Goal: Task Accomplishment & Management: Manage account settings

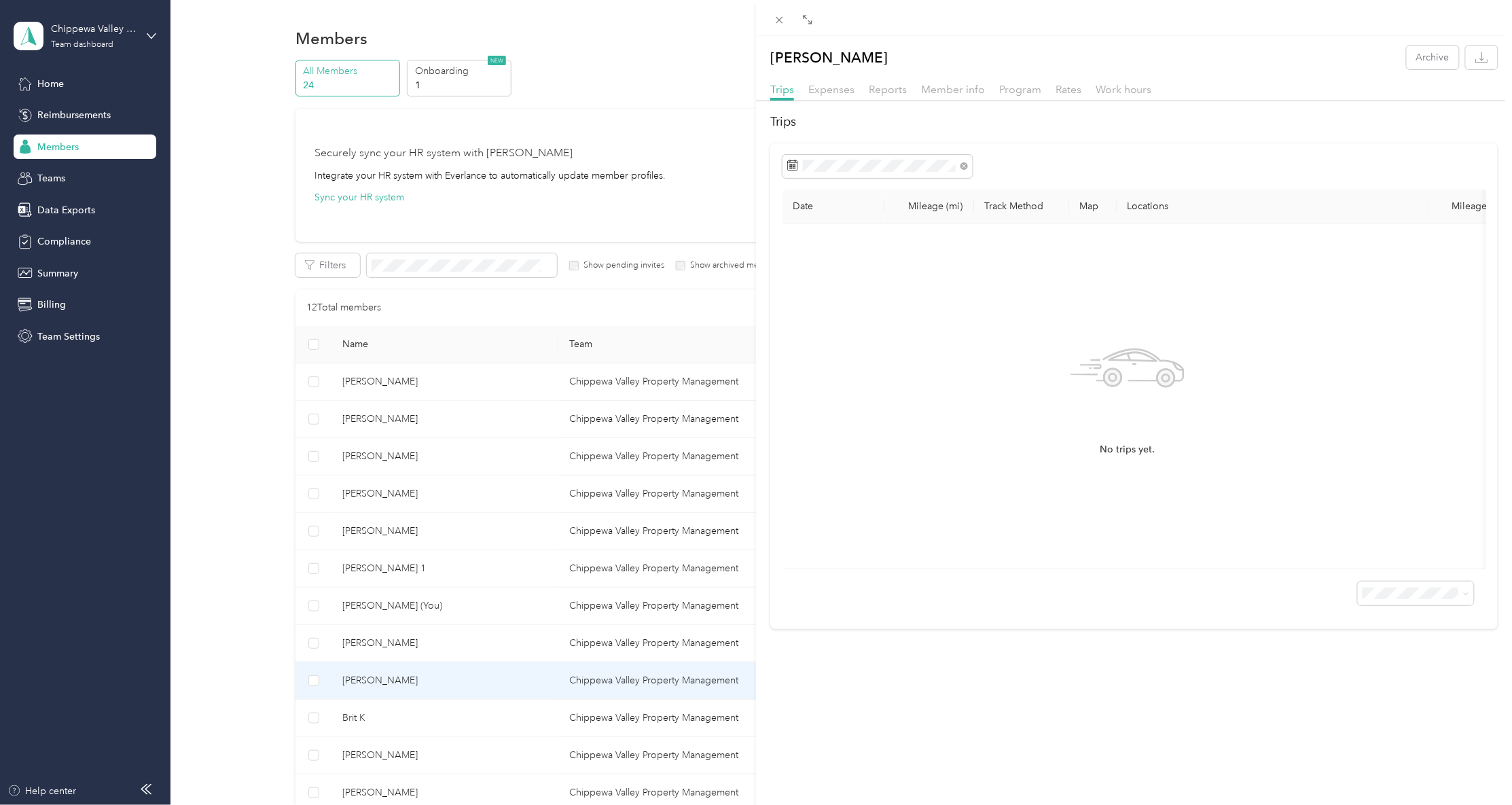
click at [77, 272] on div "[PERSON_NAME] K Archive Trips Expenses Reports Member info Program Rates Work h…" at bounding box center [756, 402] width 1512 height 805
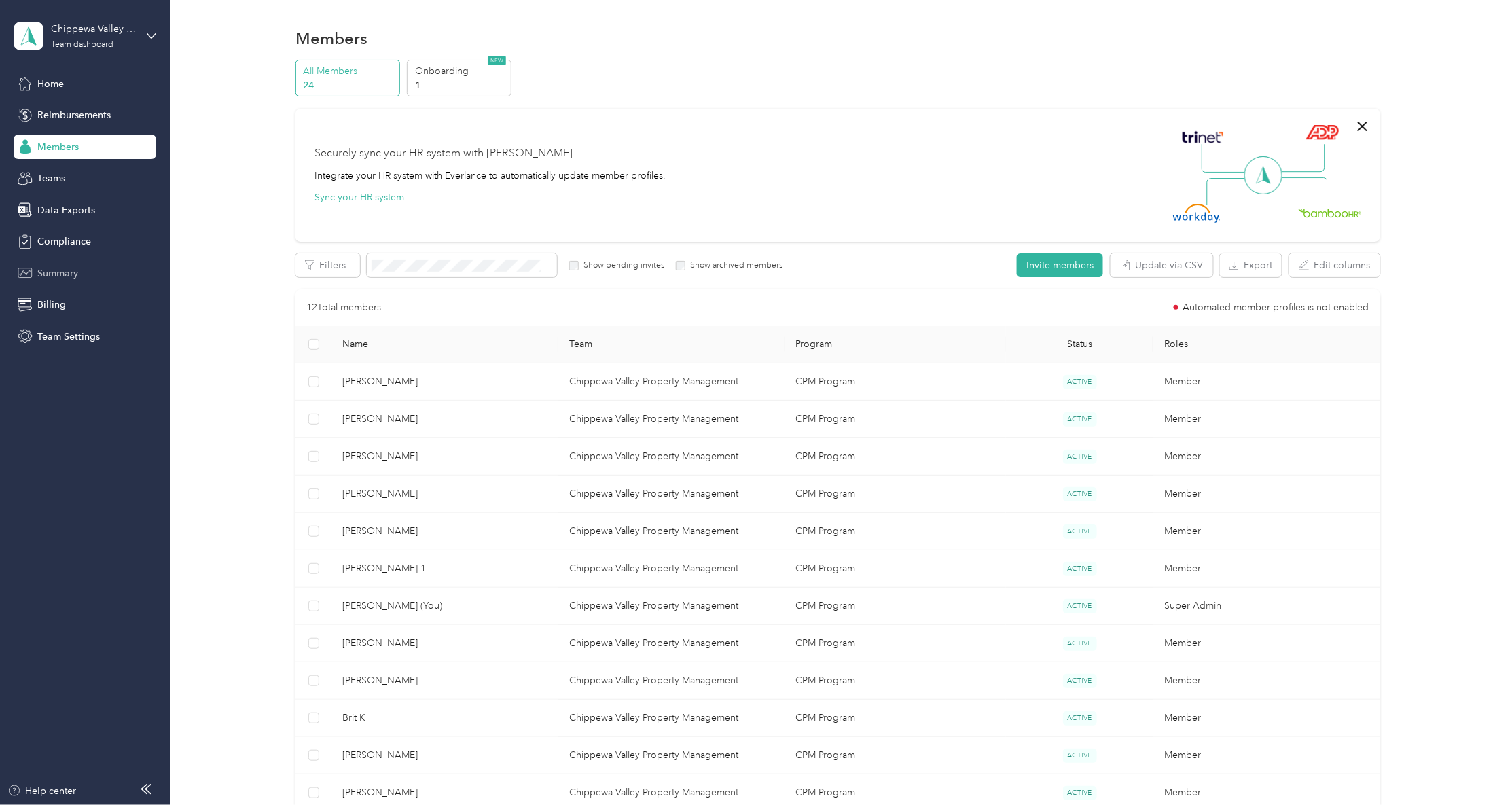
click at [70, 272] on span "Summary" at bounding box center [58, 273] width 41 height 14
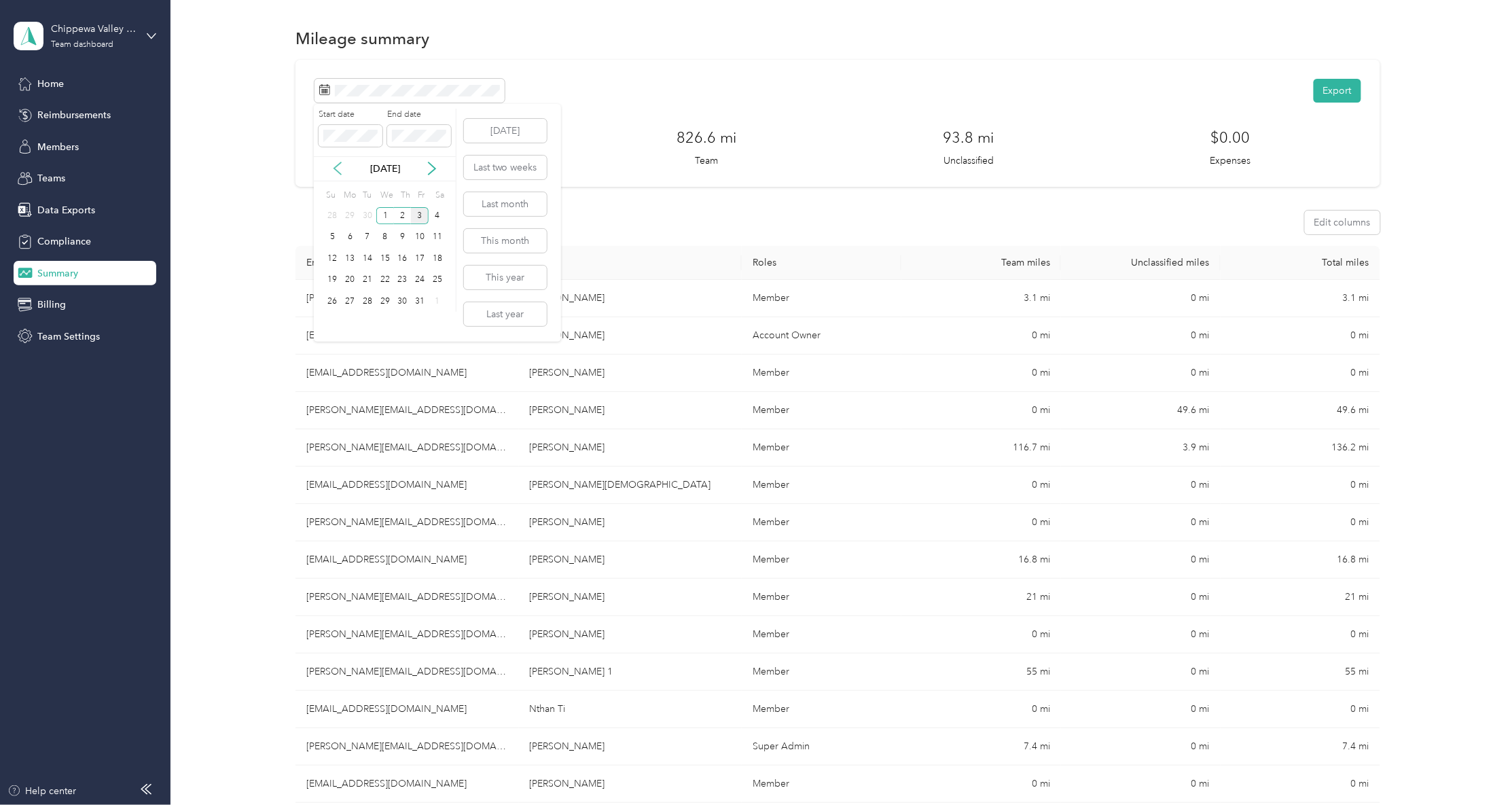
click at [338, 170] on icon at bounding box center [337, 168] width 13 height 13
click at [417, 278] on div "26" at bounding box center [419, 280] width 18 height 17
click at [405, 299] on div "2" at bounding box center [402, 301] width 18 height 17
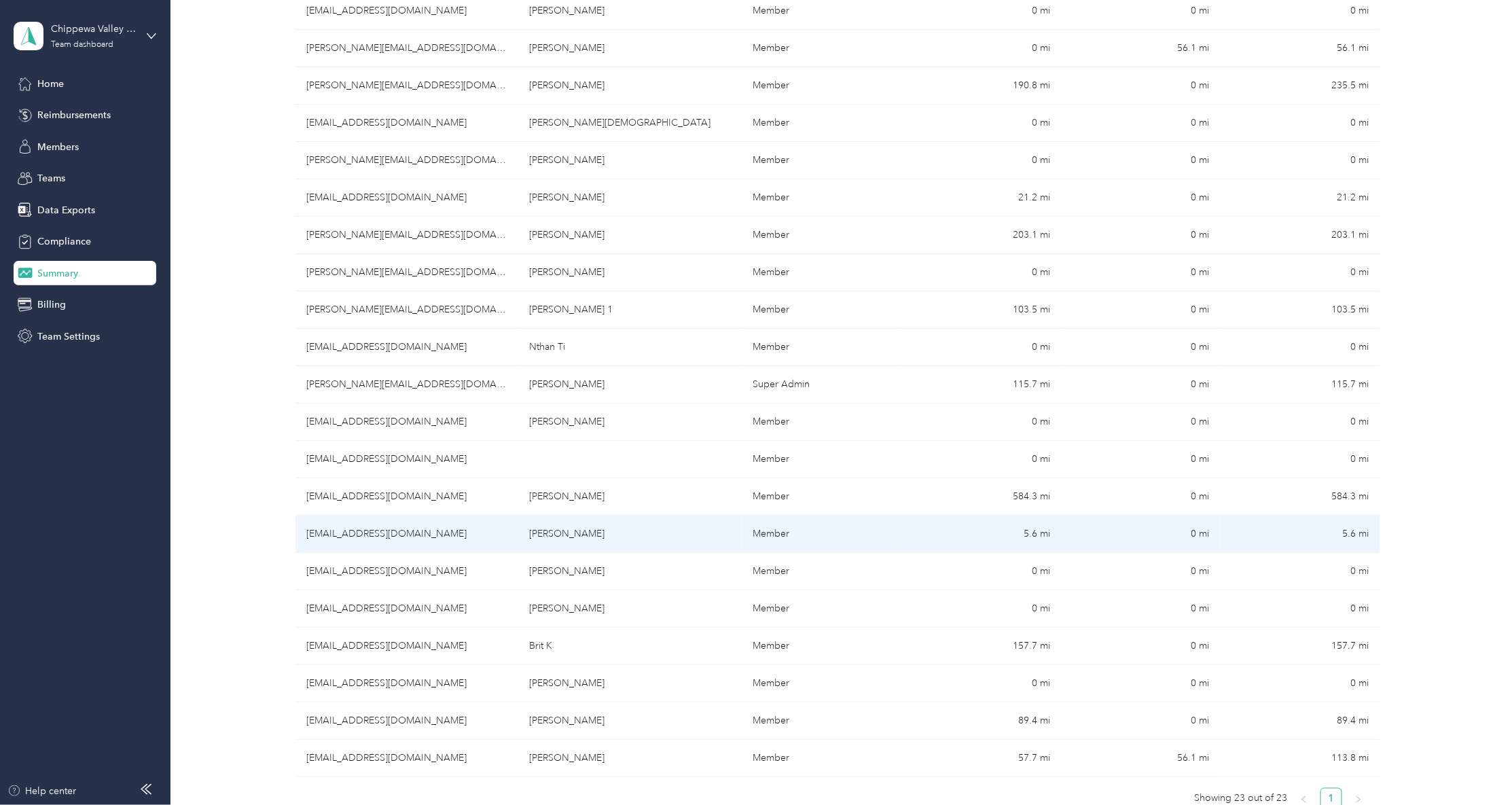
scroll to position [580, 0]
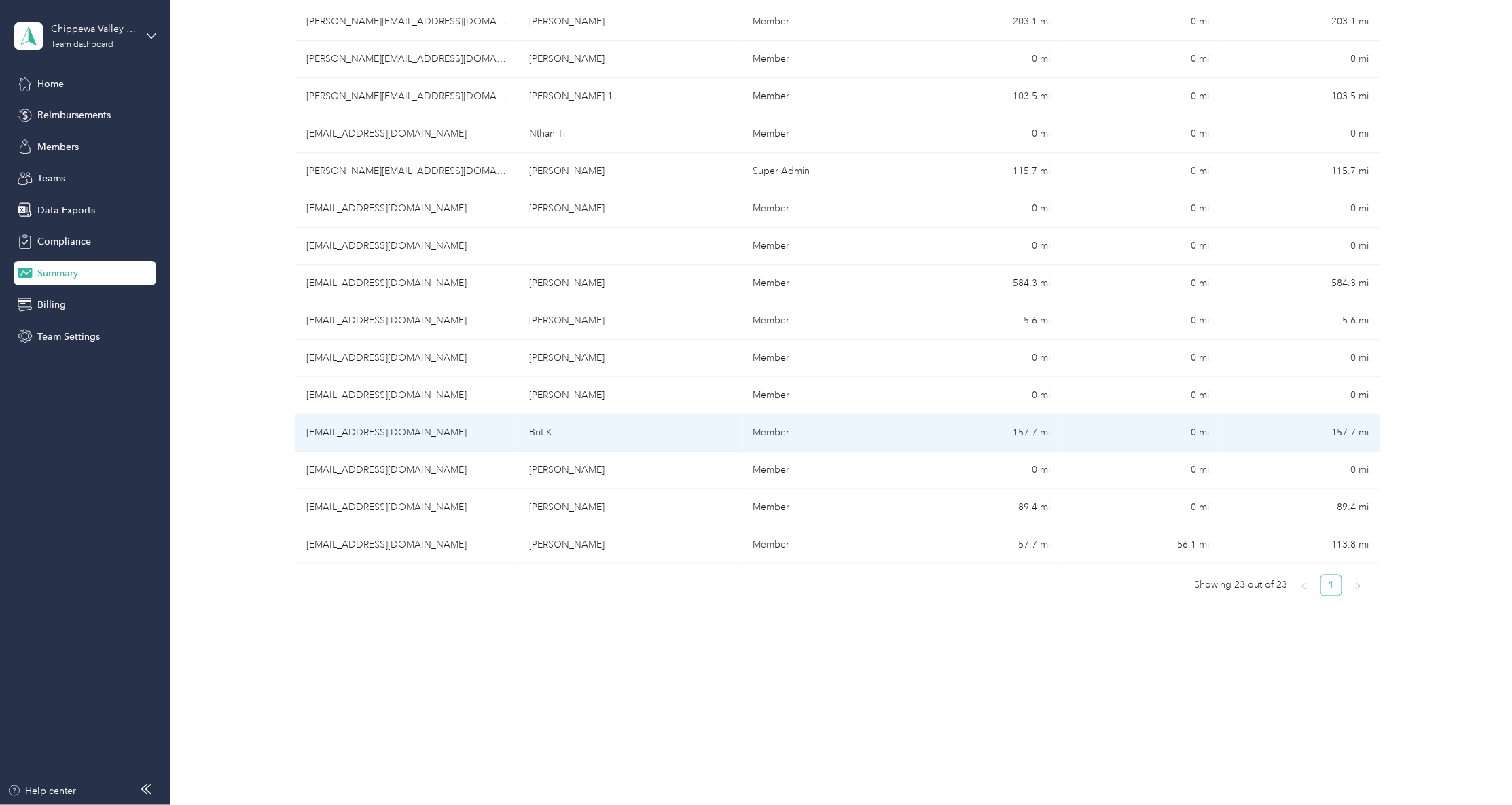
click at [723, 433] on td "Brit K" at bounding box center [630, 433] width 224 height 37
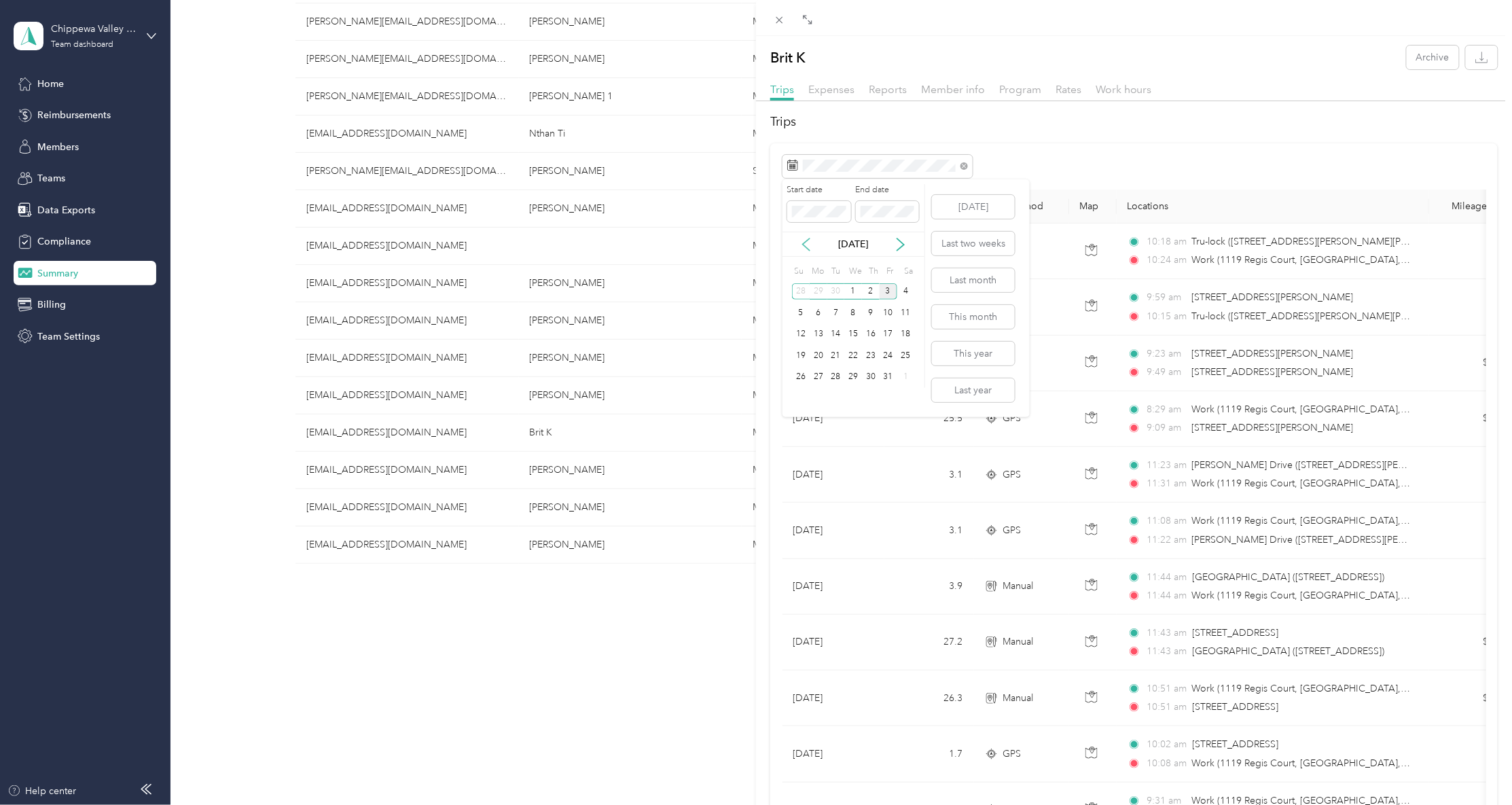
click at [809, 243] on icon at bounding box center [806, 244] width 13 height 13
click at [882, 356] on div "26" at bounding box center [889, 355] width 18 height 17
click at [894, 246] on icon at bounding box center [900, 244] width 13 height 13
click at [871, 289] on div "2" at bounding box center [871, 291] width 18 height 17
click at [1475, 63] on icon "button" at bounding box center [1481, 57] width 12 height 12
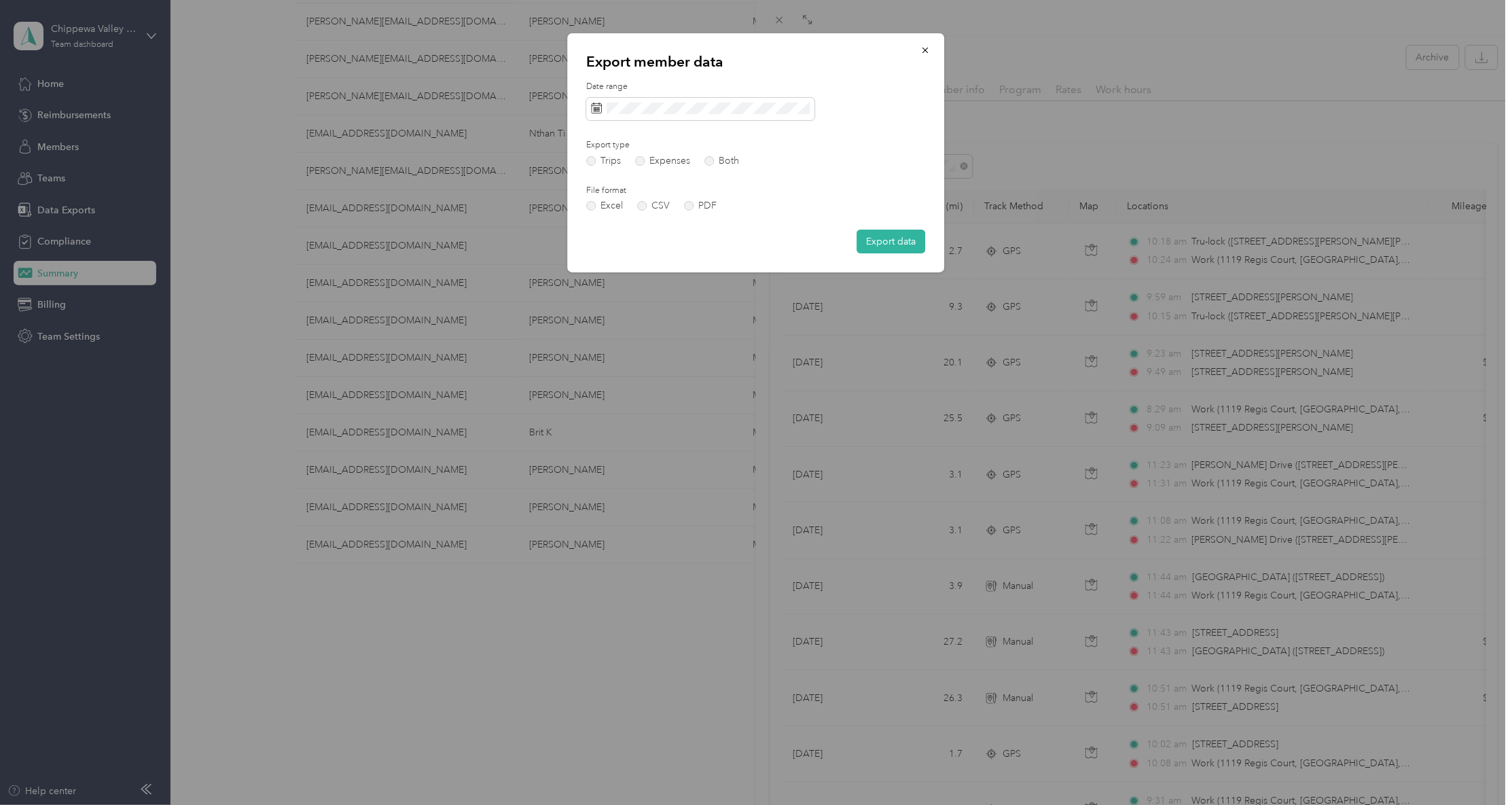
click at [881, 238] on button "Export data" at bounding box center [890, 241] width 69 height 24
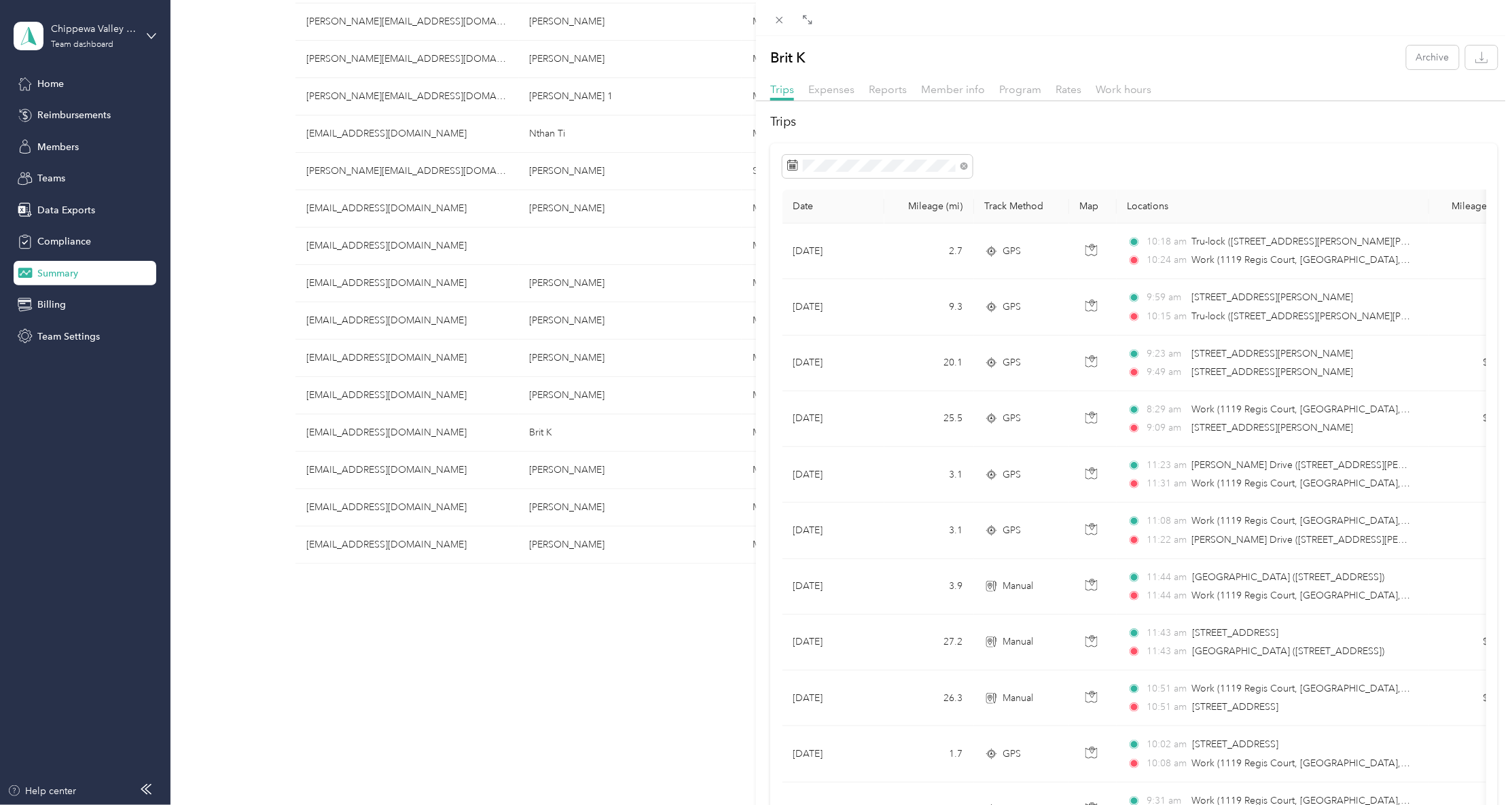
click at [345, 281] on div "Brit K Archive Trips Expenses Reports Member info Program Rates Work hours Trip…" at bounding box center [756, 402] width 1512 height 805
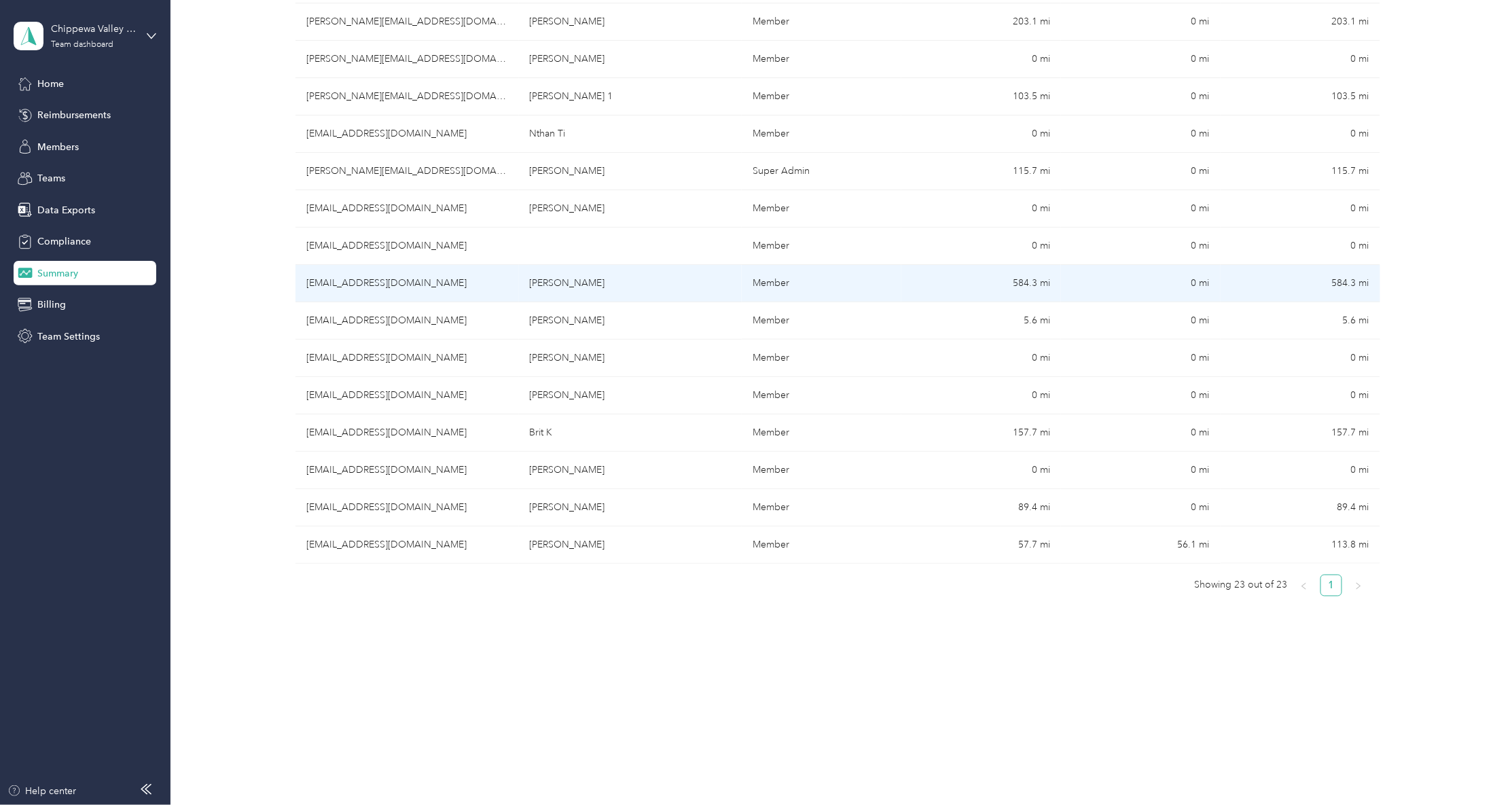
click at [345, 281] on td "[EMAIL_ADDRESS][DOMAIN_NAME]" at bounding box center [407, 283] width 224 height 37
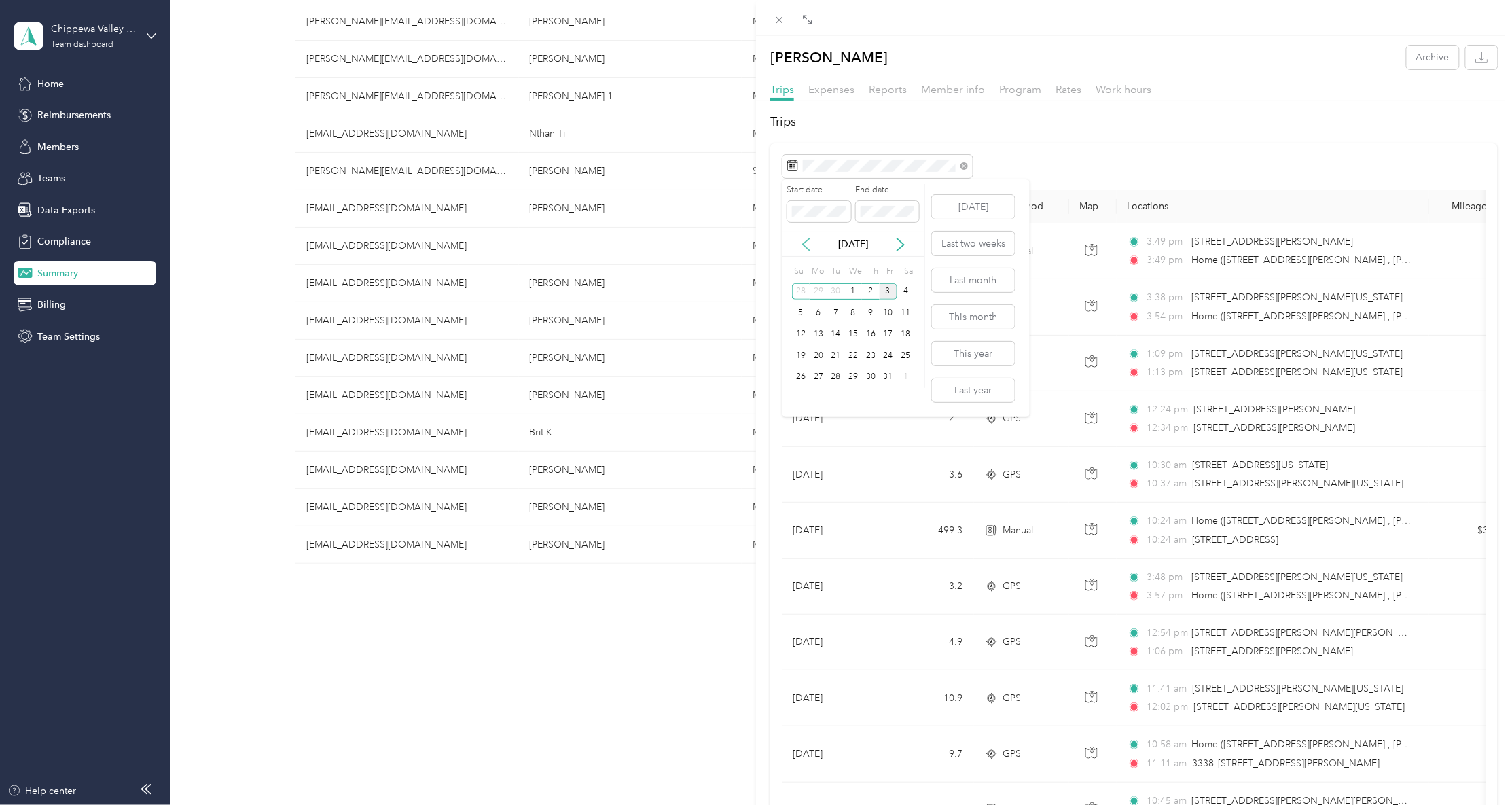
click at [805, 246] on icon at bounding box center [806, 244] width 13 height 13
click at [885, 357] on div "26" at bounding box center [889, 355] width 18 height 17
click at [877, 373] on div "2" at bounding box center [871, 377] width 18 height 17
click at [1466, 66] on button "button" at bounding box center [1482, 57] width 32 height 24
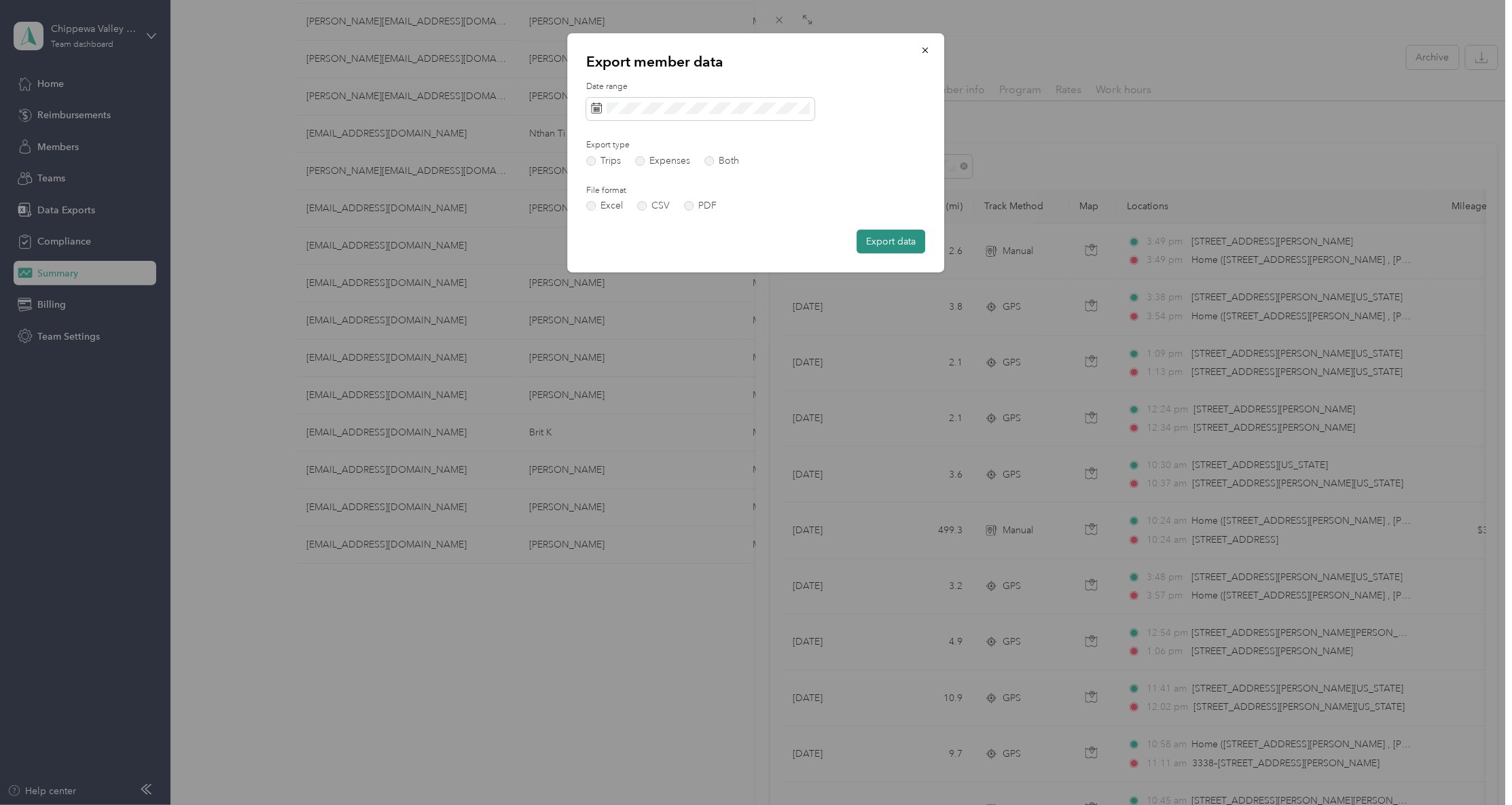
click at [882, 235] on button "Export data" at bounding box center [890, 241] width 69 height 24
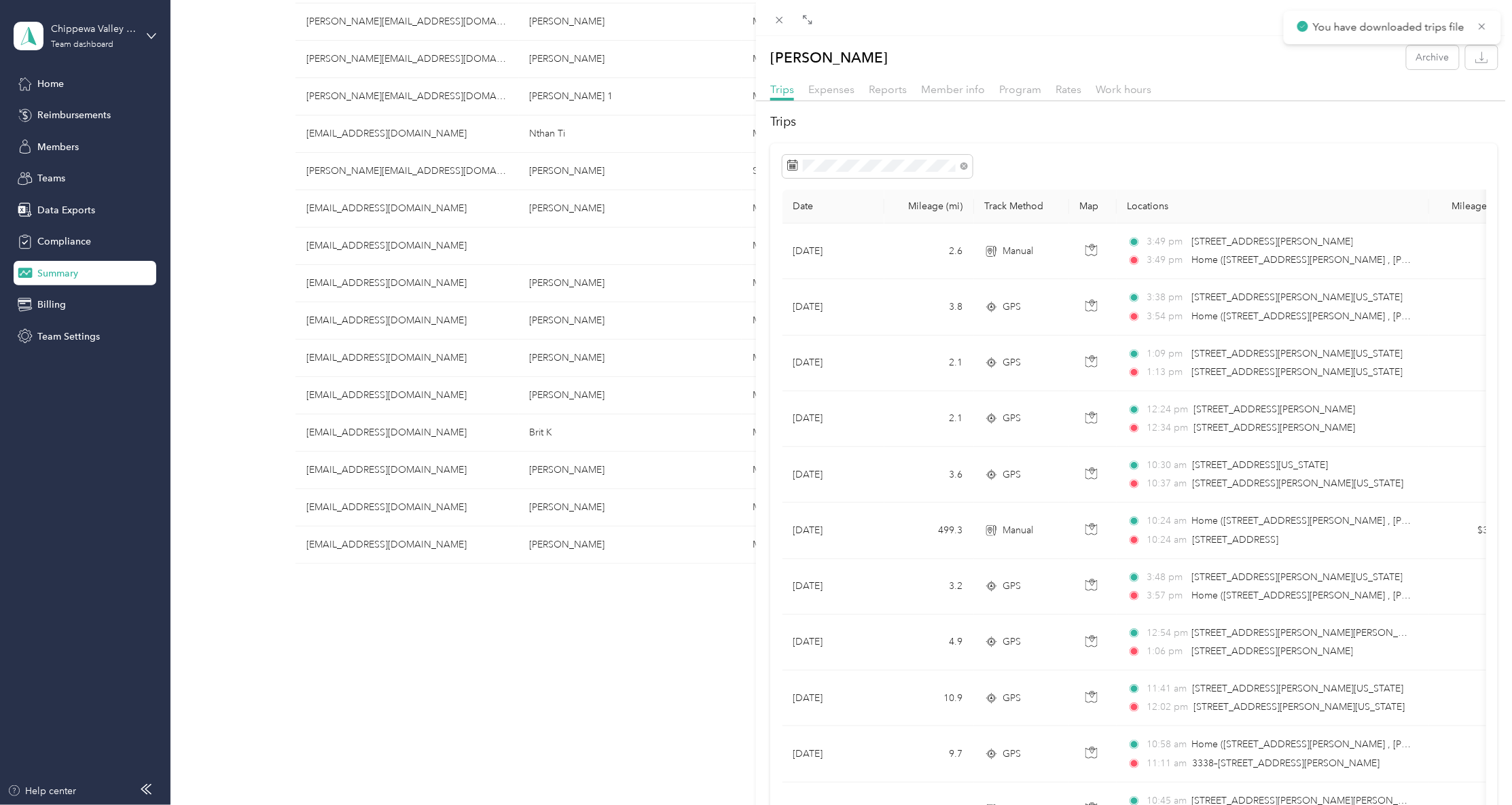
click at [267, 329] on div "[PERSON_NAME] Archive Trips Expenses Reports Member info Program Rates Work hou…" at bounding box center [756, 402] width 1512 height 805
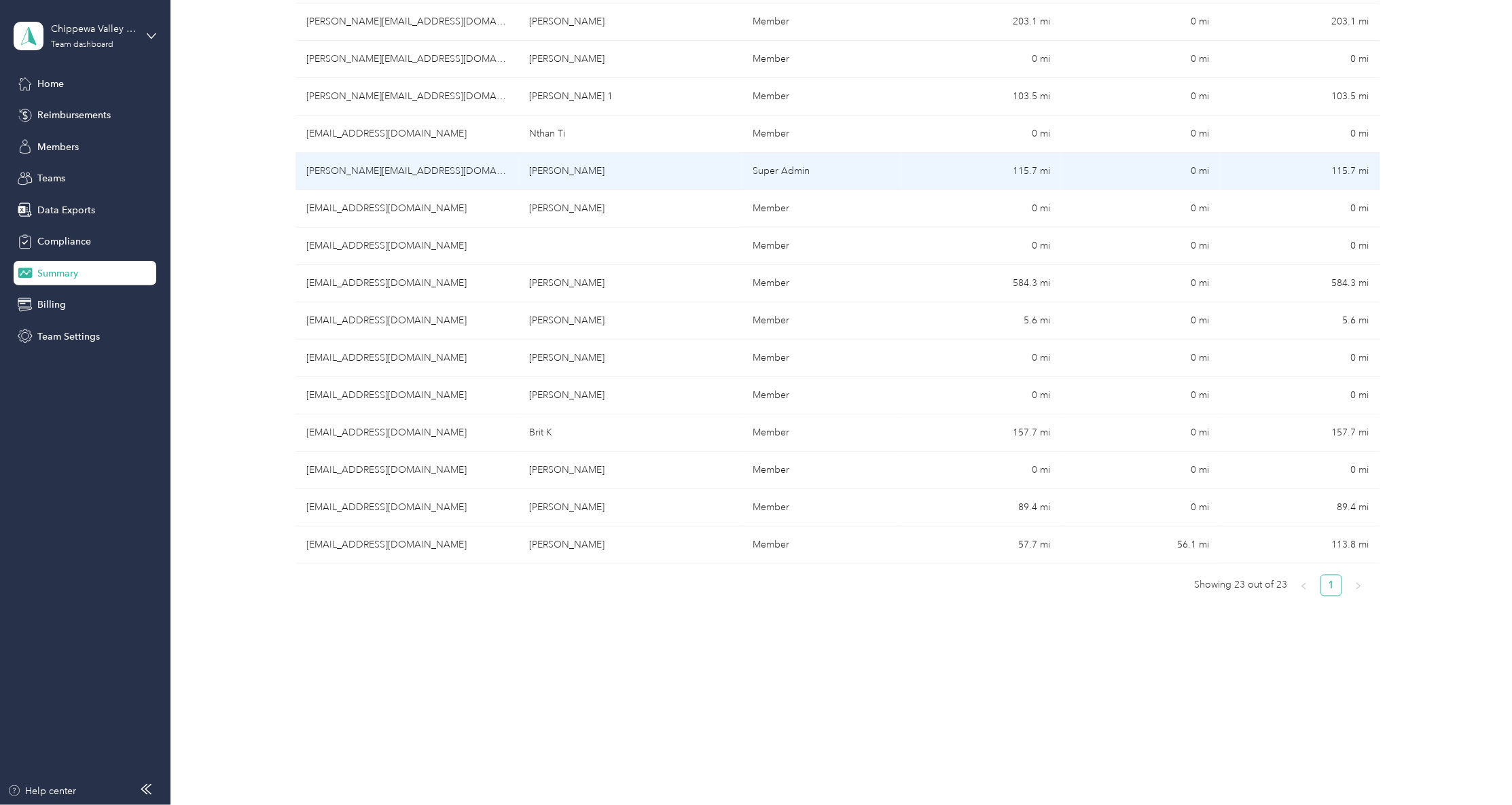
click at [614, 174] on td "[PERSON_NAME]" at bounding box center [630, 172] width 224 height 37
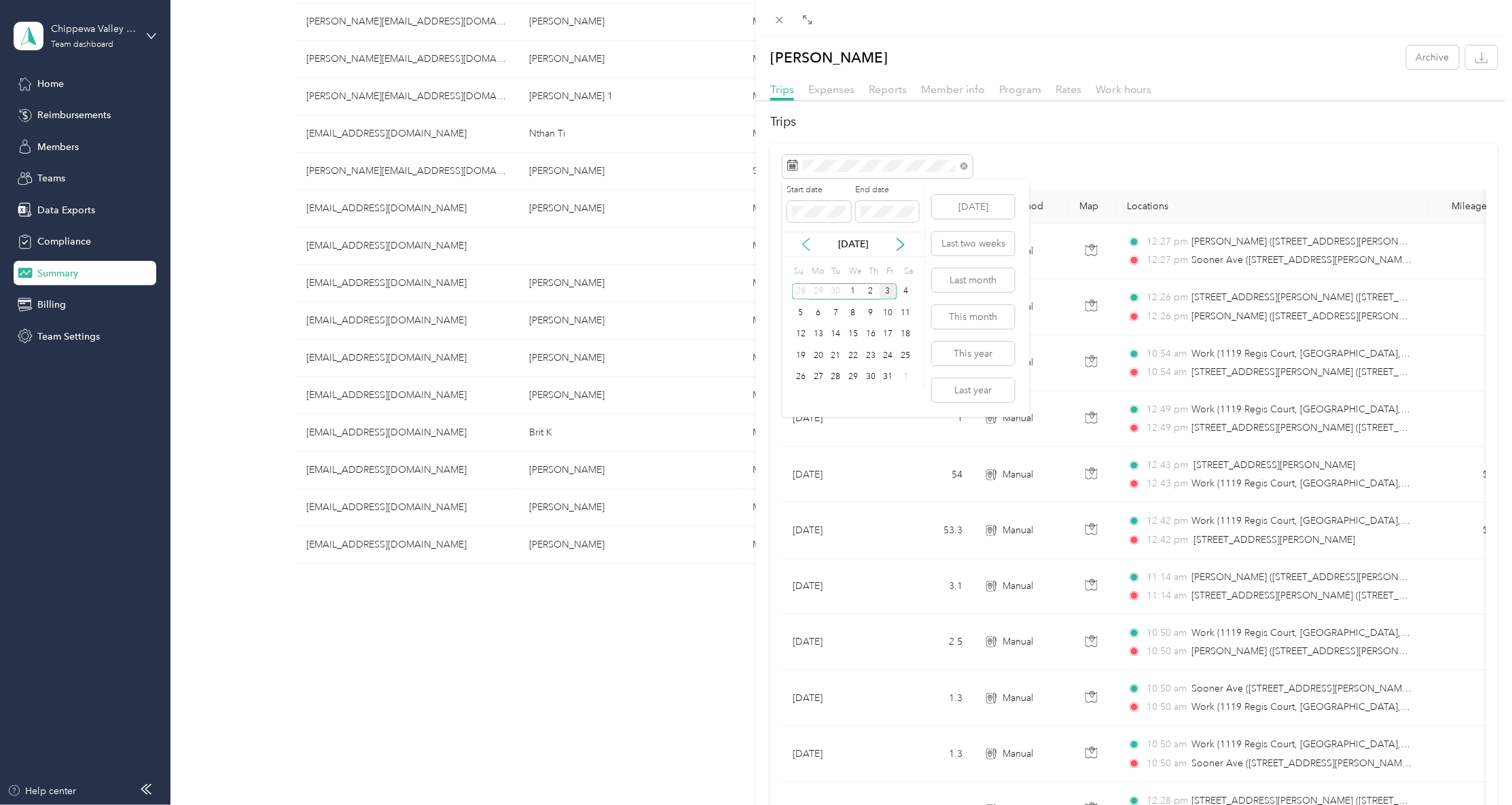
click at [807, 245] on icon at bounding box center [806, 244] width 13 height 13
click at [885, 354] on div "26" at bounding box center [889, 355] width 18 height 17
click at [873, 373] on div "2" at bounding box center [871, 377] width 18 height 17
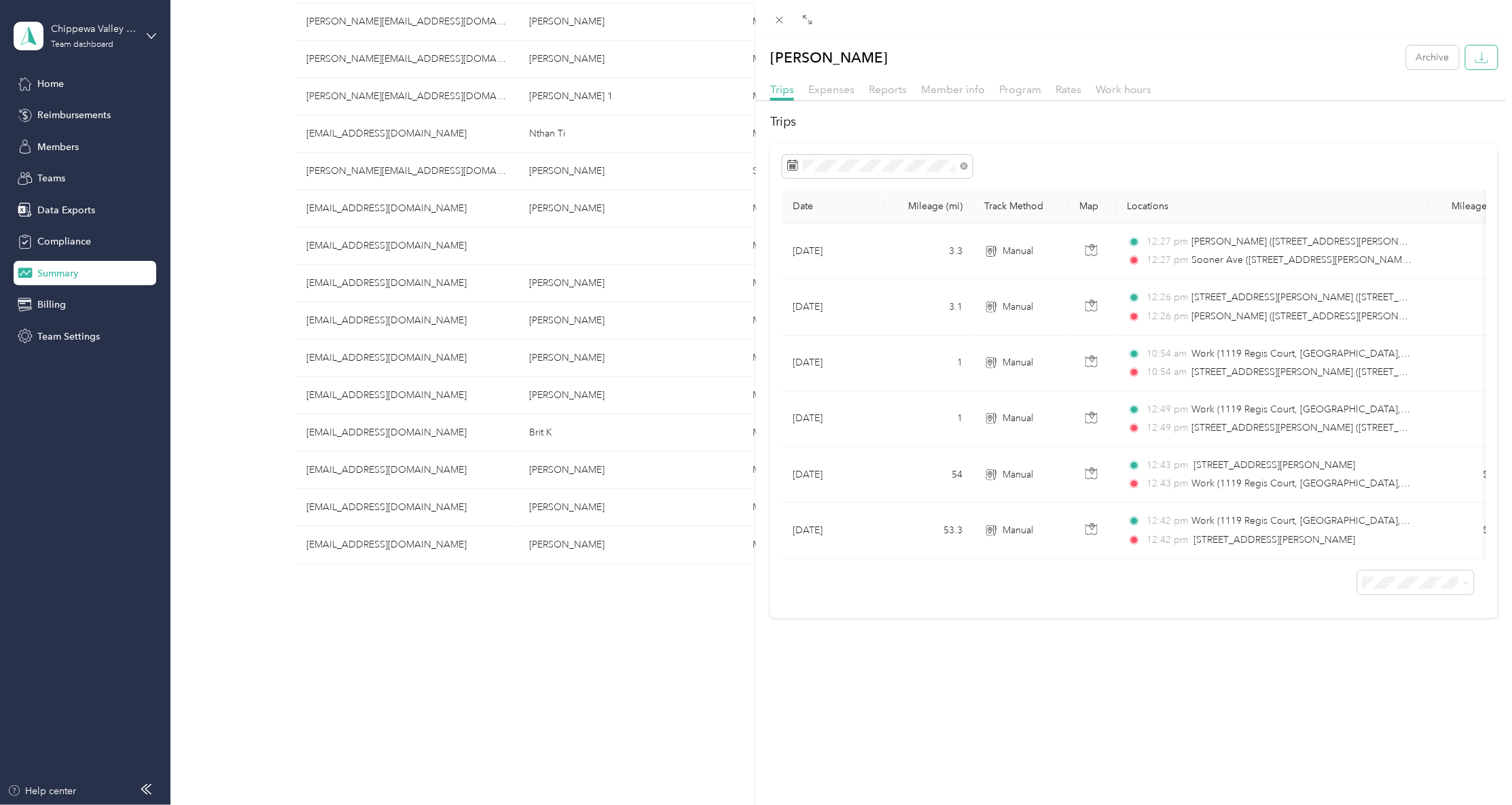
click at [1475, 61] on icon "button" at bounding box center [1481, 57] width 12 height 12
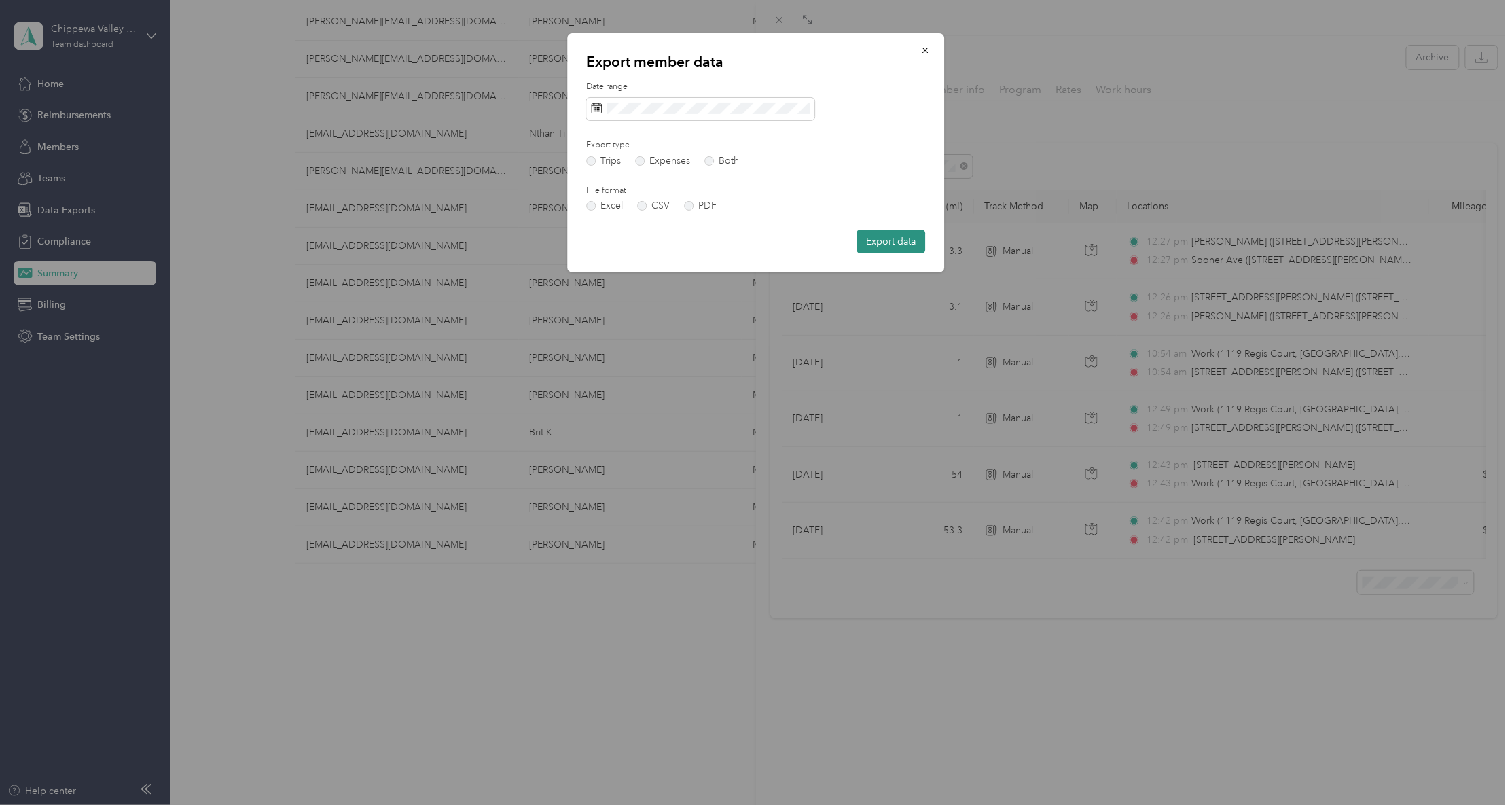
click at [870, 248] on button "Export data" at bounding box center [890, 241] width 69 height 24
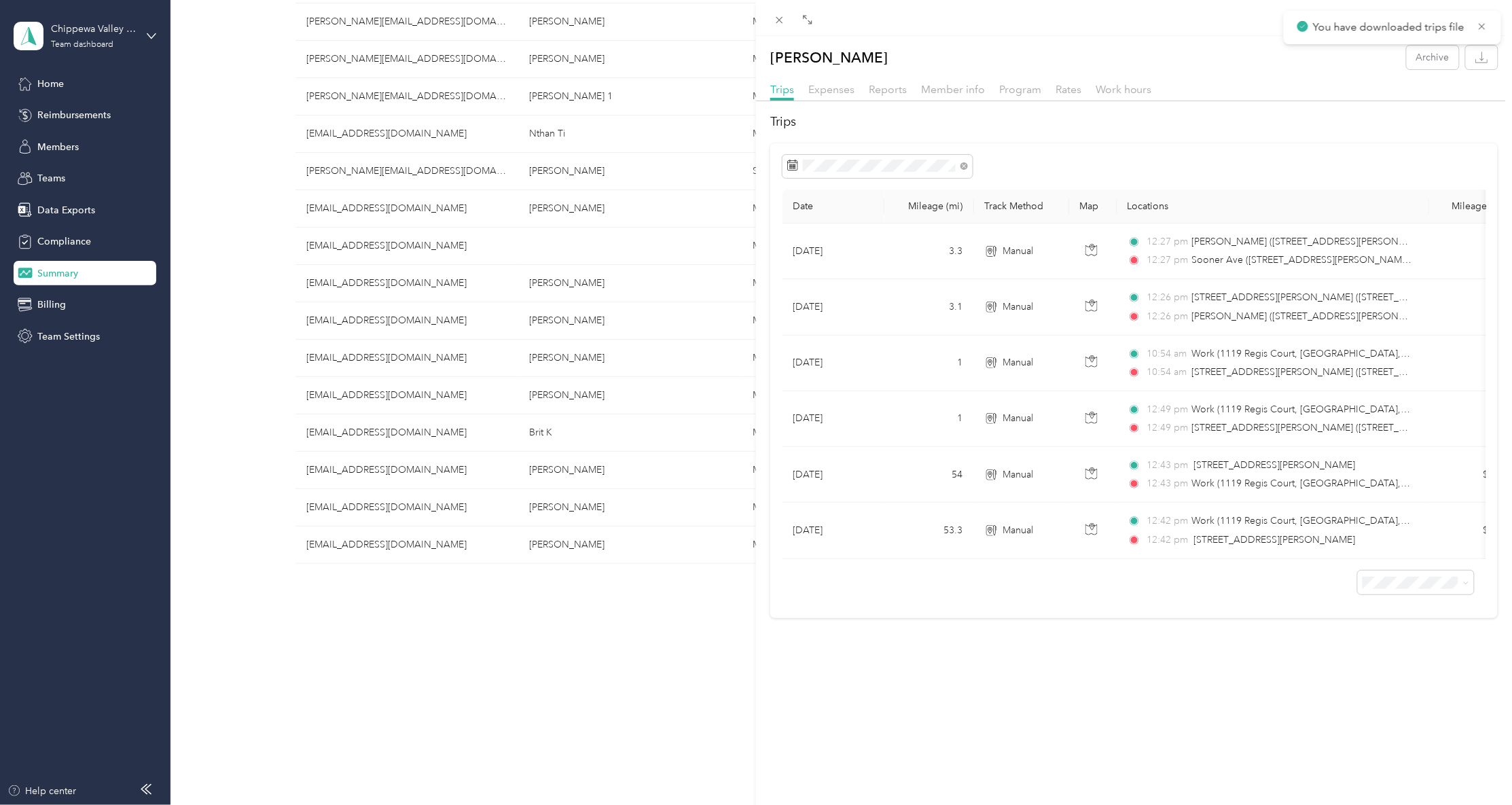
click at [261, 215] on div "[PERSON_NAME] Archive Trips Expenses Reports Member info Program Rates Work hou…" at bounding box center [756, 402] width 1512 height 805
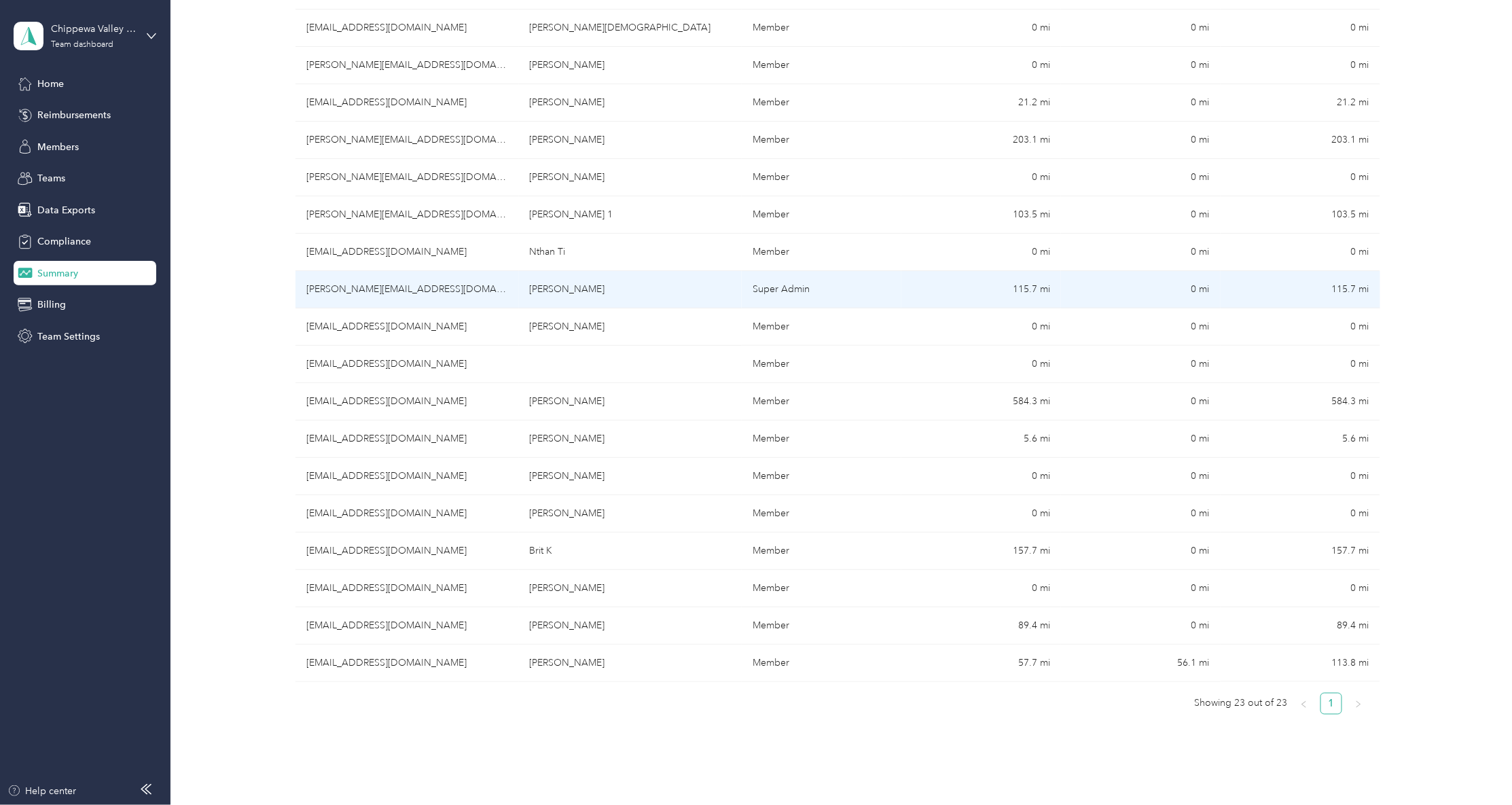
scroll to position [399, 0]
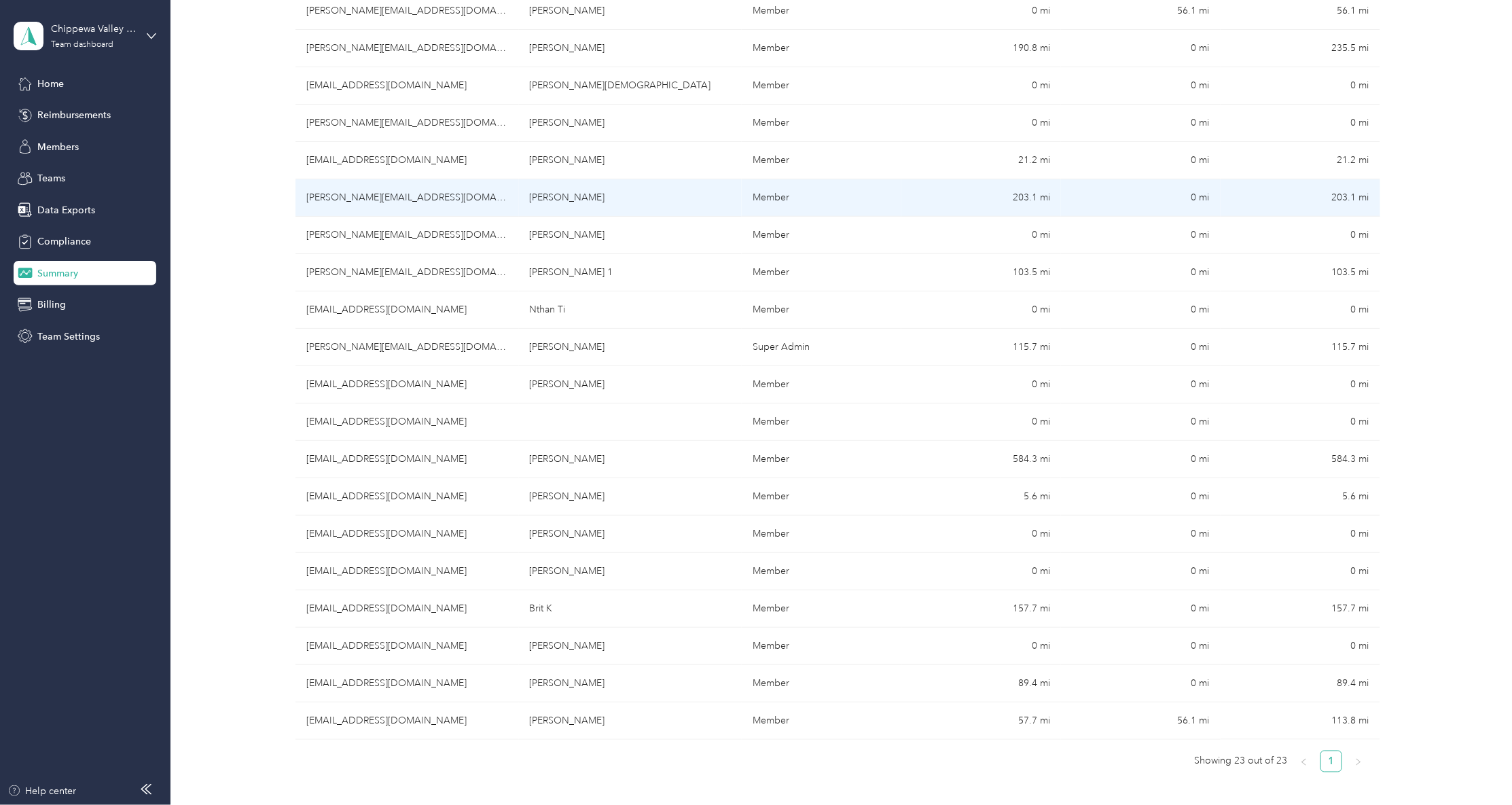
click at [630, 201] on td "[PERSON_NAME]" at bounding box center [630, 198] width 224 height 37
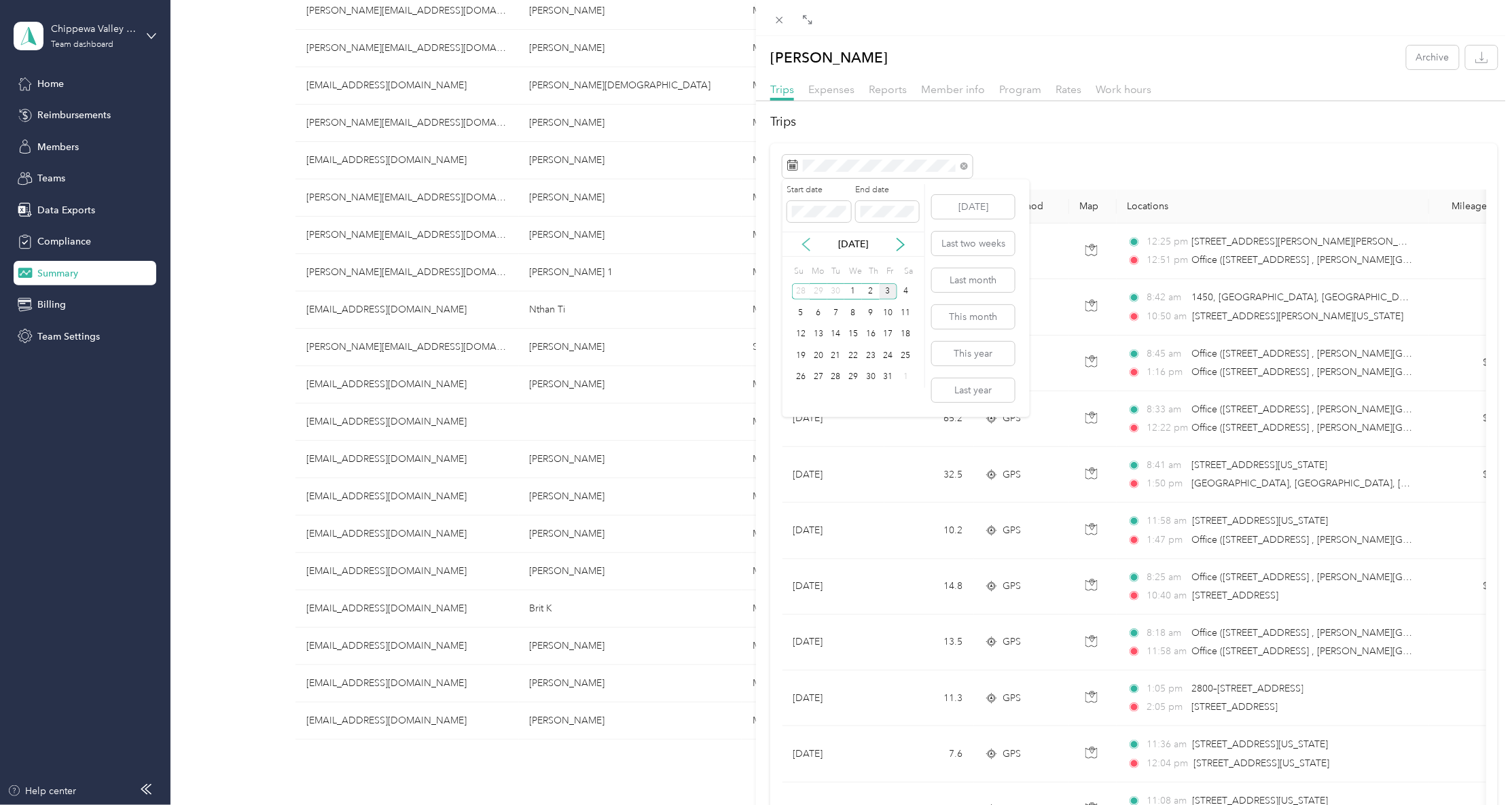
click at [802, 242] on icon at bounding box center [806, 244] width 13 height 13
click at [889, 354] on div "26" at bounding box center [889, 355] width 18 height 17
click at [872, 373] on div "2" at bounding box center [871, 377] width 18 height 17
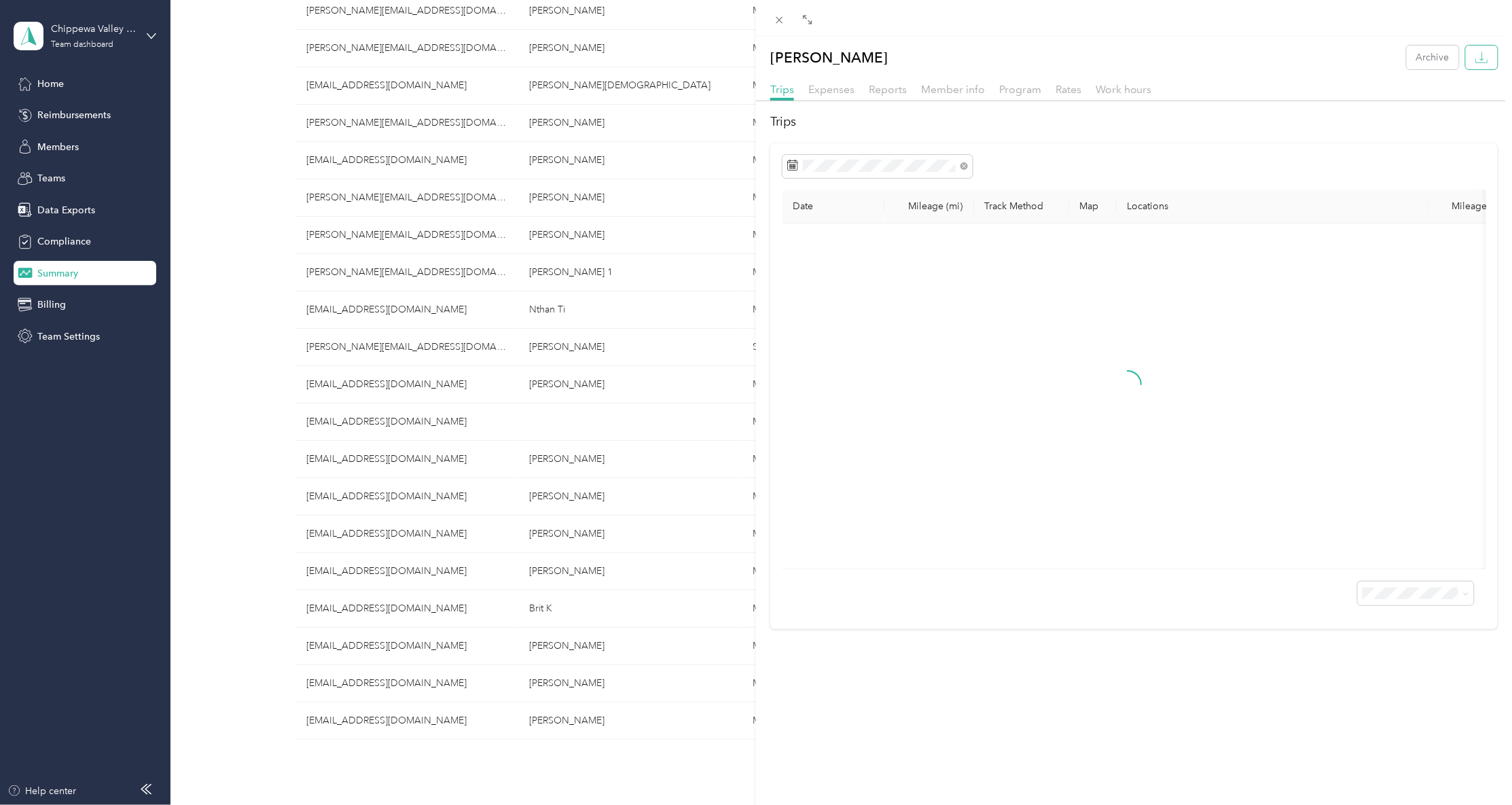
click at [1466, 67] on button "button" at bounding box center [1482, 57] width 32 height 24
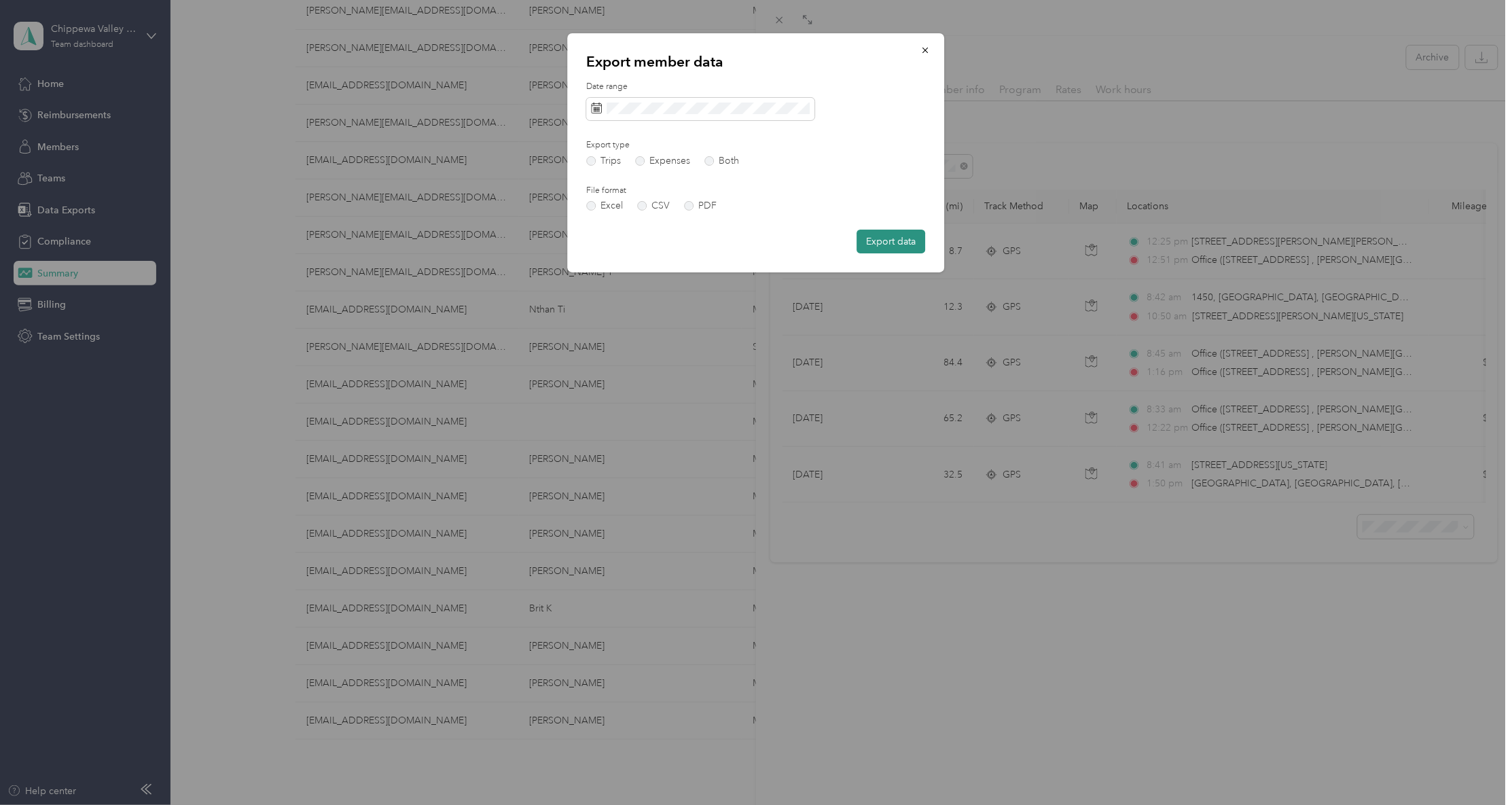
click at [885, 246] on button "Export data" at bounding box center [890, 241] width 69 height 24
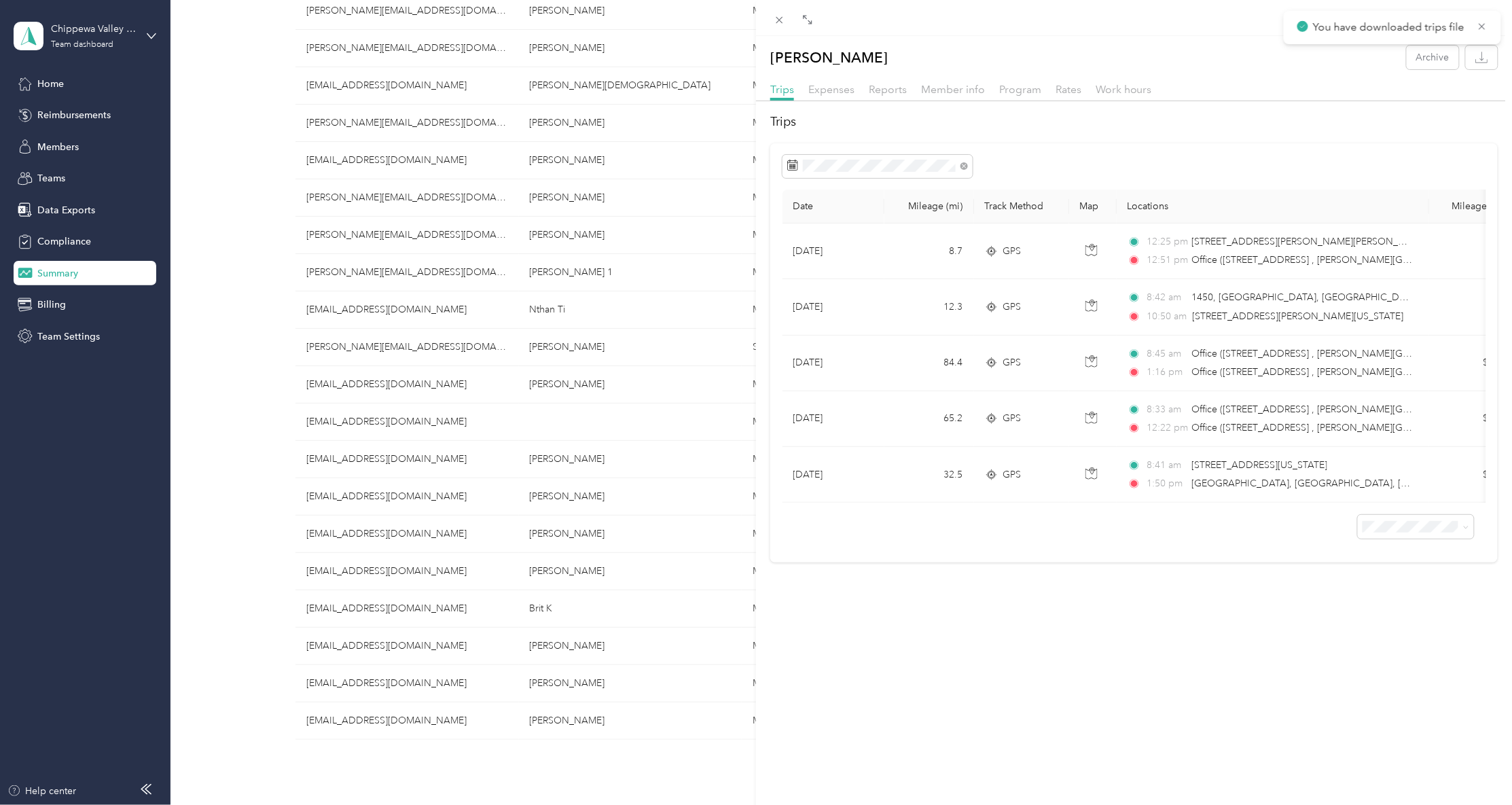
click at [277, 199] on div "[PERSON_NAME] Archive Trips Expenses Reports Member info Program Rates Work hou…" at bounding box center [756, 402] width 1512 height 805
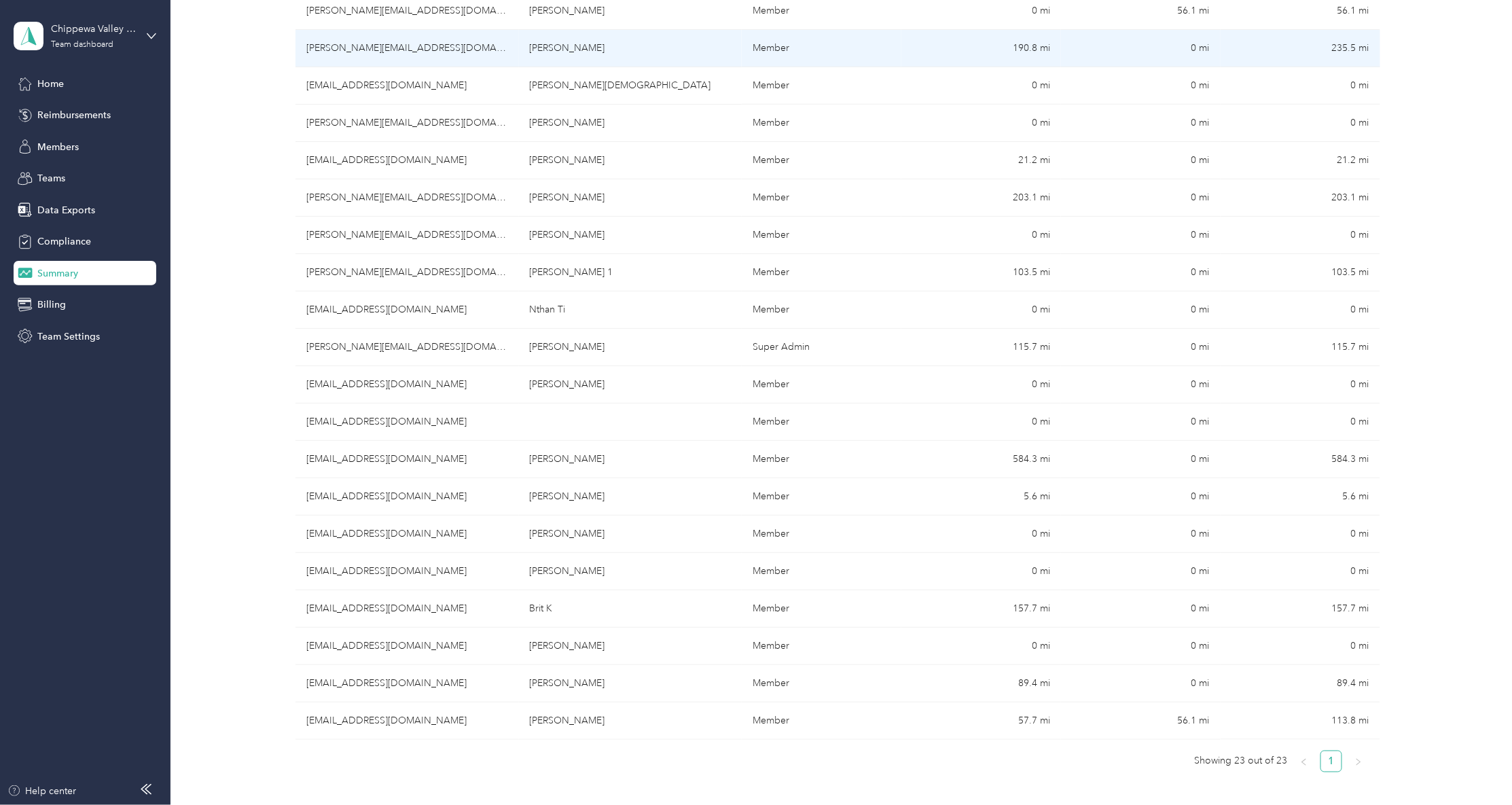
click at [641, 38] on td "[PERSON_NAME]" at bounding box center [630, 49] width 224 height 37
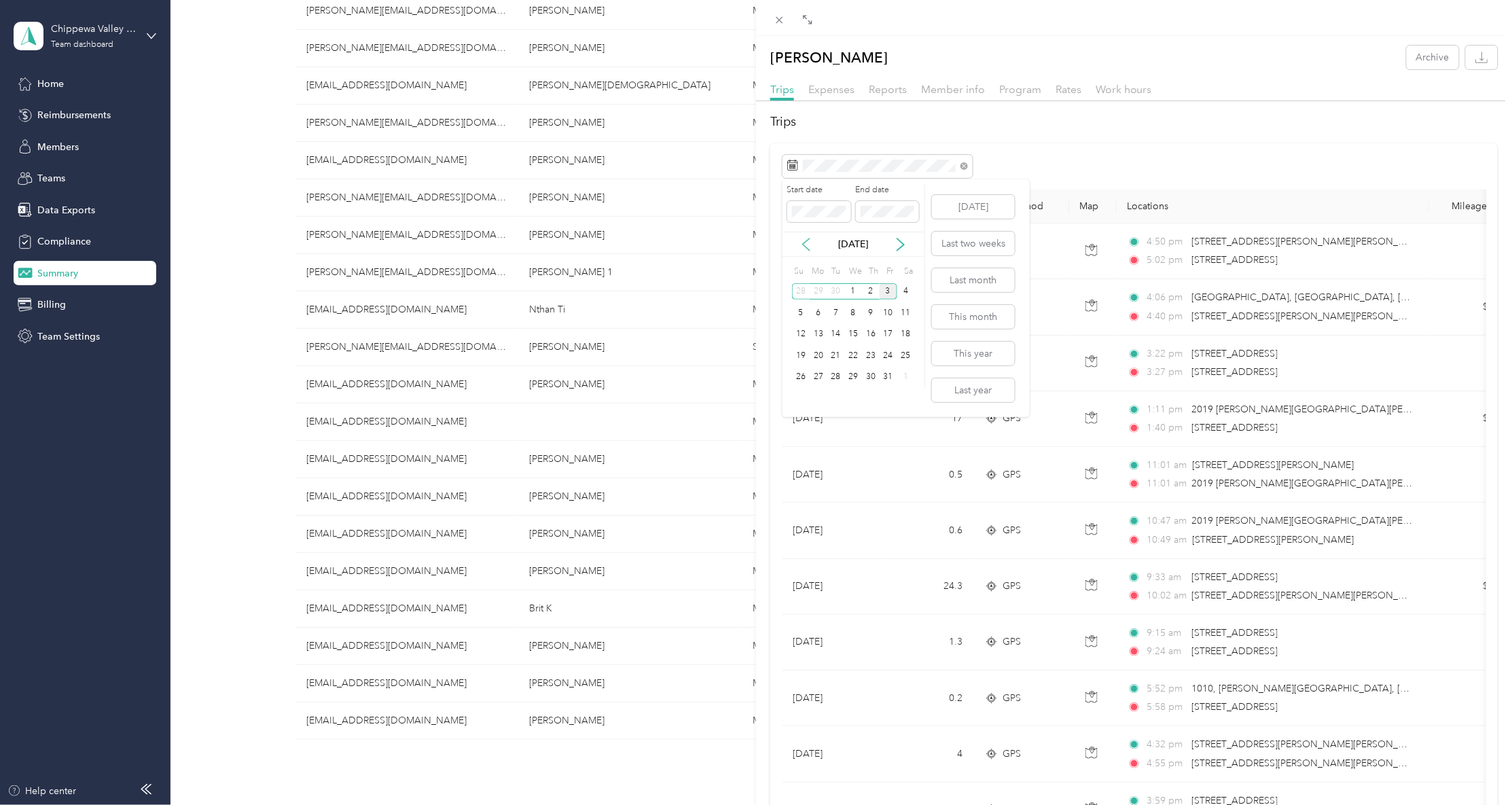
click at [805, 241] on icon at bounding box center [806, 245] width 7 height 12
click at [890, 359] on div "26" at bounding box center [889, 355] width 18 height 17
click at [870, 373] on div "2" at bounding box center [871, 377] width 18 height 17
click at [1466, 63] on button "button" at bounding box center [1482, 57] width 32 height 24
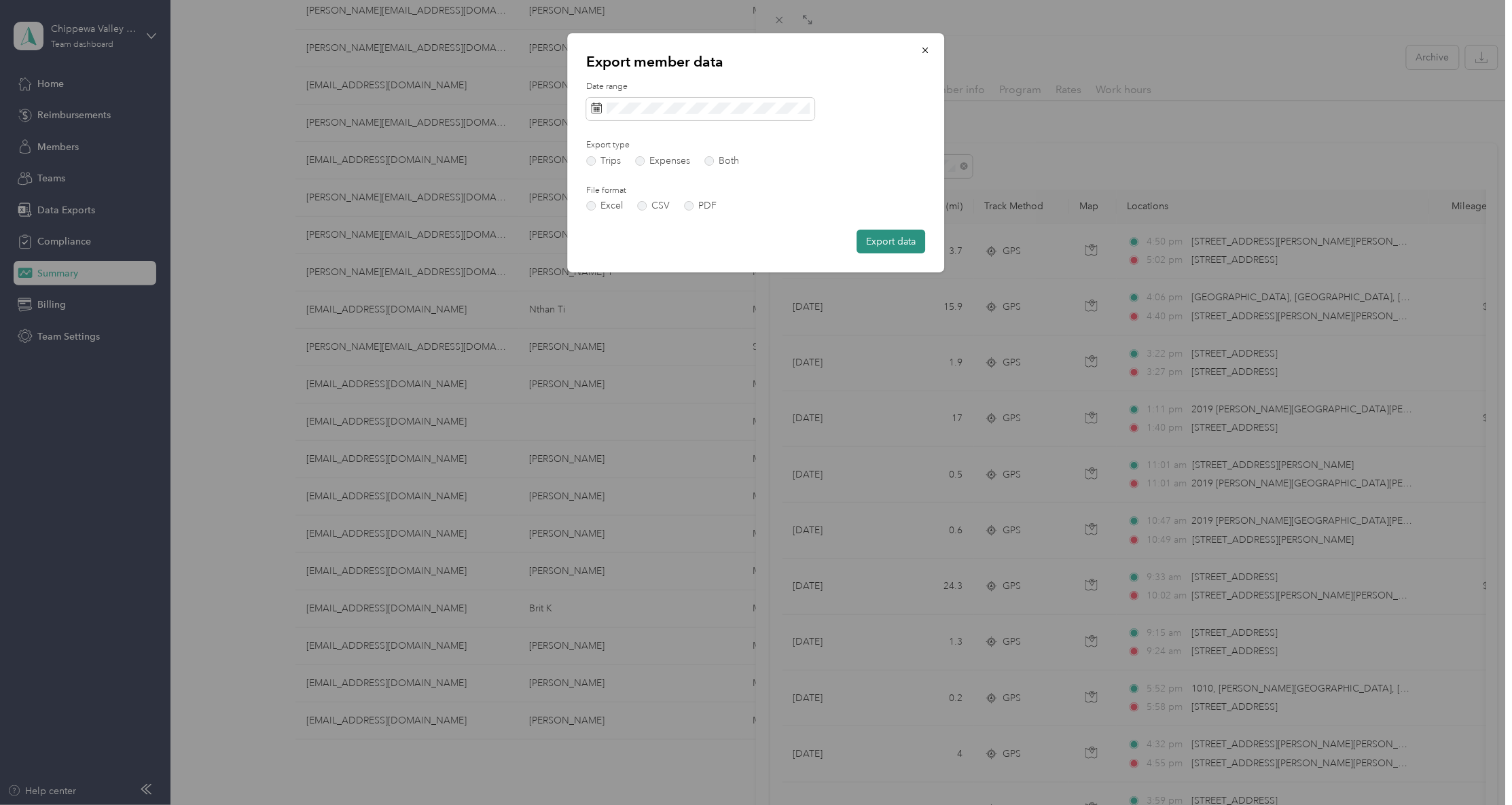
click at [903, 241] on button "Export data" at bounding box center [890, 241] width 69 height 24
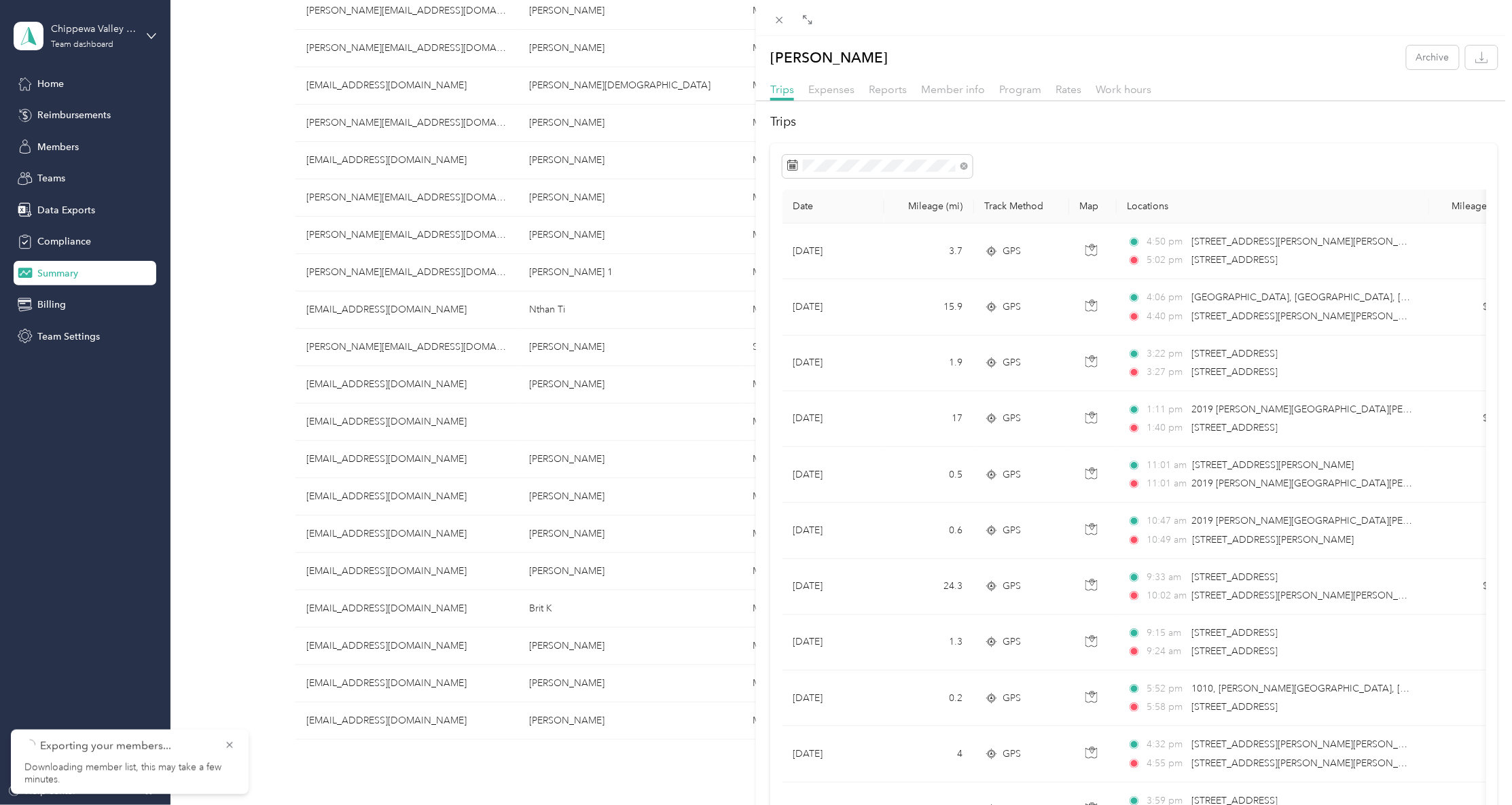
click at [256, 224] on div "[PERSON_NAME] Archive Trips Expenses Reports Member info Program Rates Work hou…" at bounding box center [756, 402] width 1512 height 805
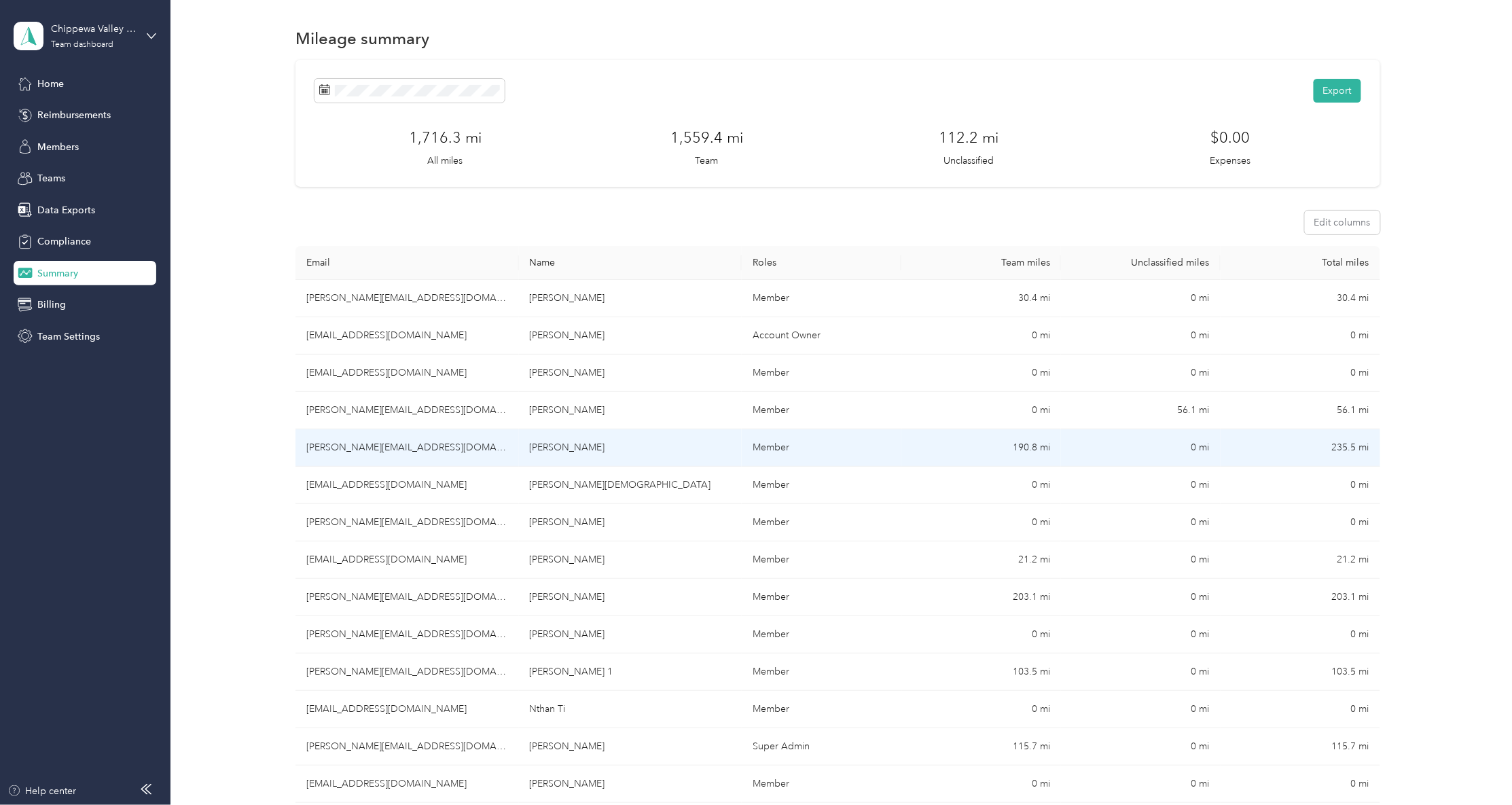
click at [356, 443] on td "[PERSON_NAME][EMAIL_ADDRESS][DOMAIN_NAME]" at bounding box center [407, 448] width 224 height 37
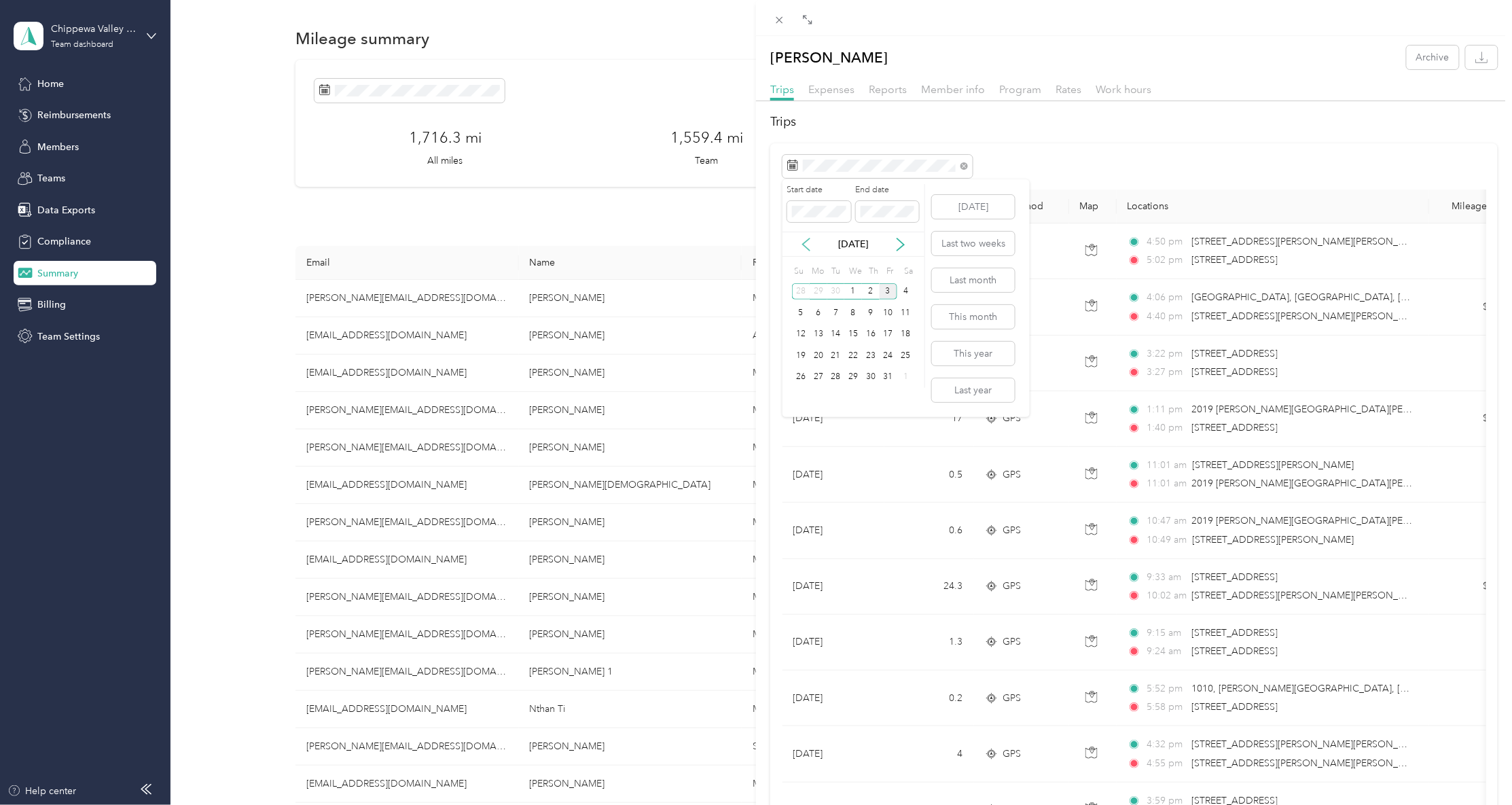
click at [805, 239] on icon at bounding box center [806, 244] width 13 height 13
click at [887, 351] on div "26" at bounding box center [889, 355] width 18 height 17
click at [869, 378] on div "2" at bounding box center [871, 377] width 18 height 17
click at [1475, 60] on icon "button" at bounding box center [1481, 57] width 12 height 12
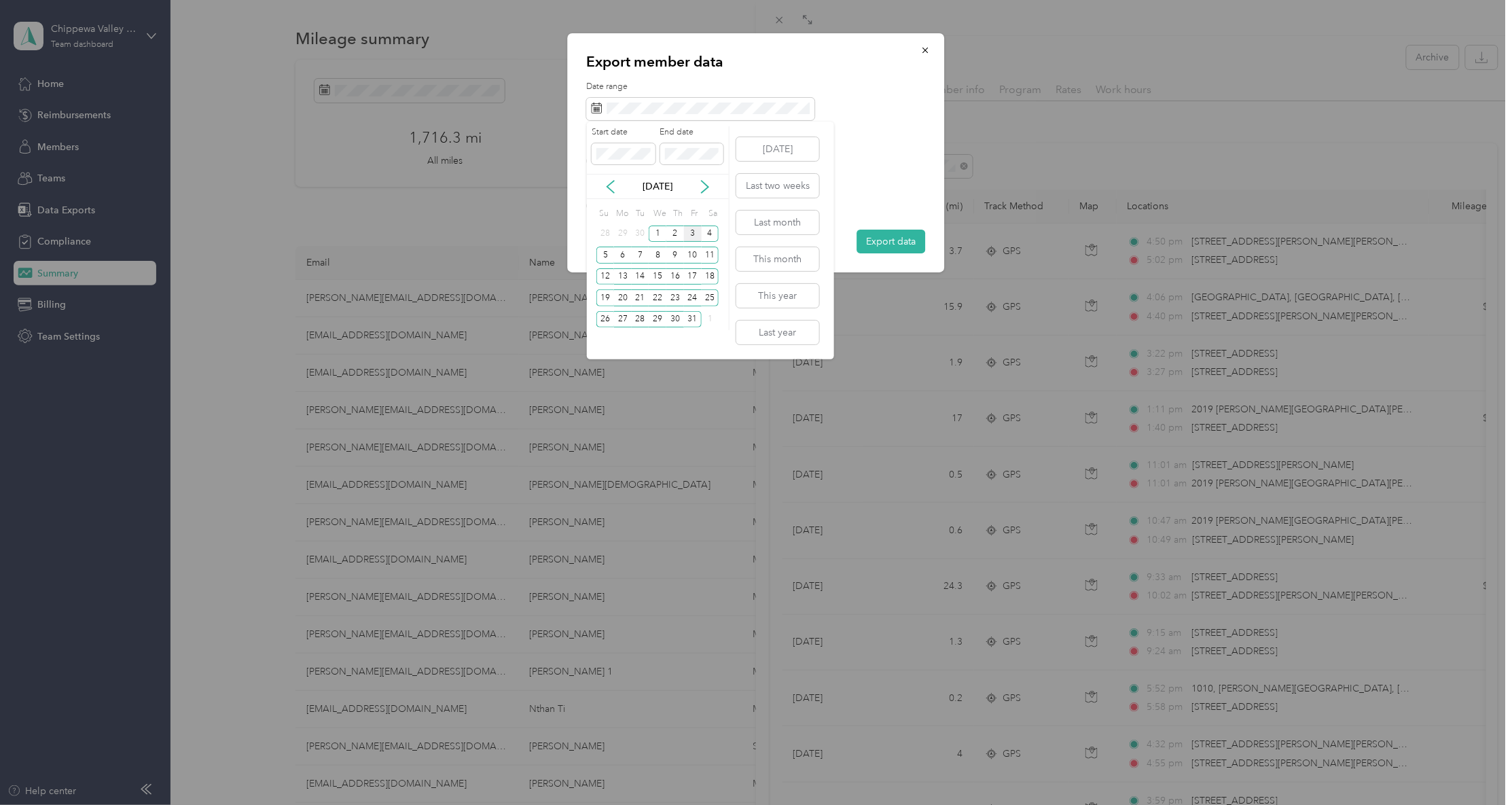
click at [609, 178] on div "[DATE]" at bounding box center [657, 186] width 142 height 25
click at [608, 186] on icon at bounding box center [610, 186] width 13 height 13
click at [690, 299] on div "26" at bounding box center [693, 297] width 18 height 17
click at [674, 319] on div "2" at bounding box center [675, 319] width 18 height 17
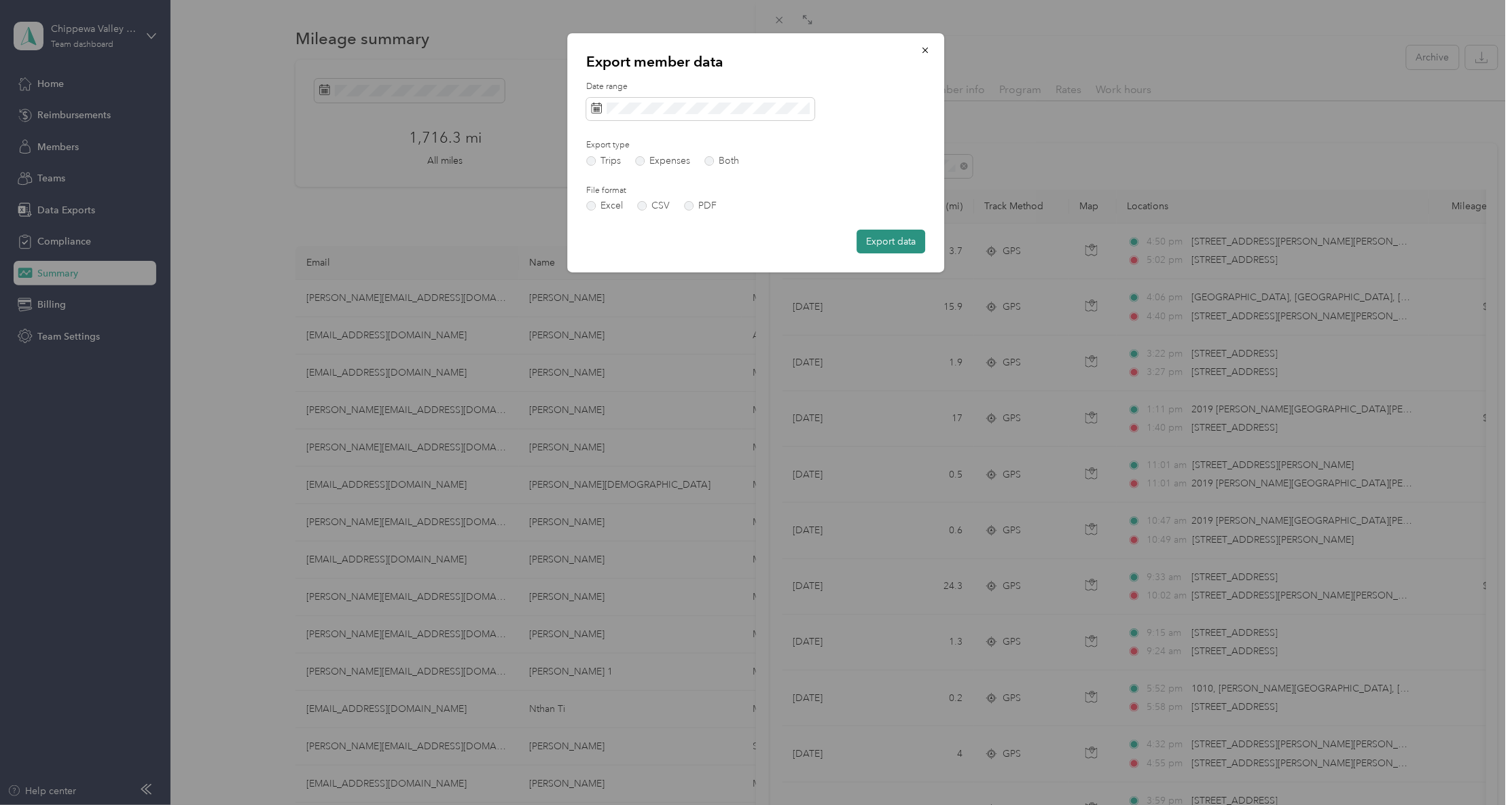
click at [882, 238] on button "Export data" at bounding box center [890, 241] width 69 height 24
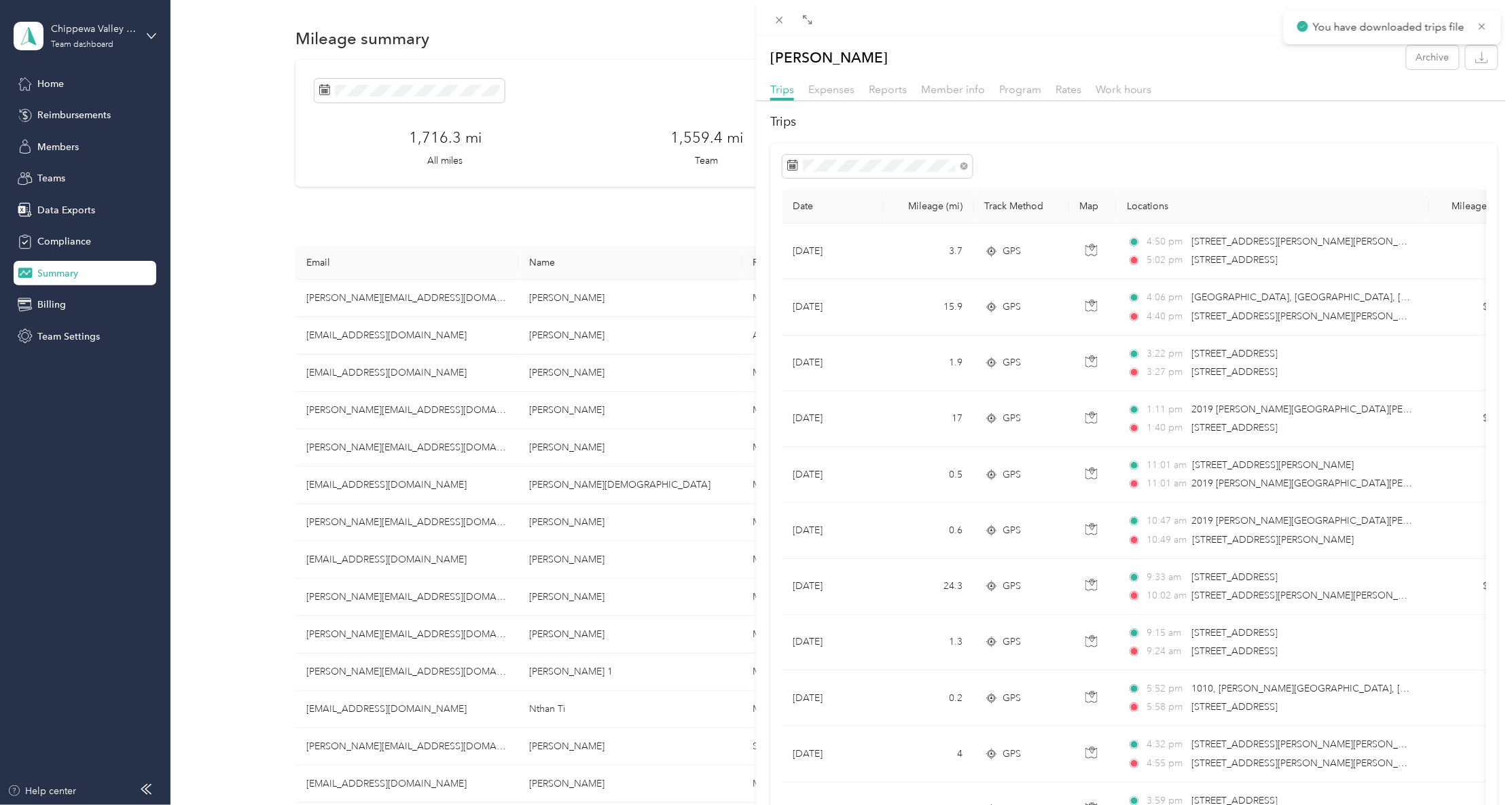
click at [346, 588] on div "[PERSON_NAME] Archive Trips Expenses Reports Member info Program Rates Work hou…" at bounding box center [756, 402] width 1512 height 805
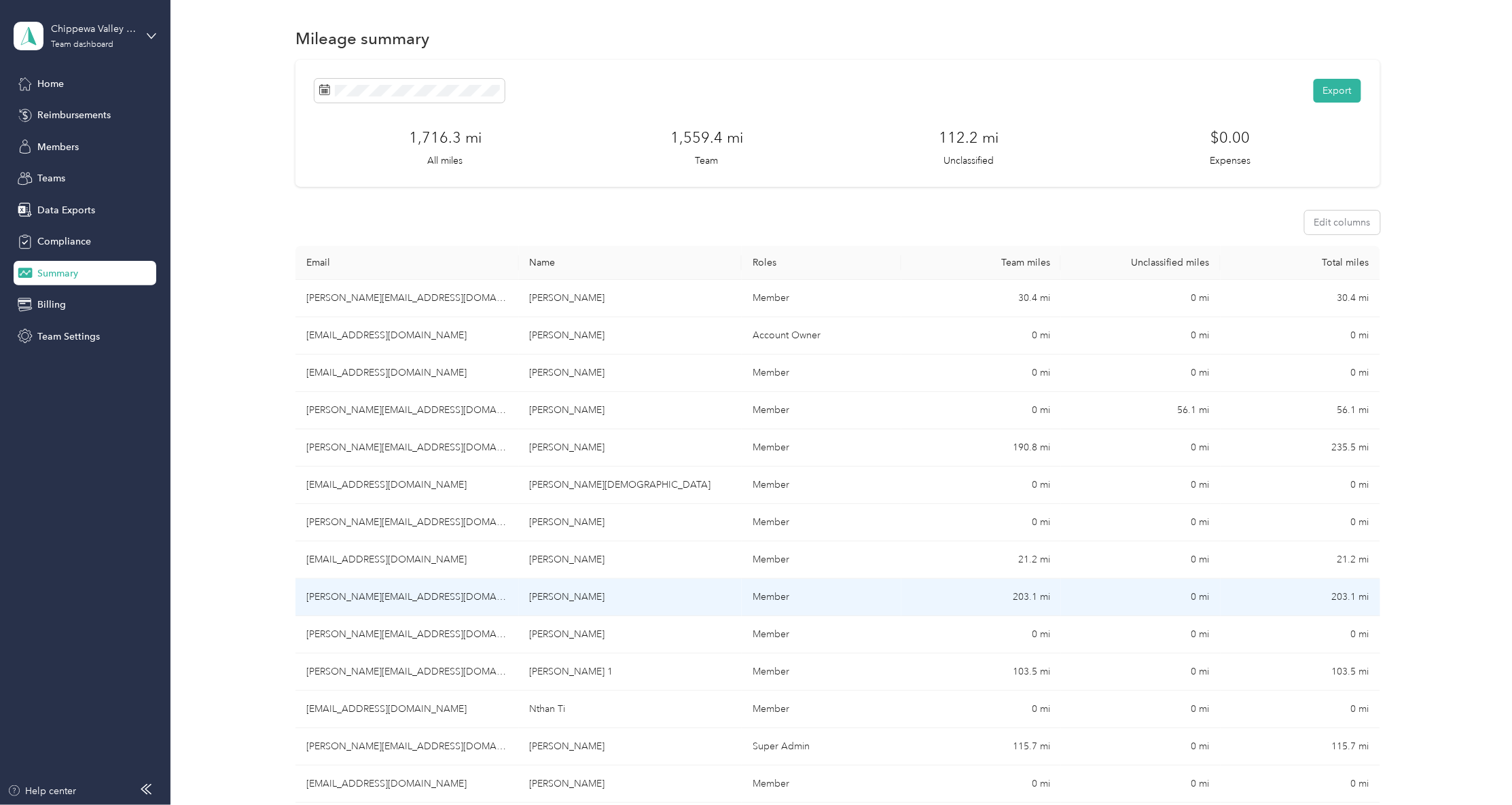
click at [488, 601] on td "[PERSON_NAME][EMAIL_ADDRESS][DOMAIN_NAME]" at bounding box center [407, 598] width 224 height 37
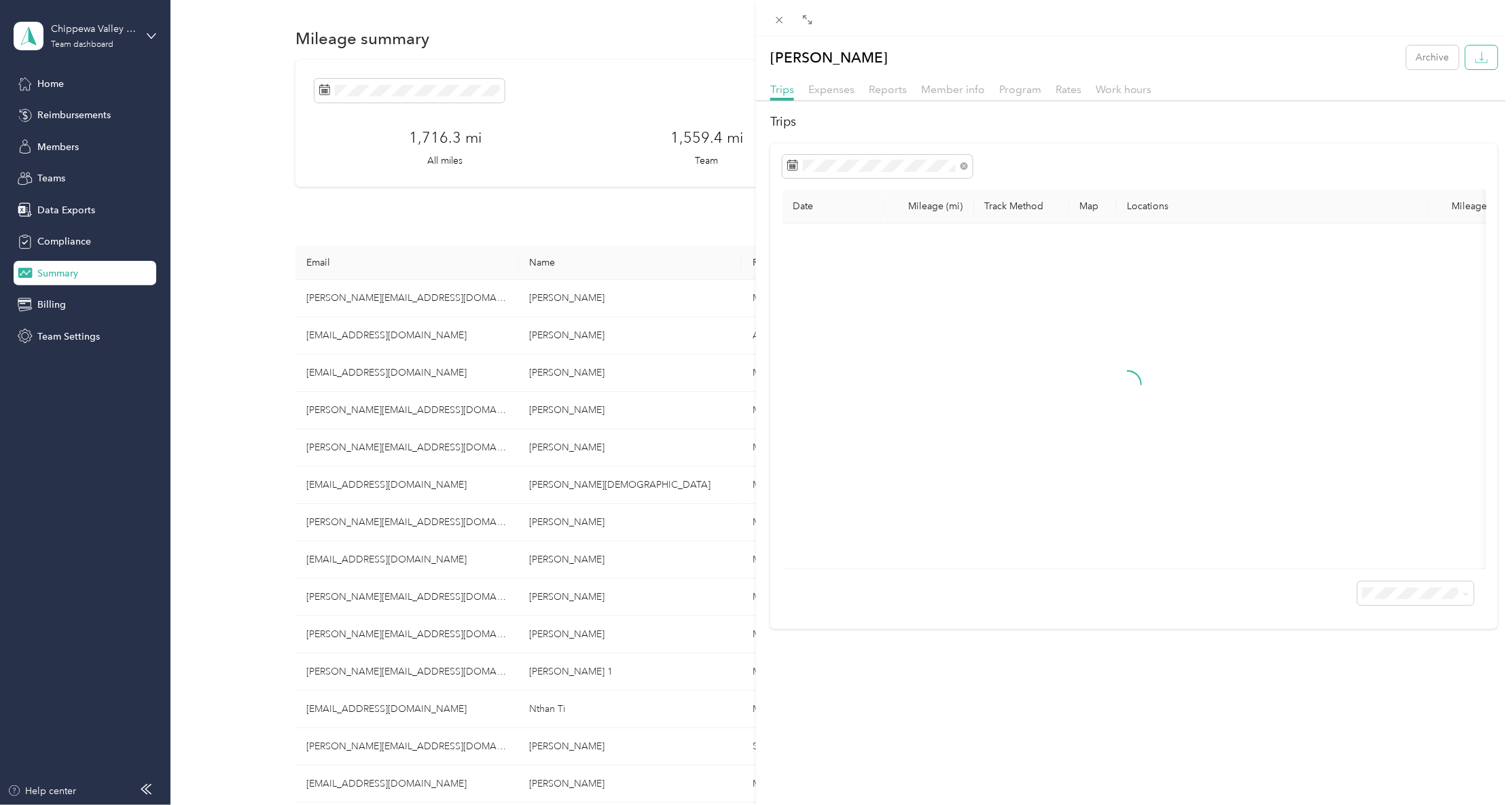
click at [1475, 62] on icon "button" at bounding box center [1481, 57] width 12 height 12
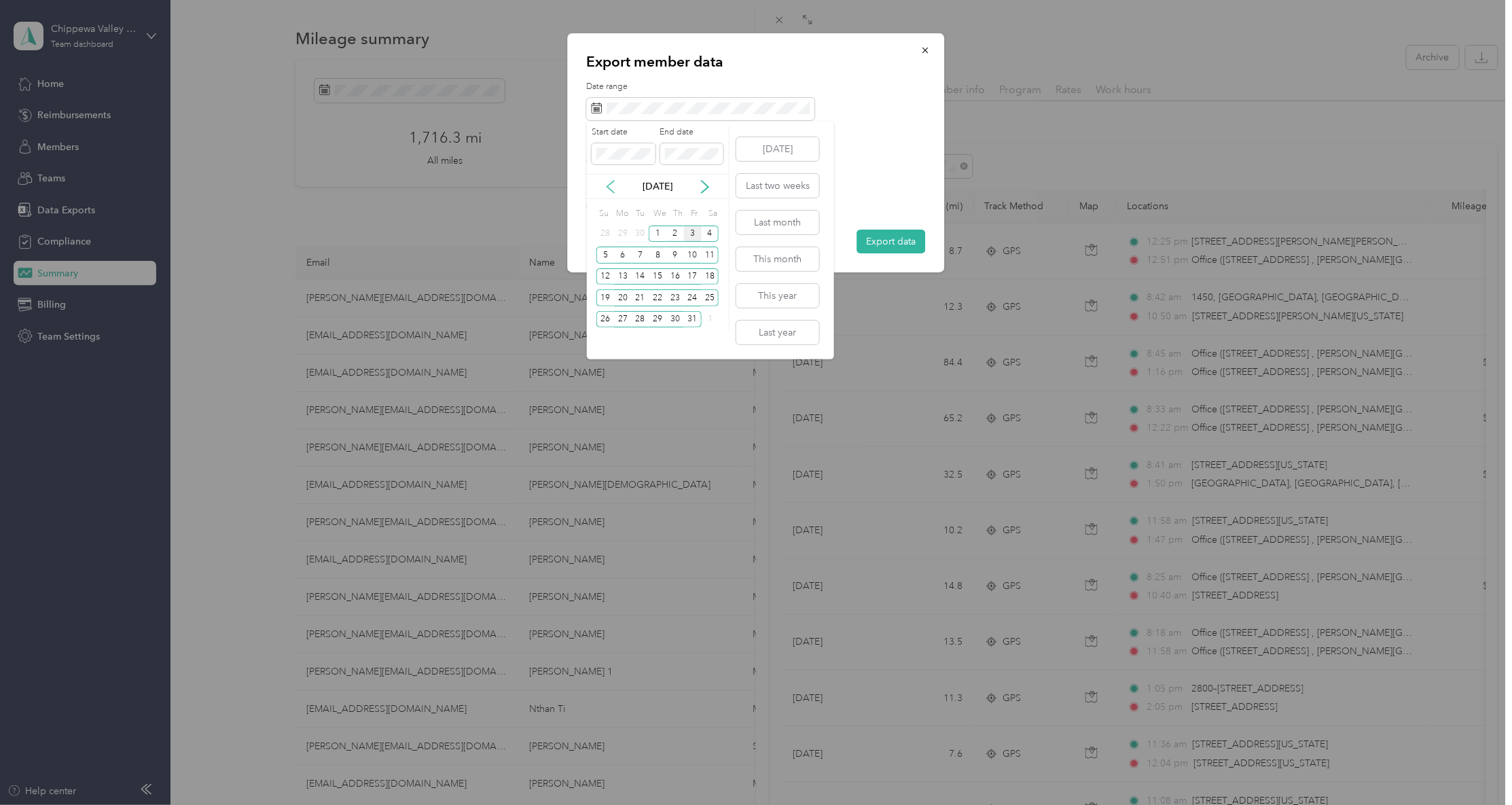
click at [606, 181] on icon at bounding box center [610, 186] width 13 height 13
click at [693, 293] on div "26" at bounding box center [693, 297] width 18 height 17
click at [678, 316] on div "2" at bounding box center [675, 319] width 18 height 17
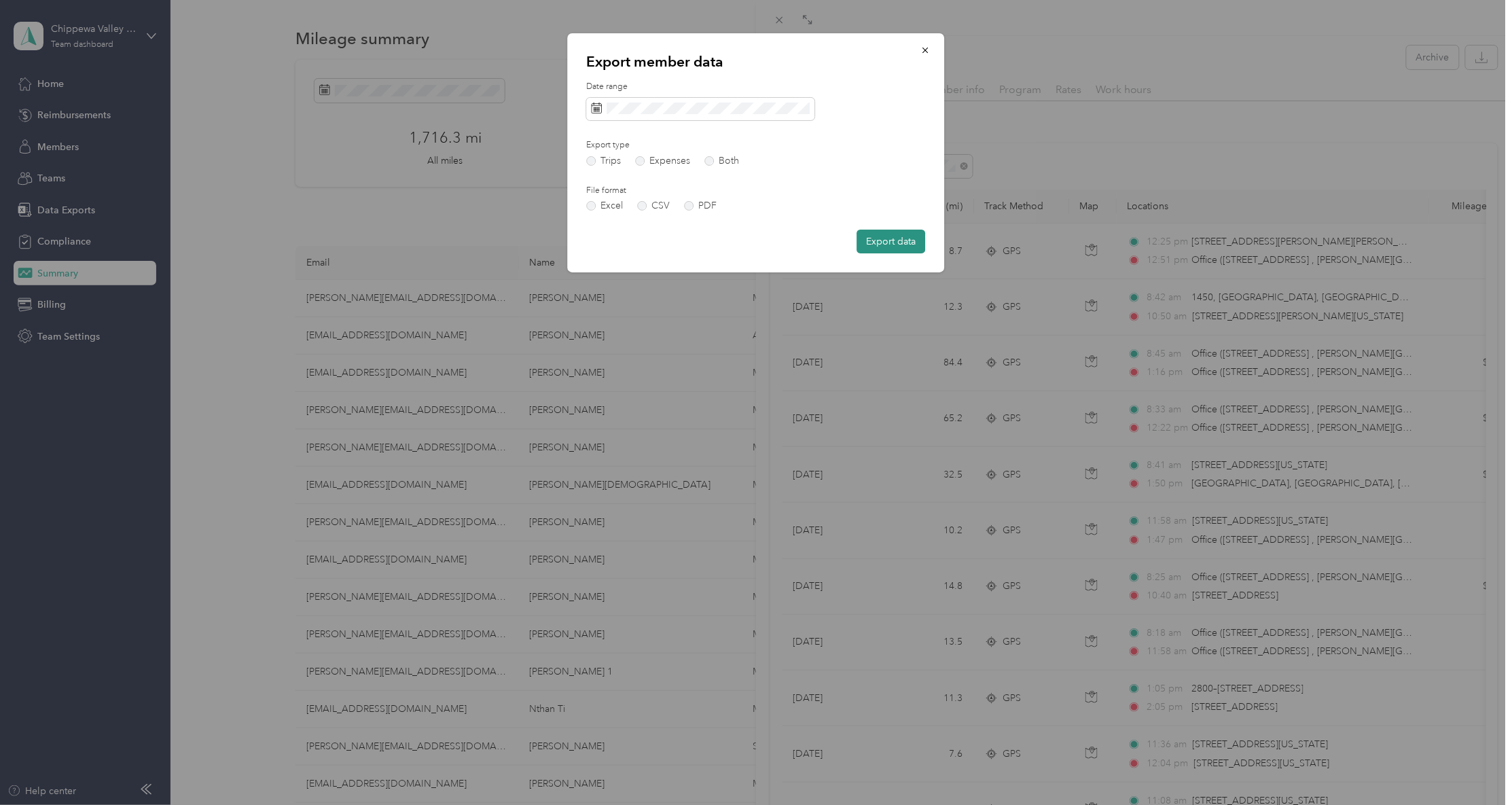
click at [871, 245] on button "Export data" at bounding box center [890, 241] width 69 height 24
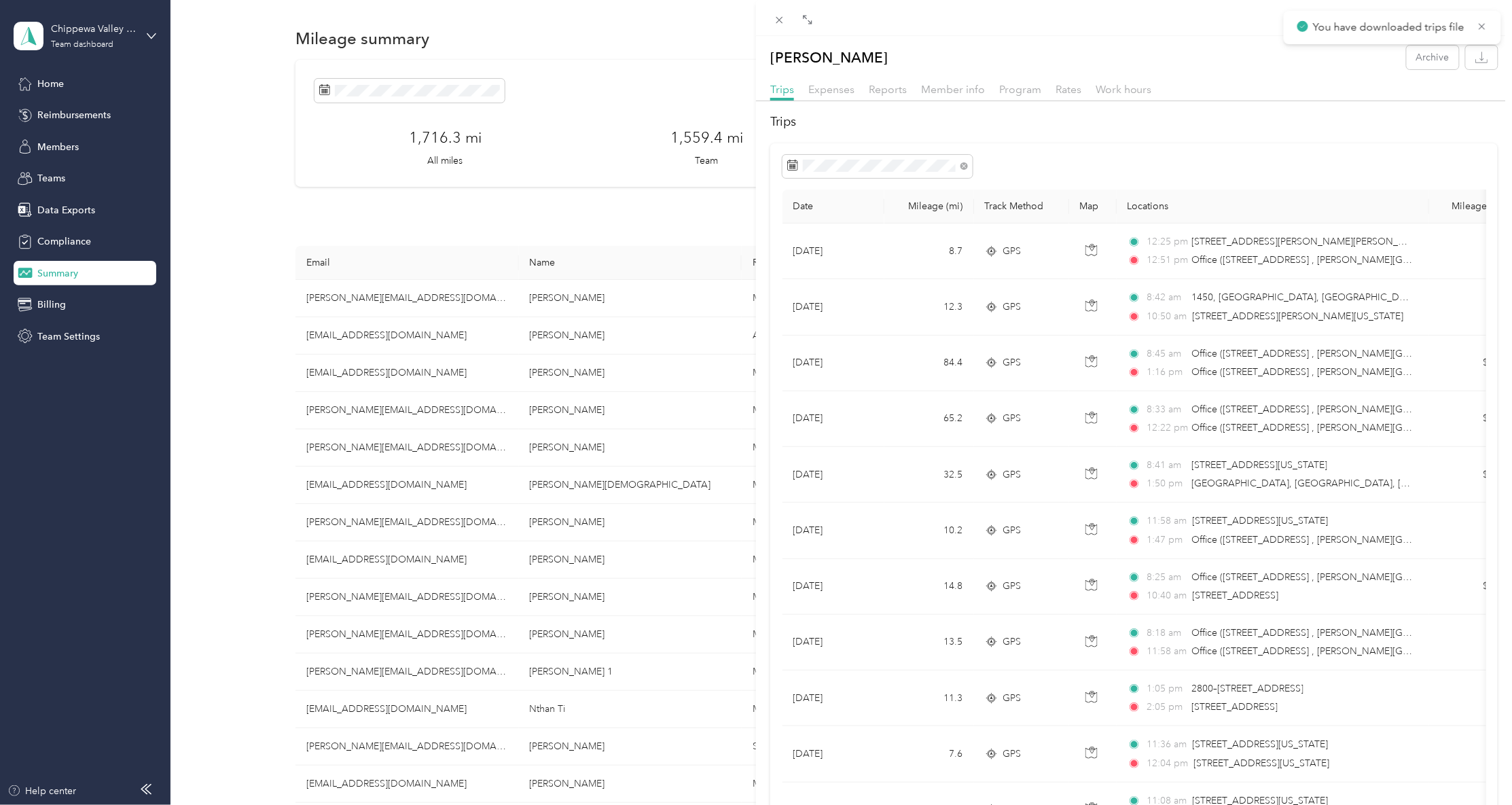
click at [376, 750] on div "[PERSON_NAME] Archive Trips Expenses Reports Member info Program Rates Work hou…" at bounding box center [756, 402] width 1512 height 805
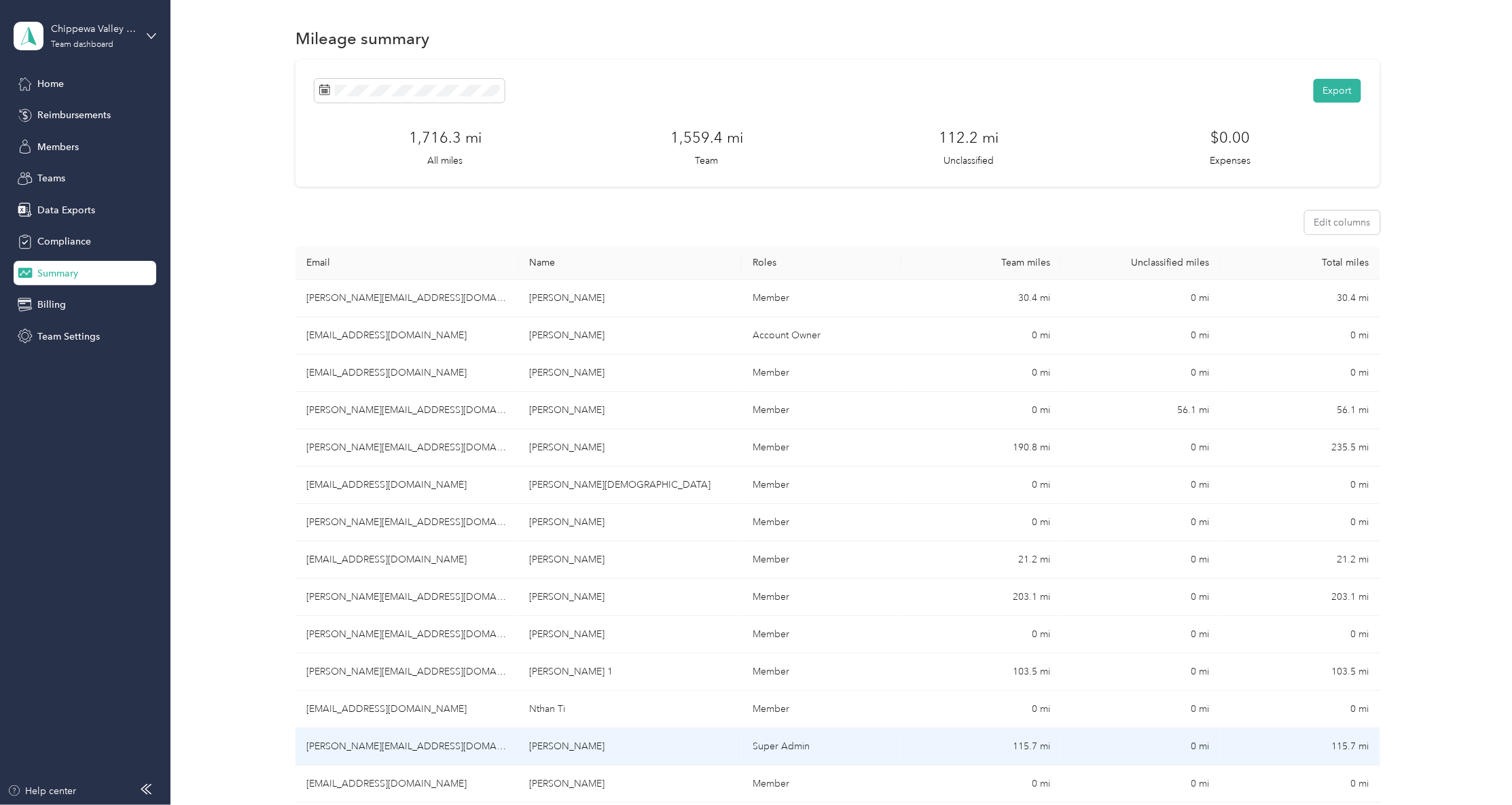
click at [378, 734] on td "[PERSON_NAME][EMAIL_ADDRESS][DOMAIN_NAME]" at bounding box center [407, 747] width 224 height 37
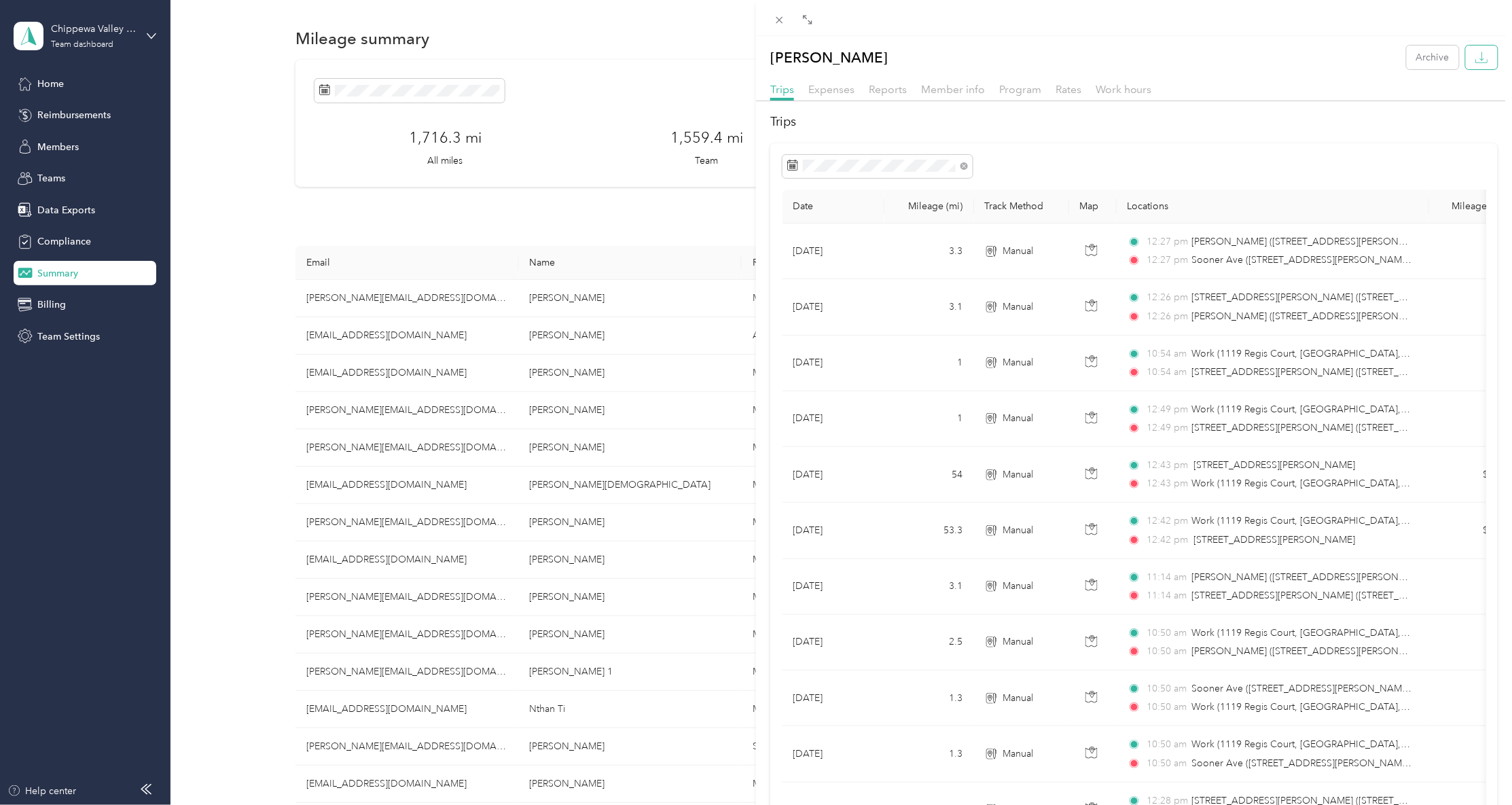
click at [1475, 59] on icon "button" at bounding box center [1481, 57] width 12 height 12
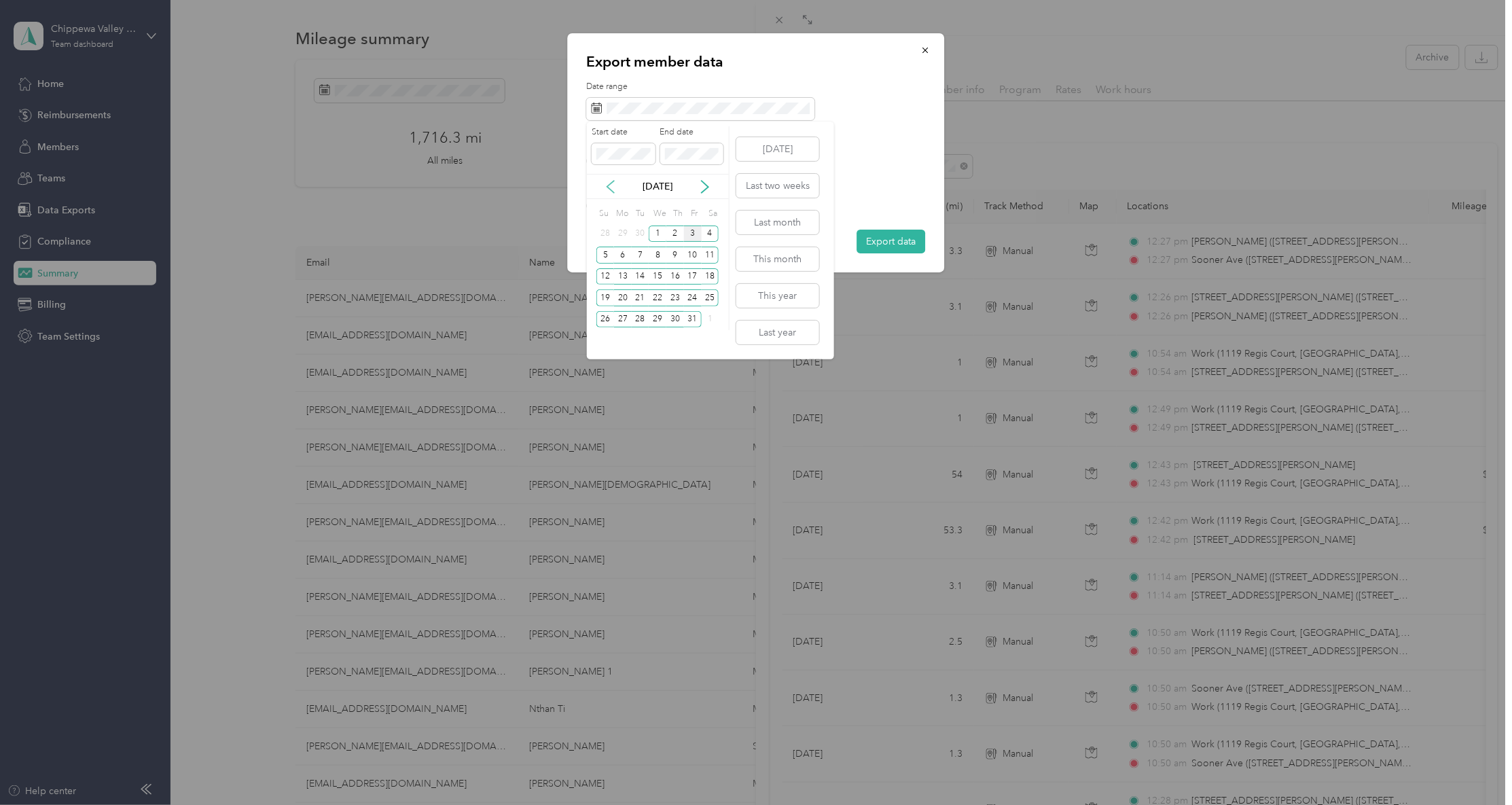
click at [614, 181] on icon at bounding box center [610, 186] width 13 height 13
click at [693, 295] on div "26" at bounding box center [693, 297] width 18 height 17
click at [699, 191] on icon at bounding box center [704, 186] width 13 height 13
click at [672, 230] on div "2" at bounding box center [675, 233] width 18 height 17
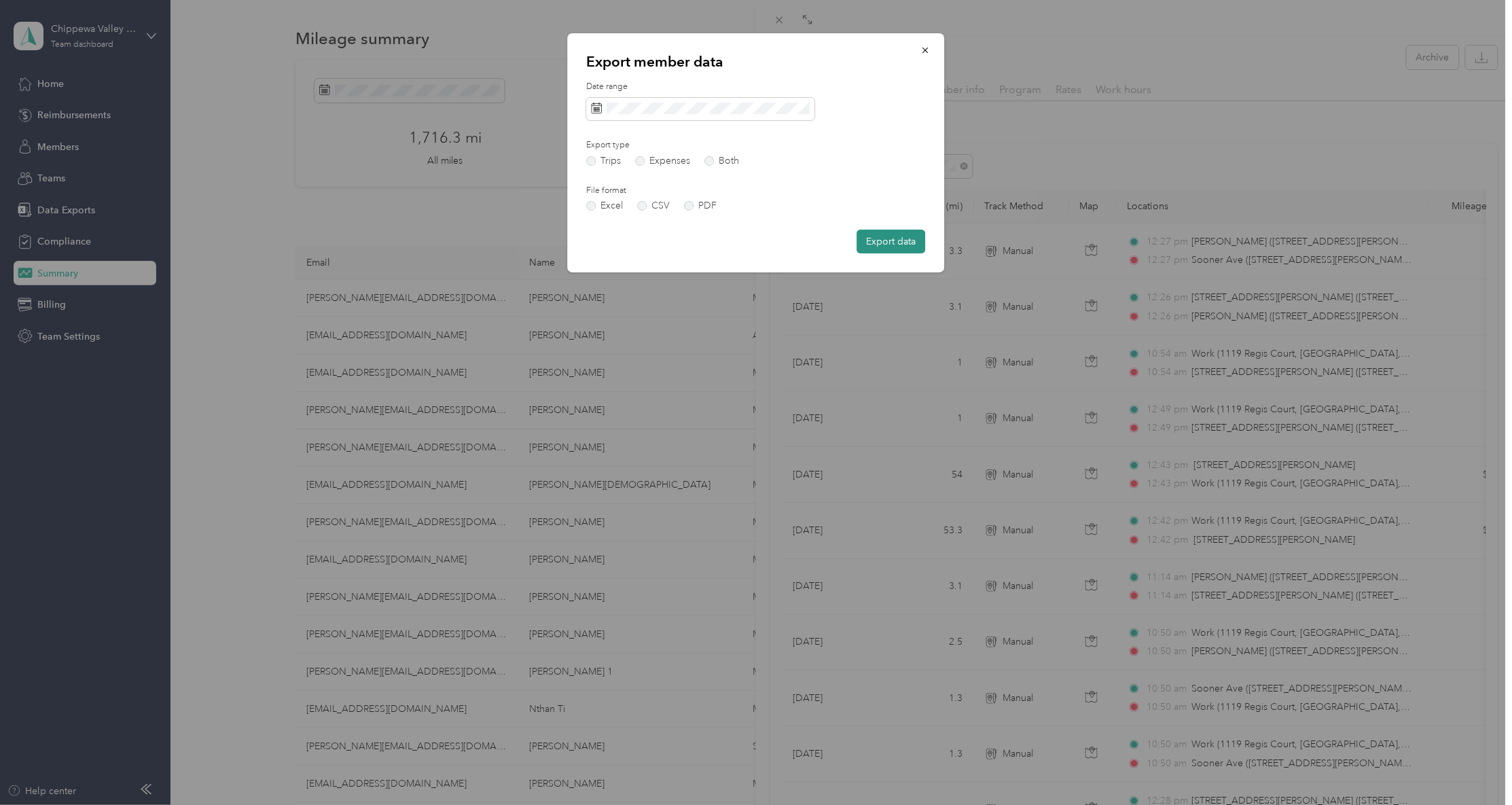
click at [874, 234] on button "Export data" at bounding box center [890, 241] width 69 height 24
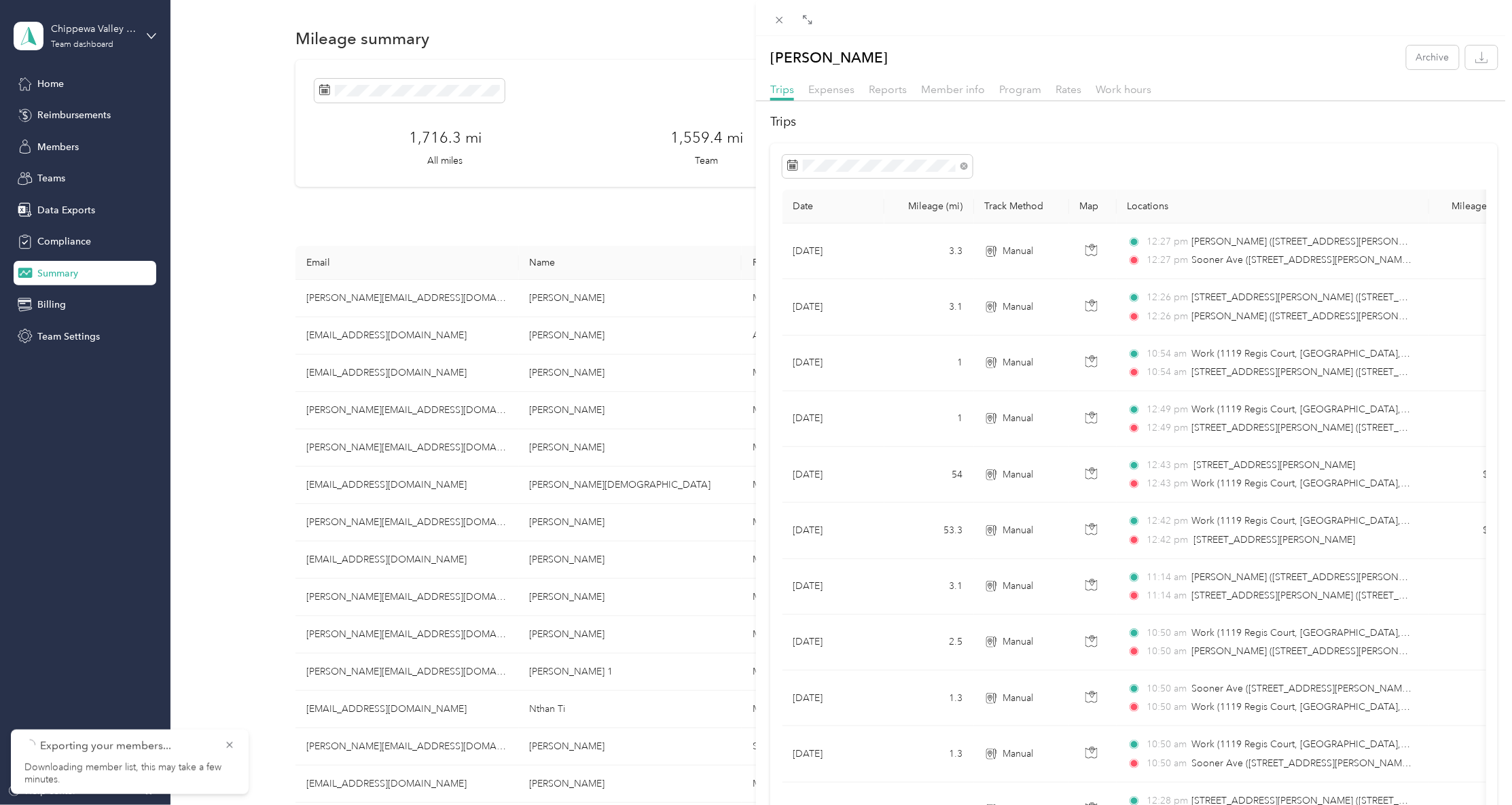
drag, startPoint x: 243, startPoint y: 555, endPoint x: 339, endPoint y: 540, distance: 97.2
click at [243, 556] on div "[PERSON_NAME] Archive Trips Expenses Reports Member info Program Rates Work hou…" at bounding box center [756, 402] width 1512 height 805
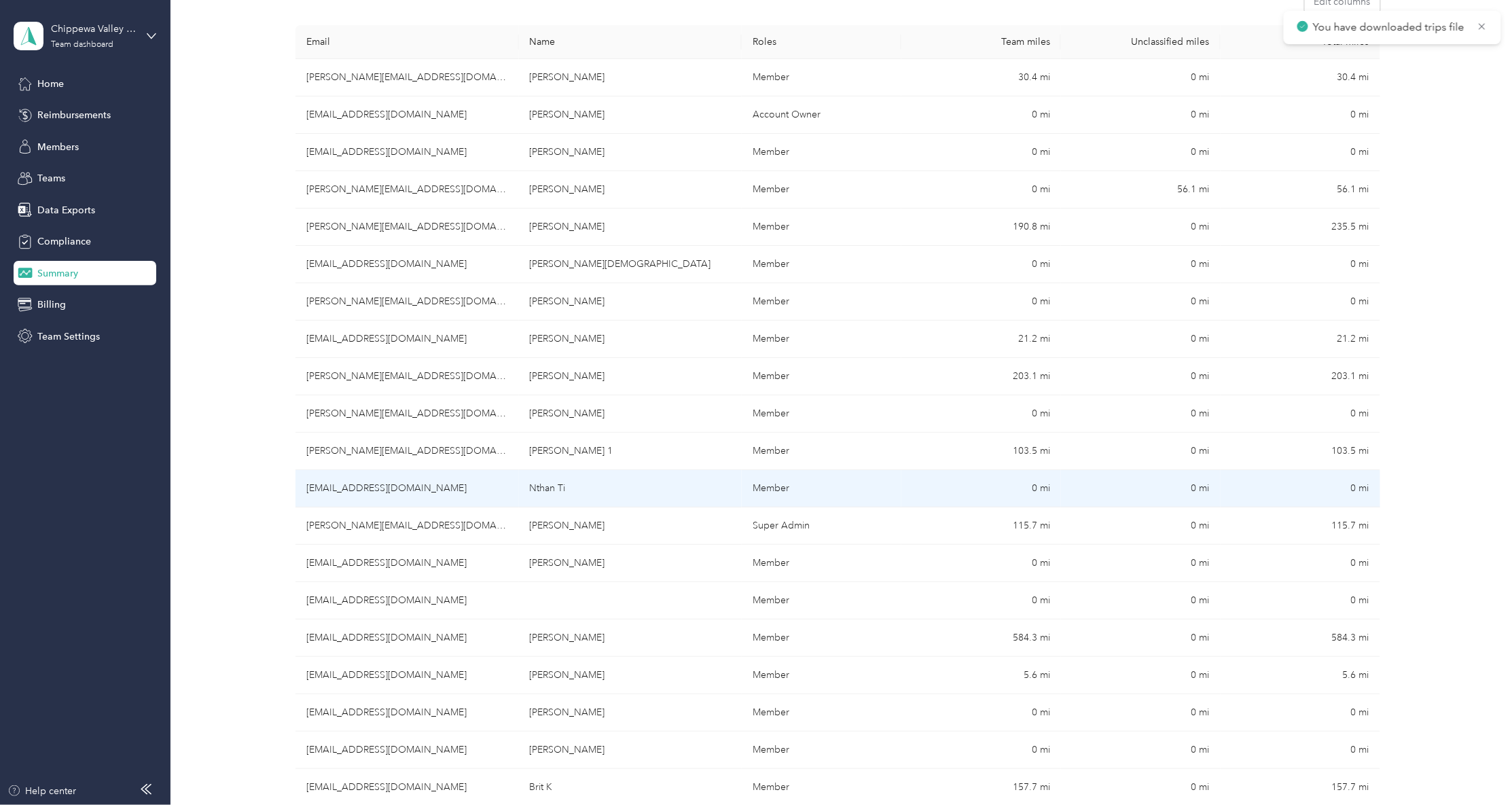
scroll to position [272, 0]
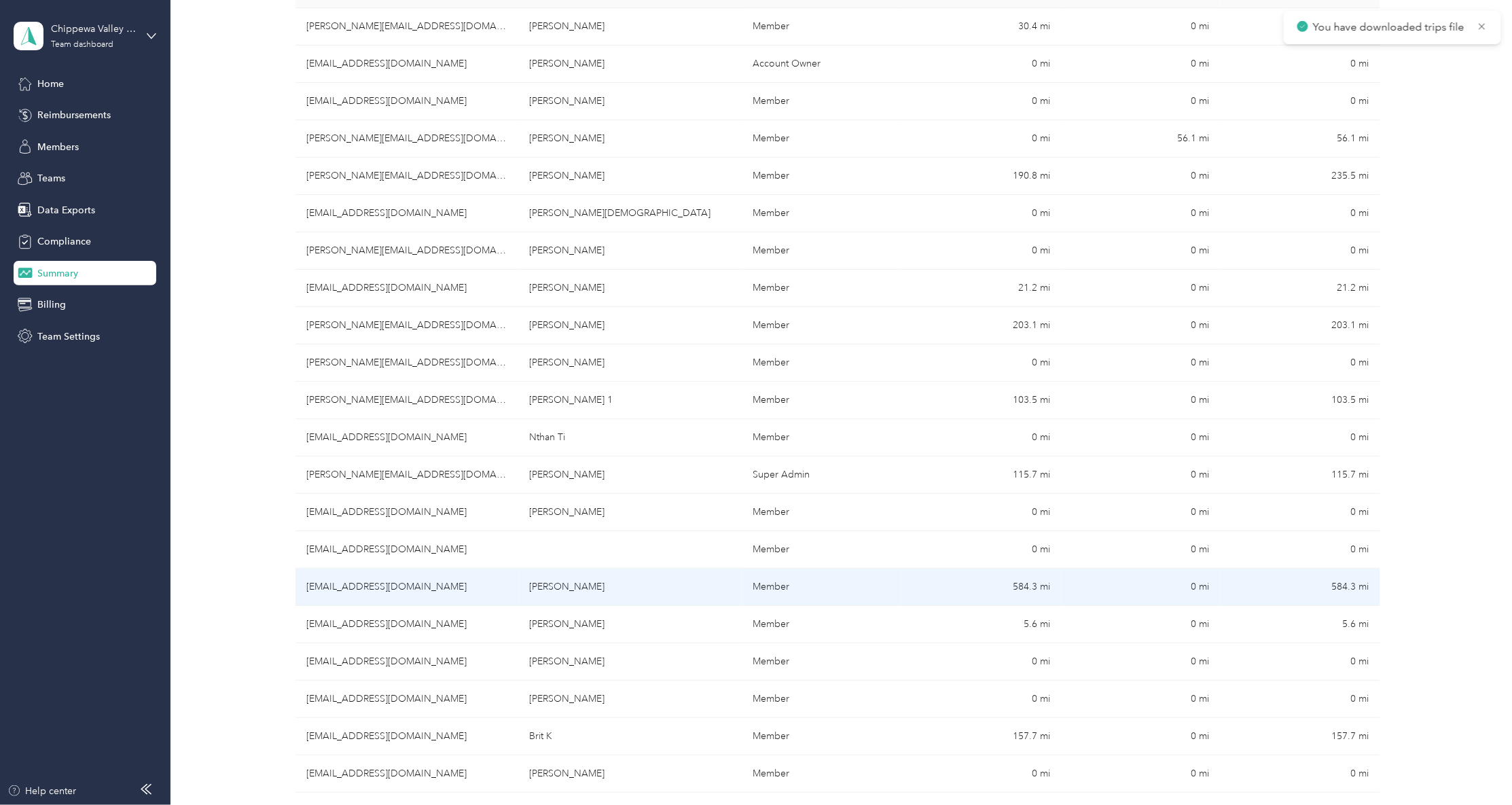
click at [368, 584] on td "[EMAIL_ADDRESS][DOMAIN_NAME]" at bounding box center [407, 587] width 224 height 37
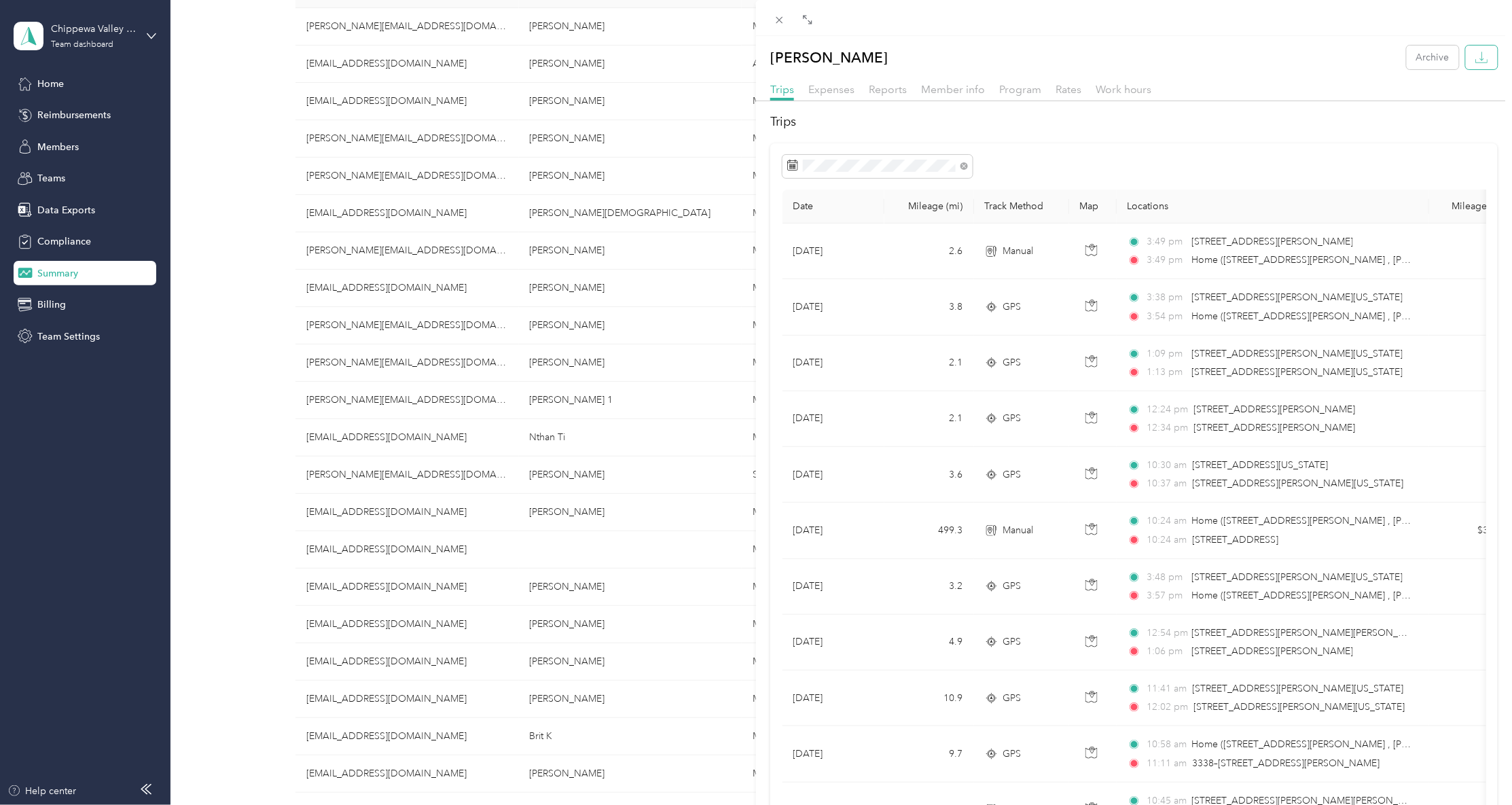
click at [1466, 69] on button "button" at bounding box center [1482, 57] width 32 height 24
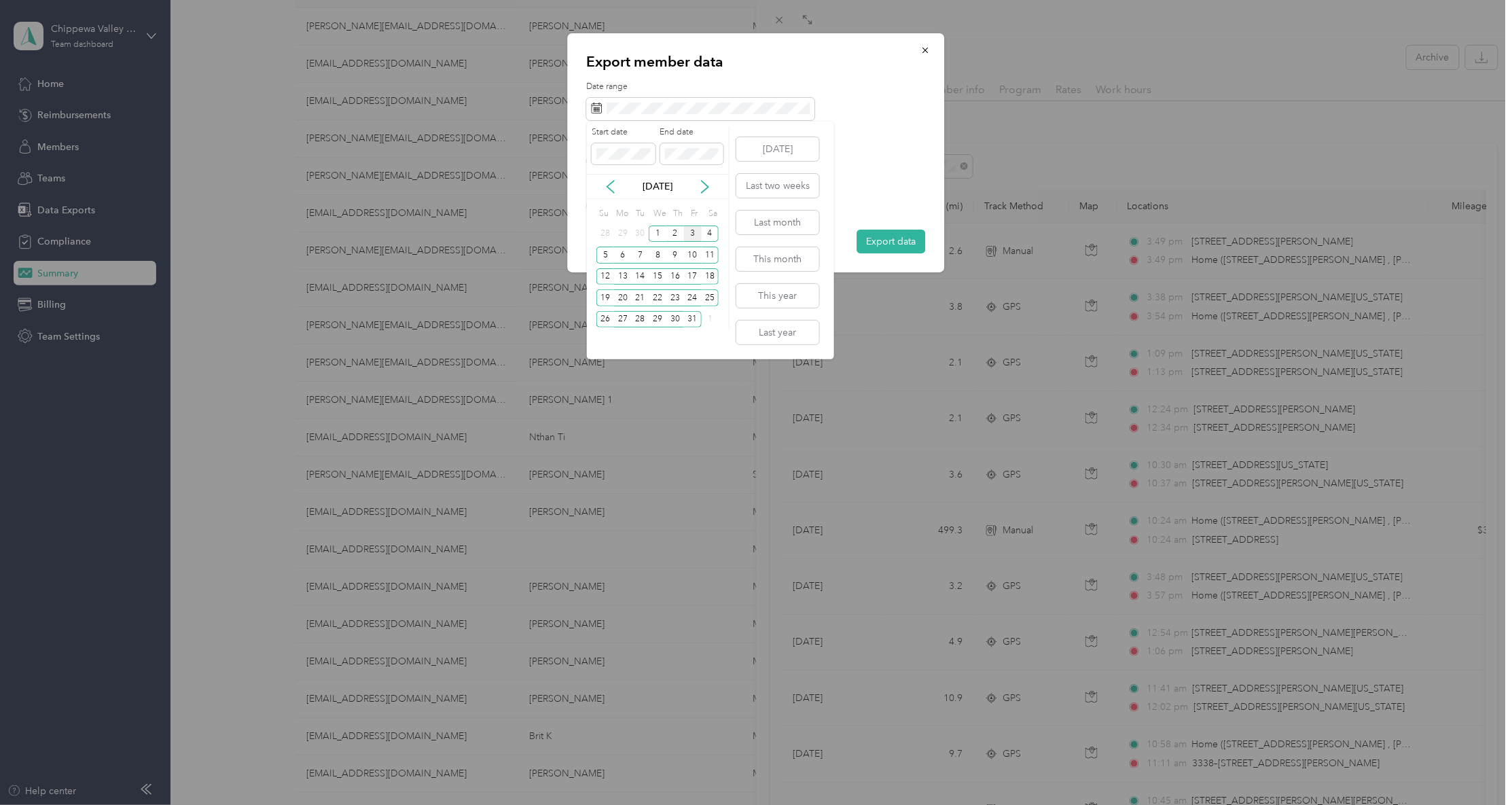
drag, startPoint x: 610, startPoint y: 183, endPoint x: 628, endPoint y: 204, distance: 27.7
click at [613, 187] on icon at bounding box center [610, 186] width 13 height 13
click at [694, 292] on div "26" at bounding box center [693, 297] width 18 height 17
click at [672, 321] on div "2" at bounding box center [675, 319] width 18 height 17
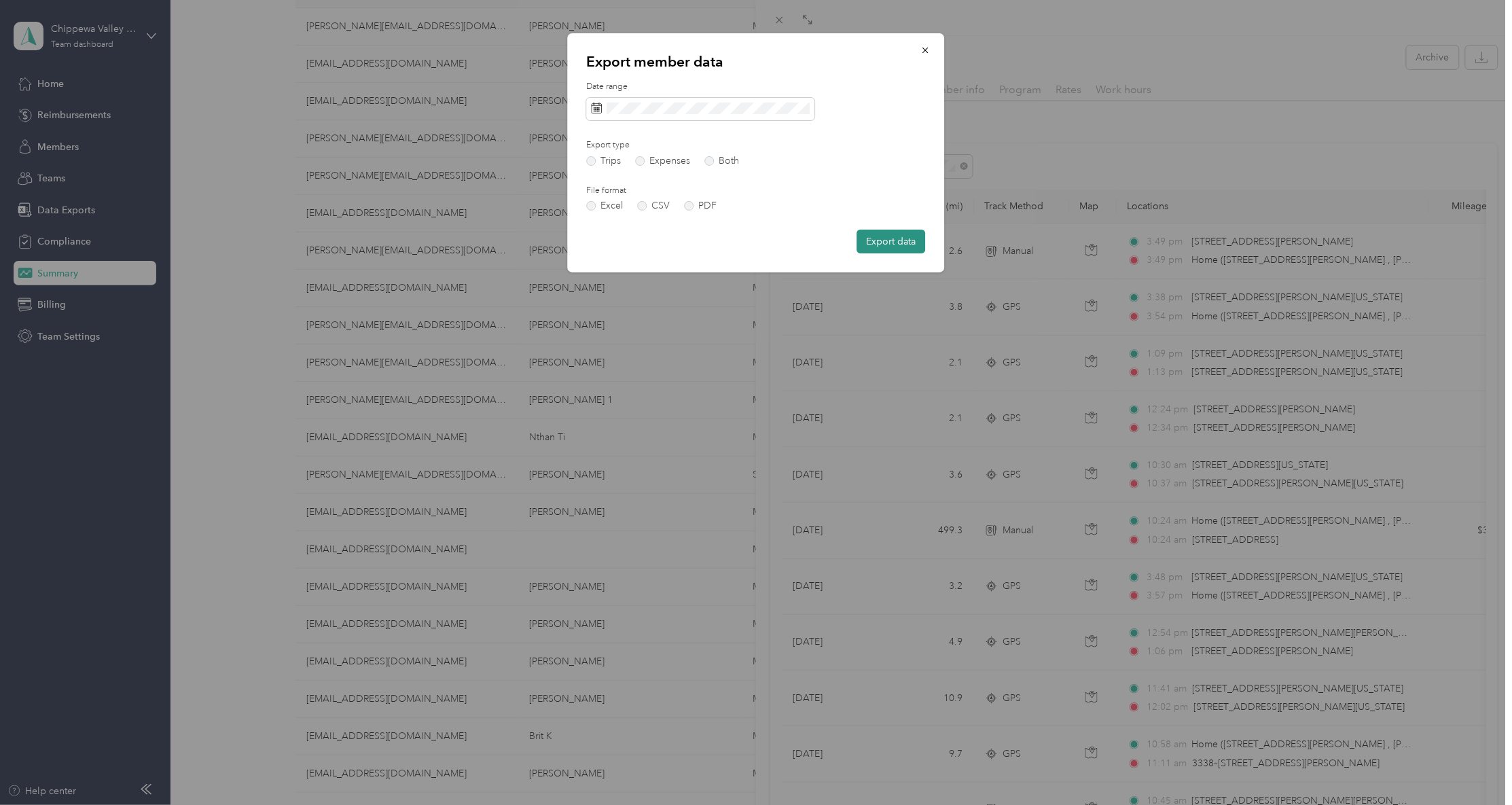
click at [869, 237] on button "Export data" at bounding box center [890, 241] width 69 height 24
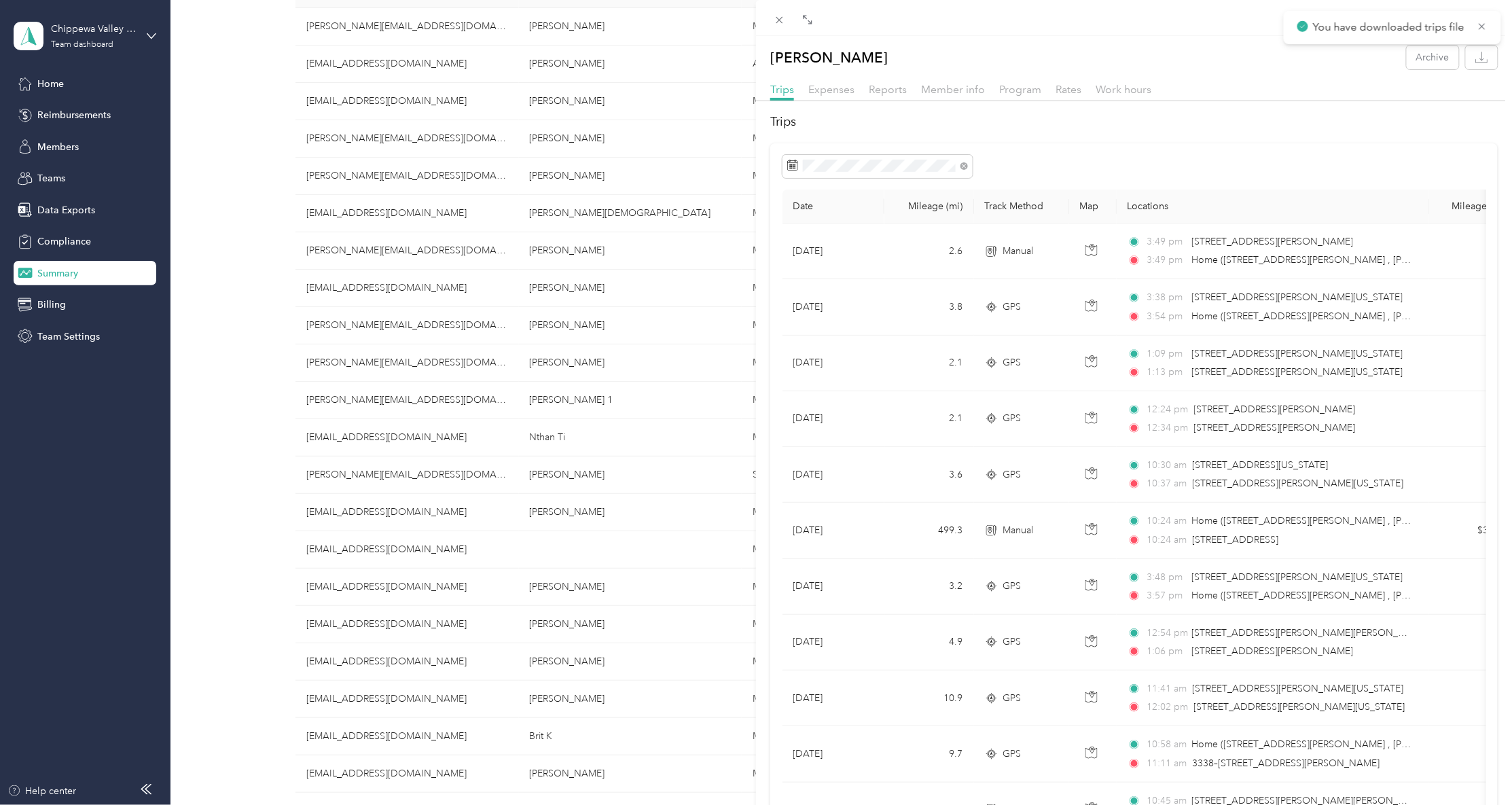
click at [250, 535] on div "[PERSON_NAME] Archive Trips Expenses Reports Member info Program Rates Work hou…" at bounding box center [756, 402] width 1512 height 805
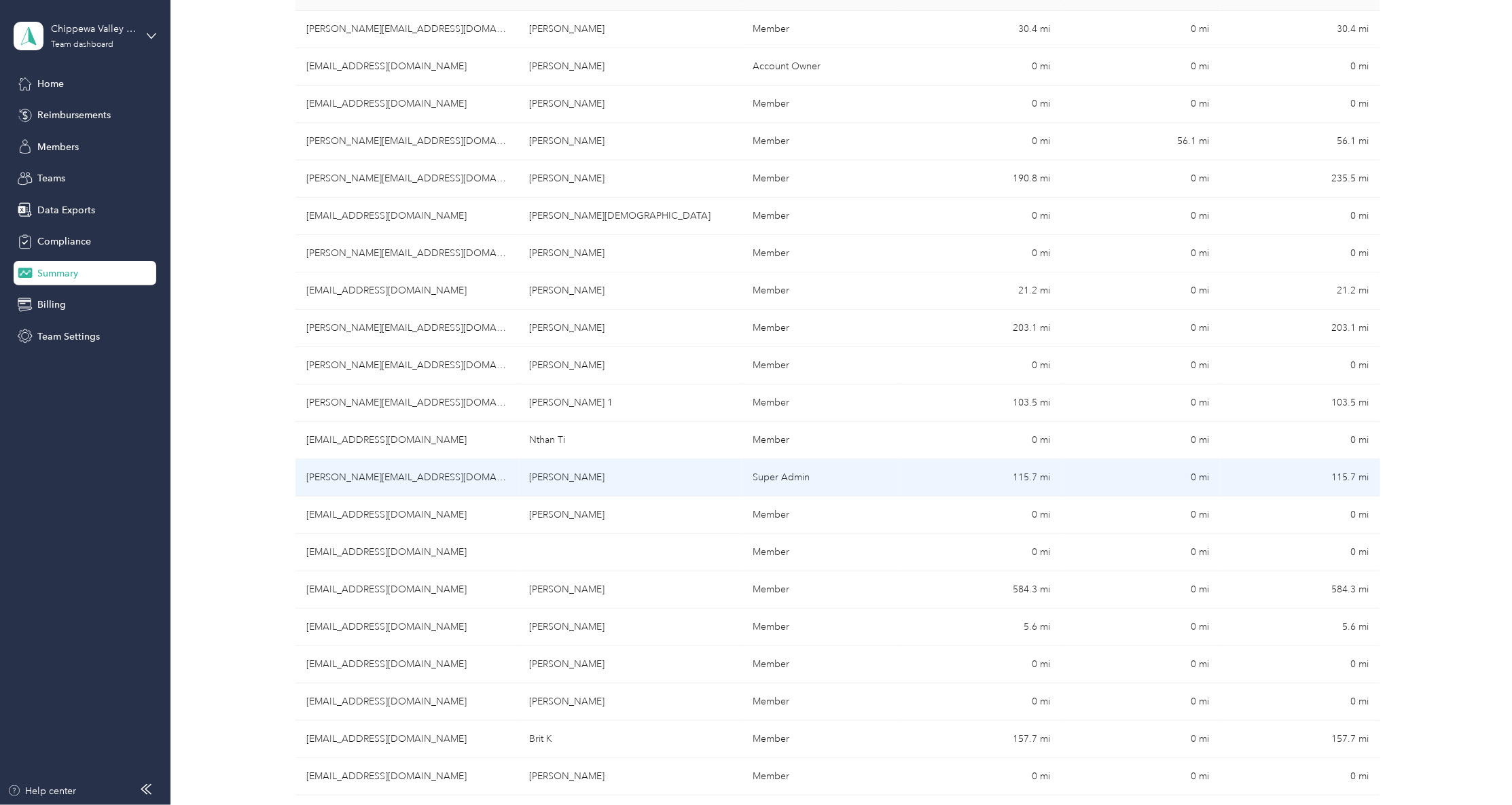
scroll to position [272, 0]
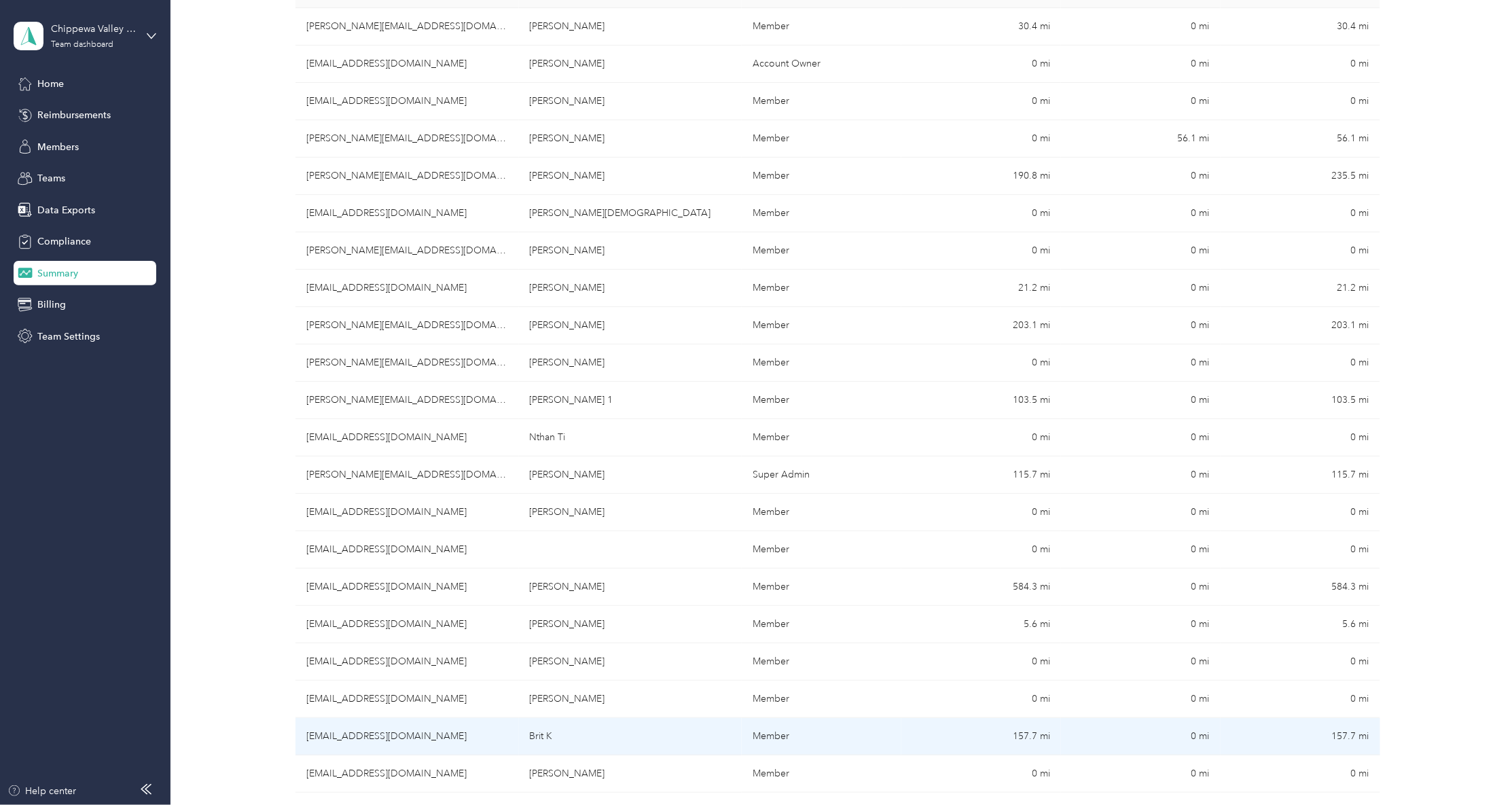
click at [372, 745] on td "[EMAIL_ADDRESS][DOMAIN_NAME]" at bounding box center [407, 736] width 224 height 37
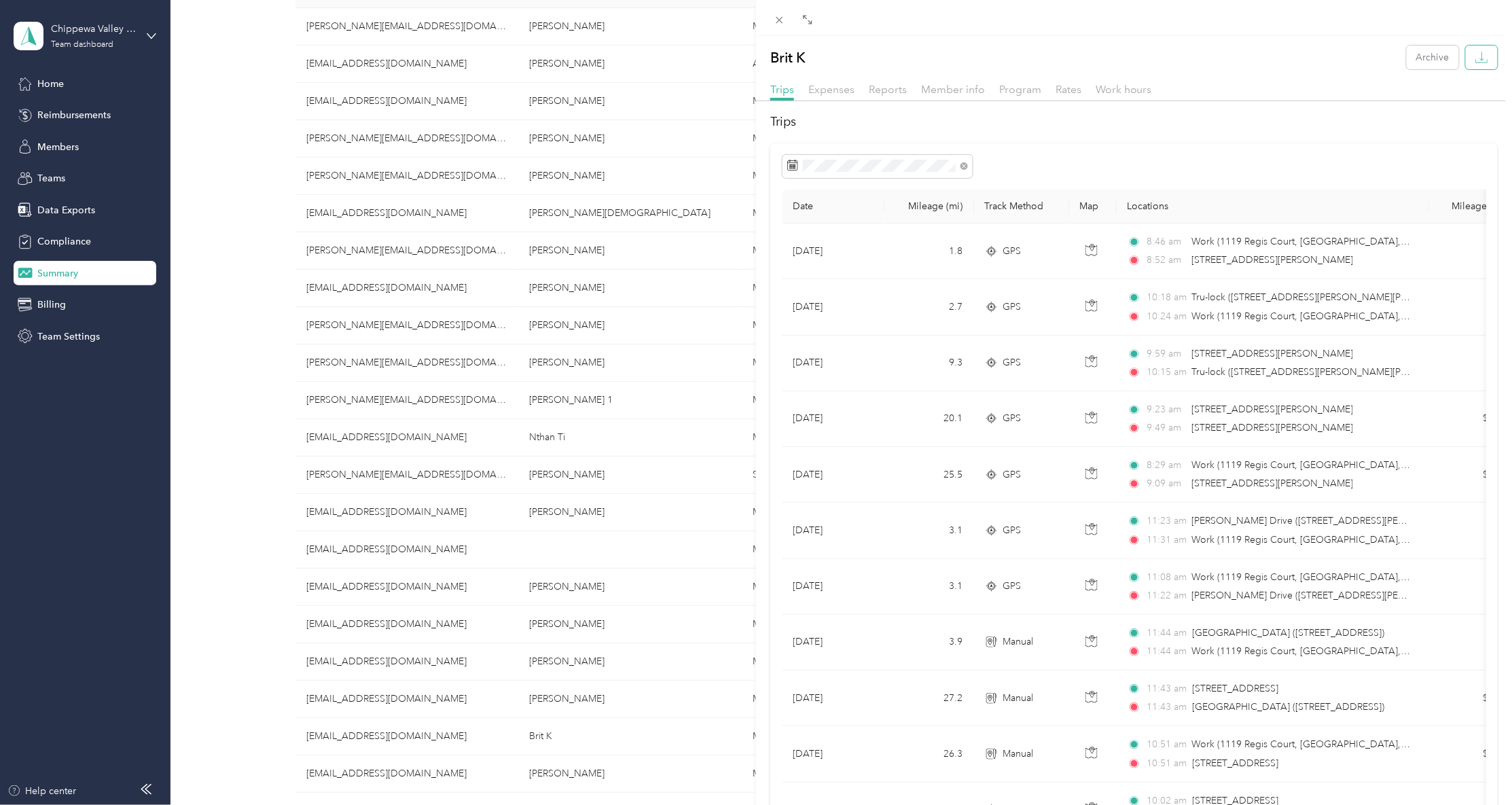
click at [1466, 61] on button "button" at bounding box center [1482, 57] width 32 height 24
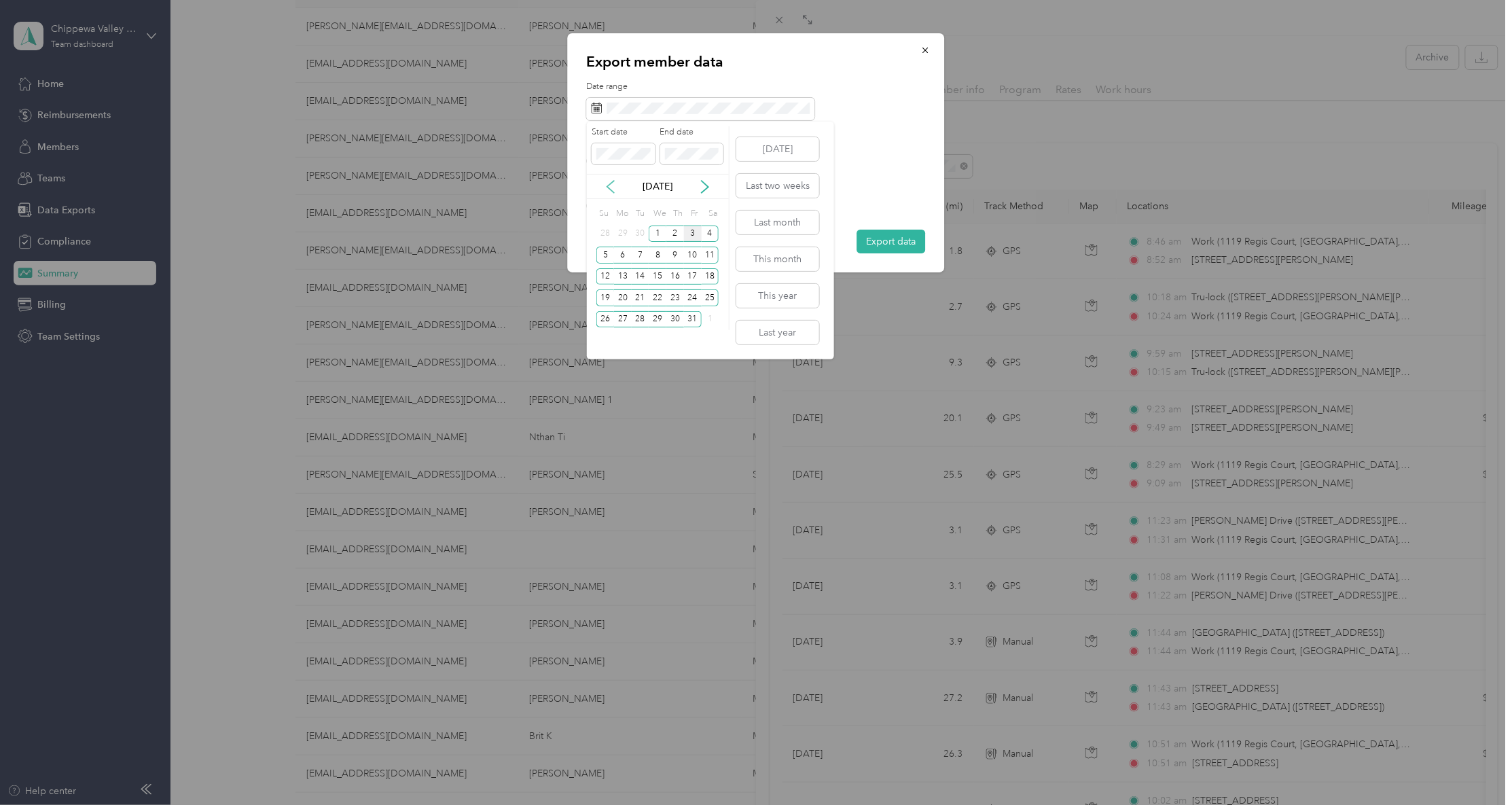
click at [606, 180] on icon at bounding box center [610, 186] width 13 height 13
click at [695, 300] on div "26" at bounding box center [693, 297] width 18 height 17
click at [671, 325] on div "2" at bounding box center [675, 319] width 18 height 17
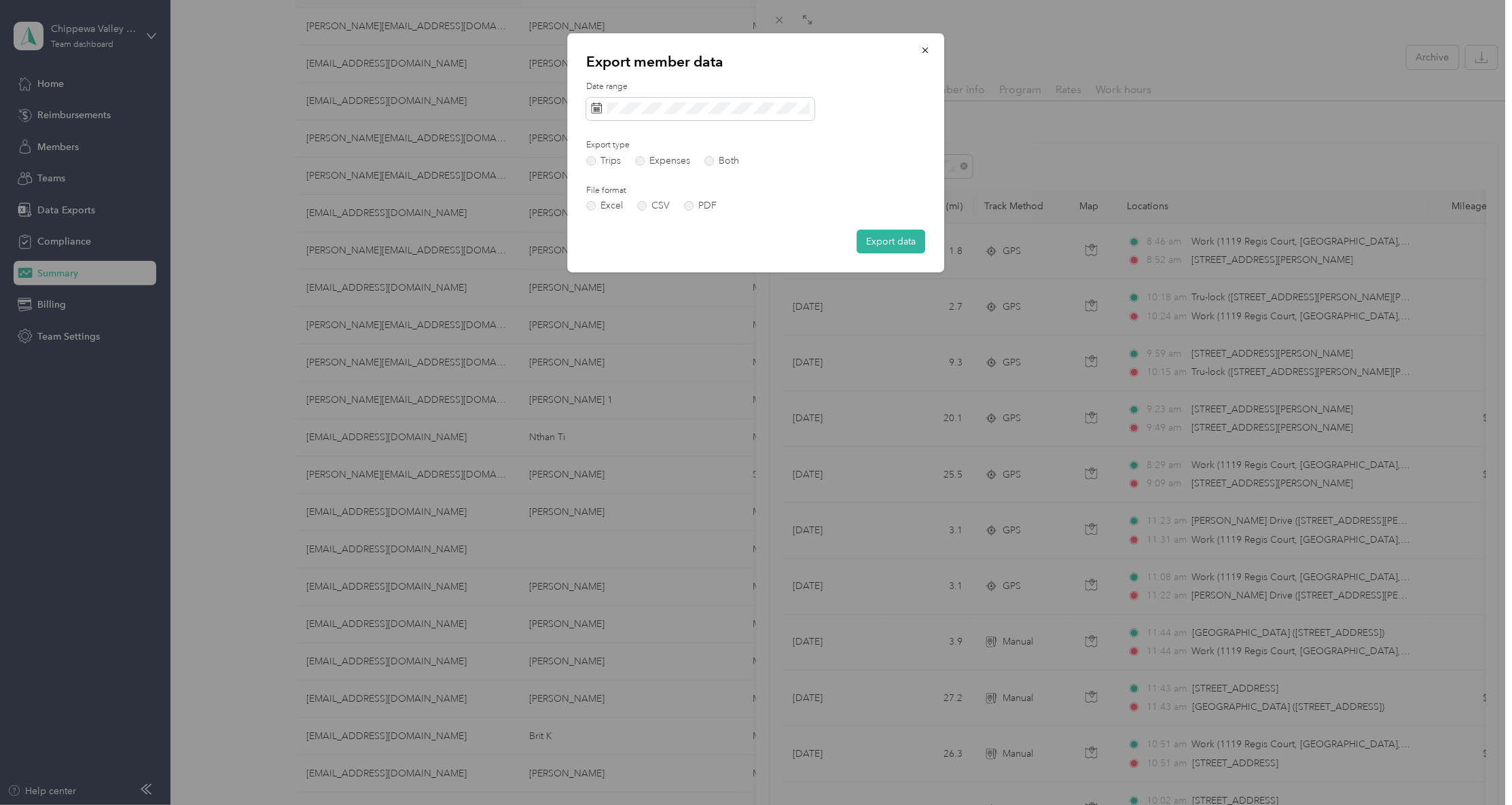
click at [870, 245] on button "Export data" at bounding box center [890, 241] width 69 height 24
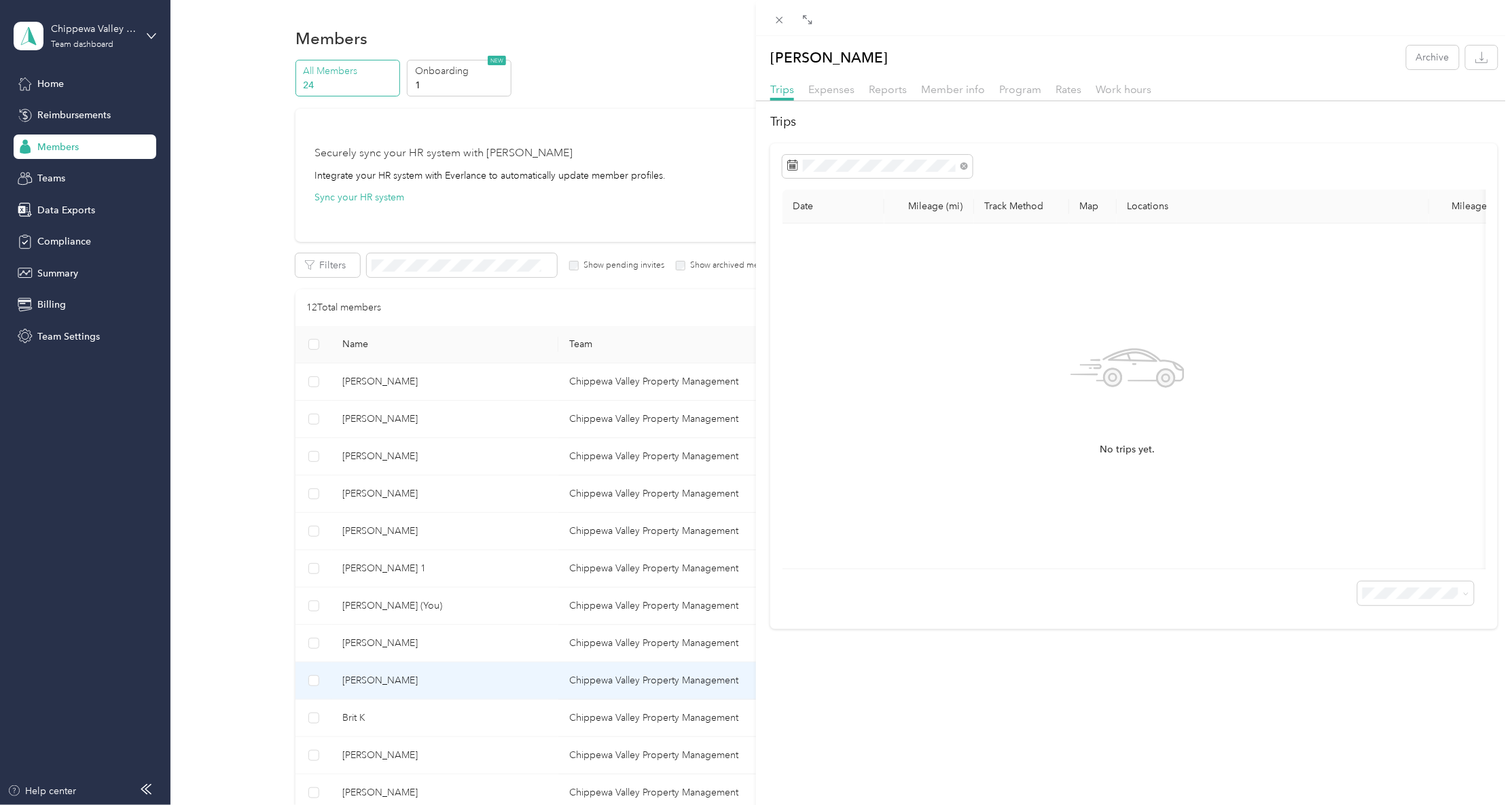
click at [38, 276] on div "[PERSON_NAME] K Archive Trips Expenses Reports Member info Program Rates Work h…" at bounding box center [756, 402] width 1512 height 805
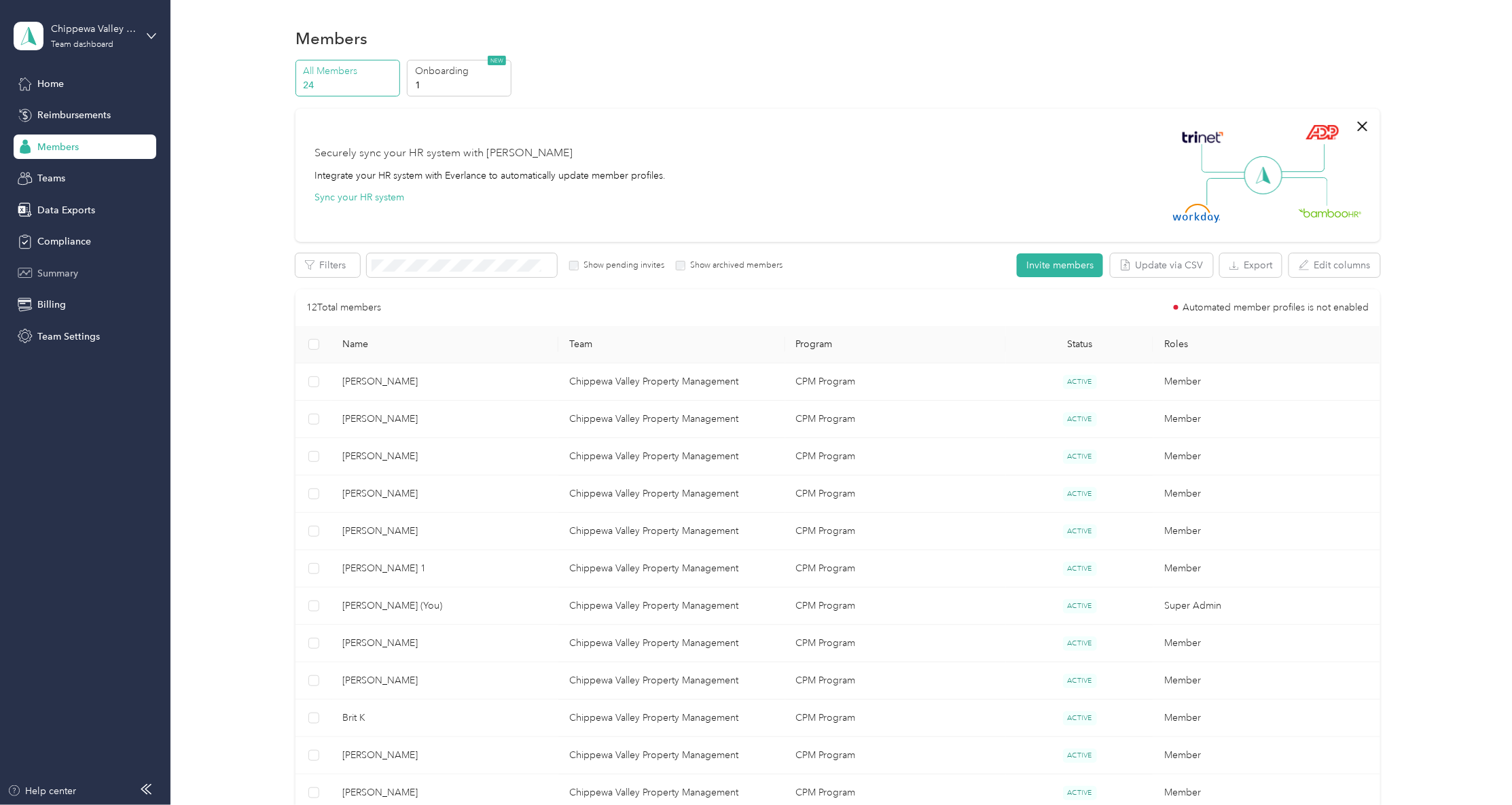
click at [117, 271] on div "Summary" at bounding box center [85, 272] width 142 height 24
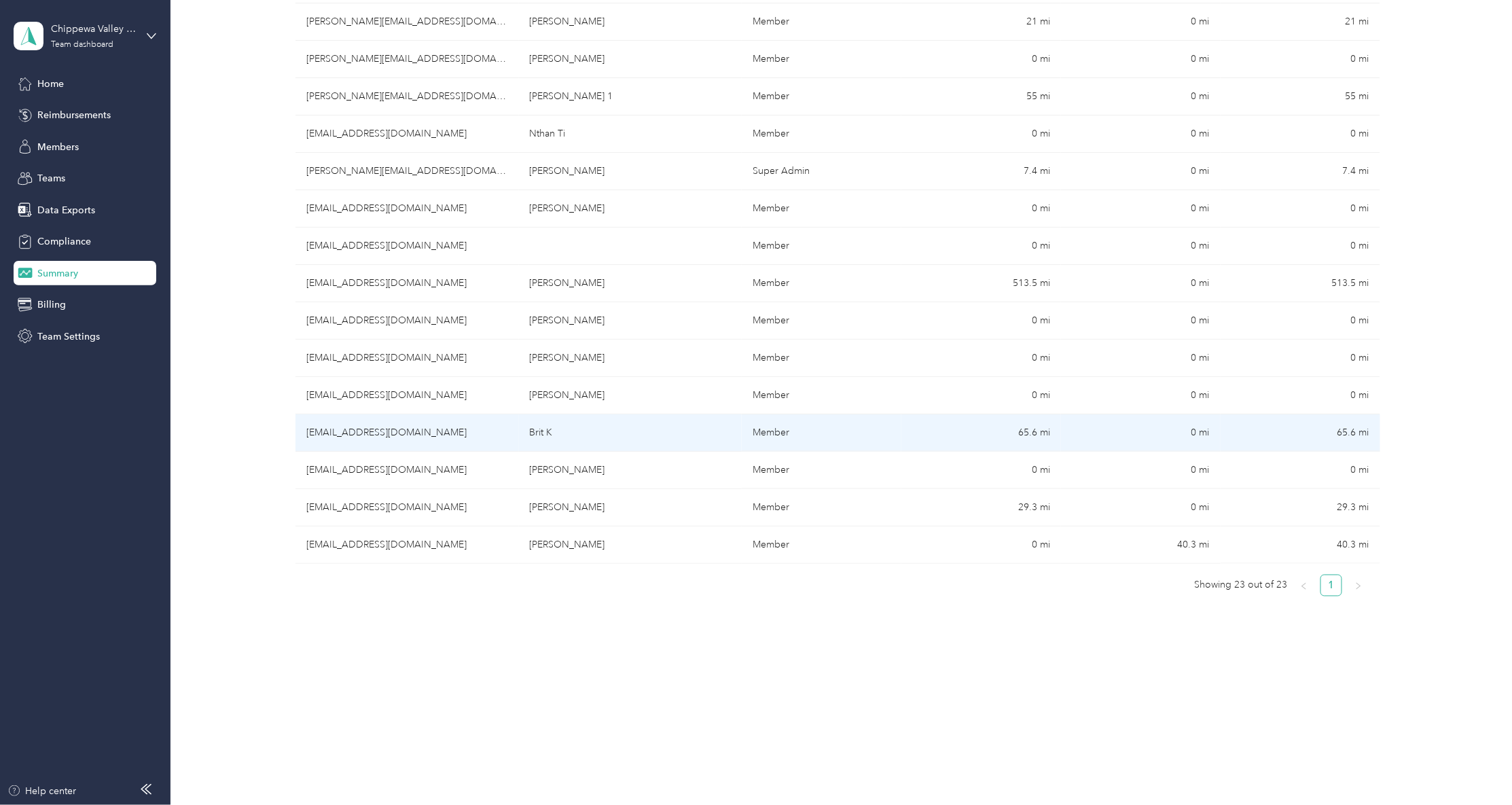
scroll to position [580, 0]
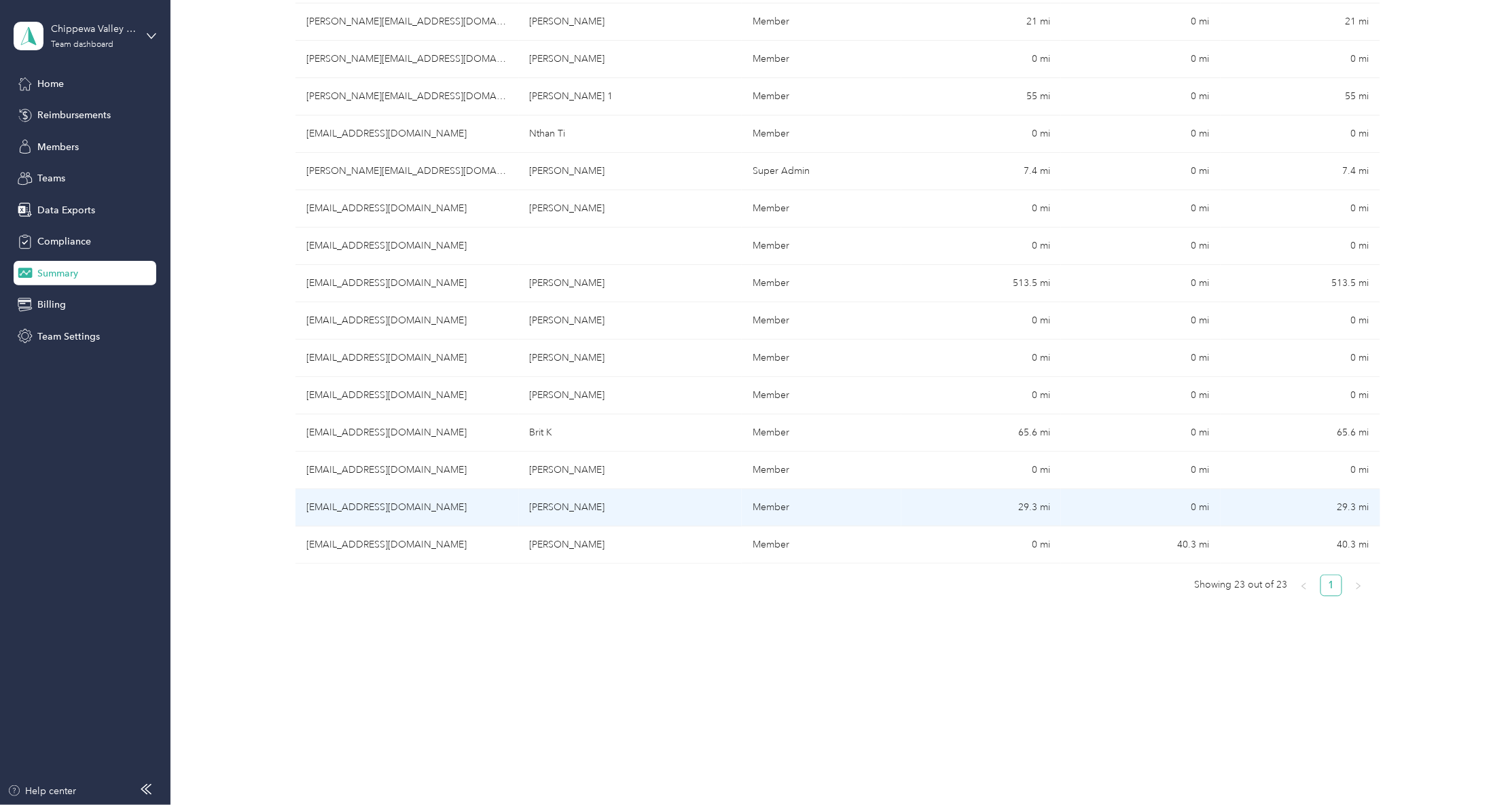
click at [383, 508] on td "[EMAIL_ADDRESS][DOMAIN_NAME]" at bounding box center [407, 508] width 224 height 37
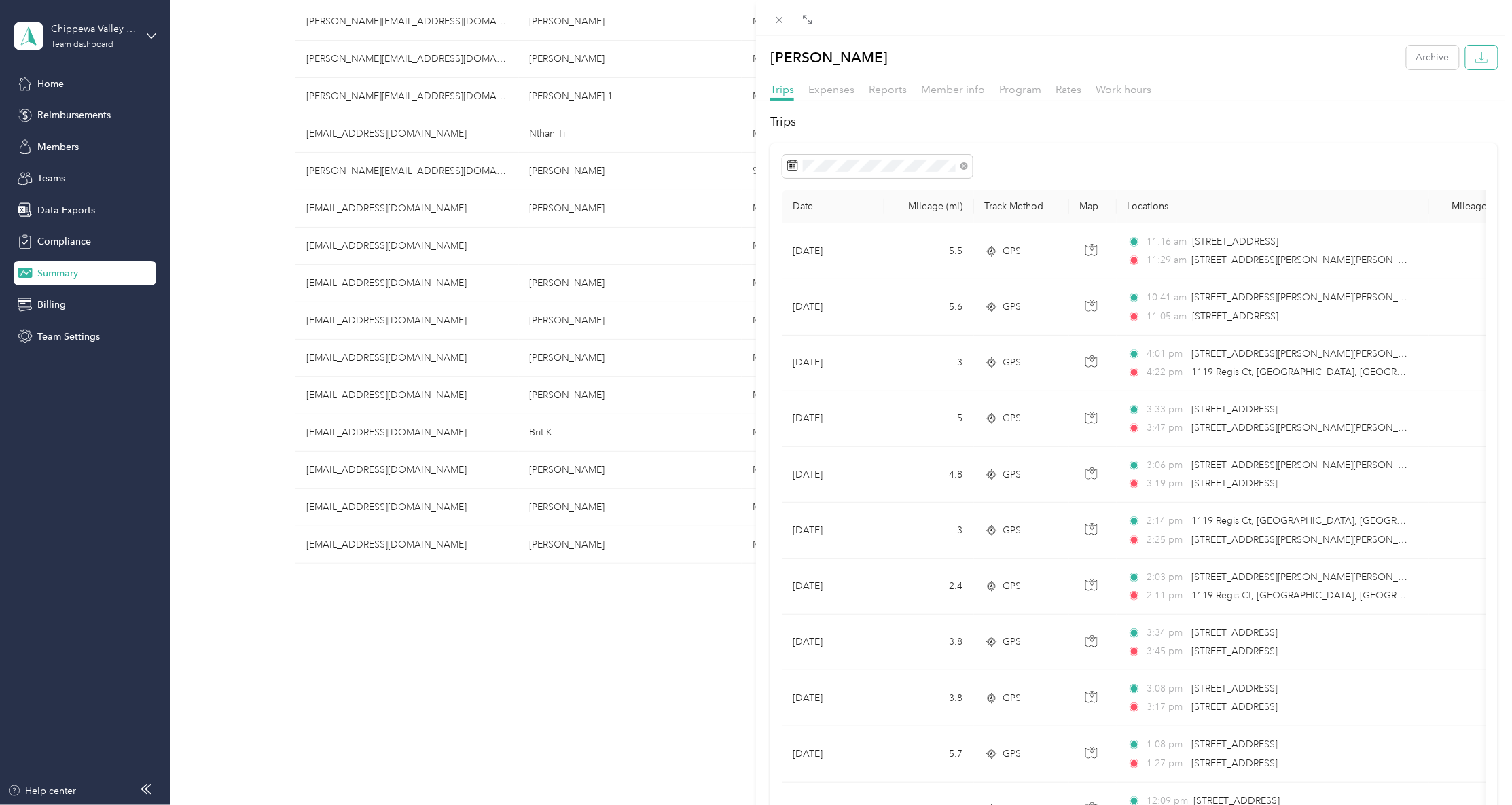
click at [1475, 63] on icon "button" at bounding box center [1481, 57] width 12 height 12
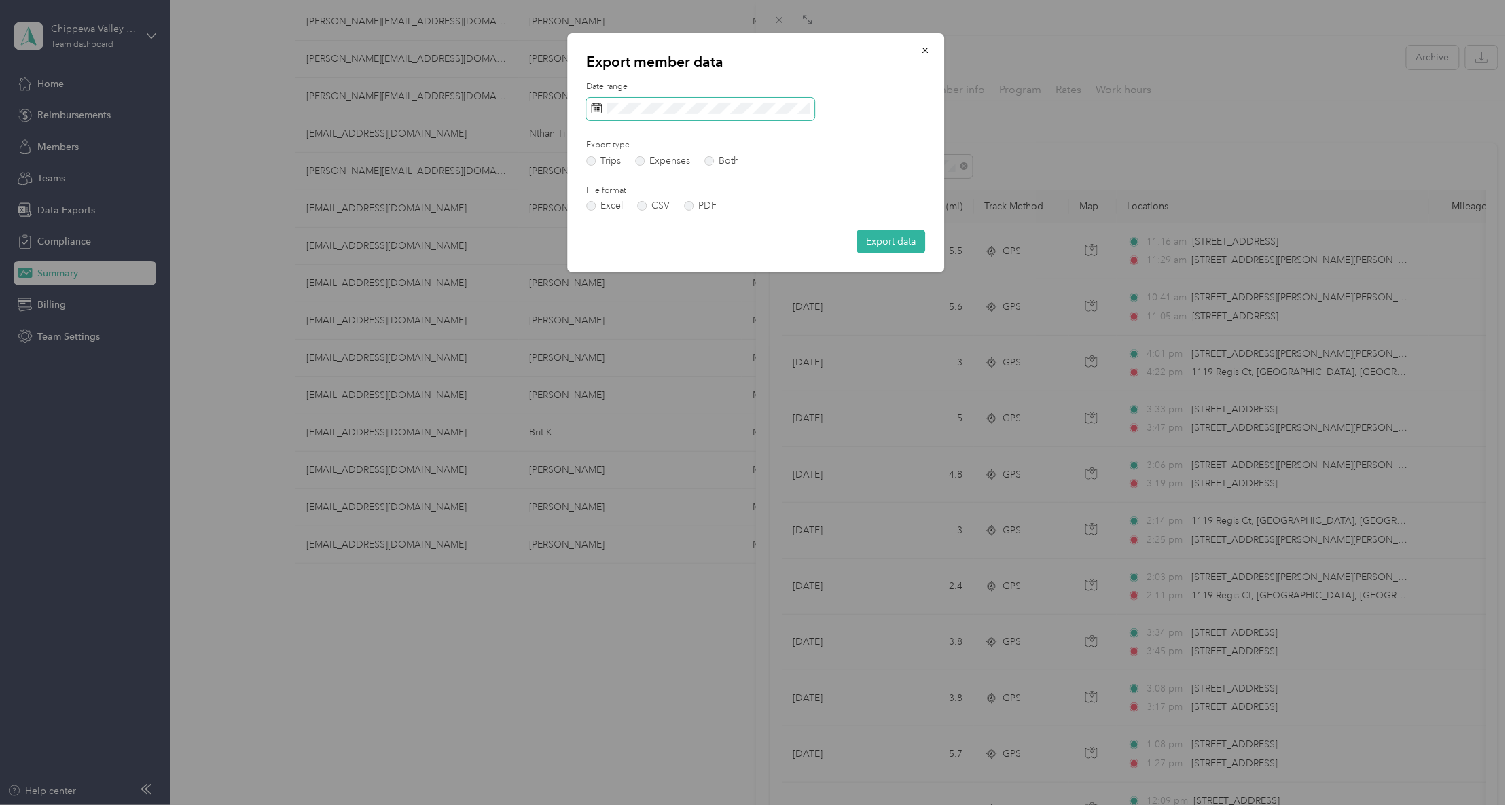
click at [653, 115] on span at bounding box center [701, 110] width 228 height 23
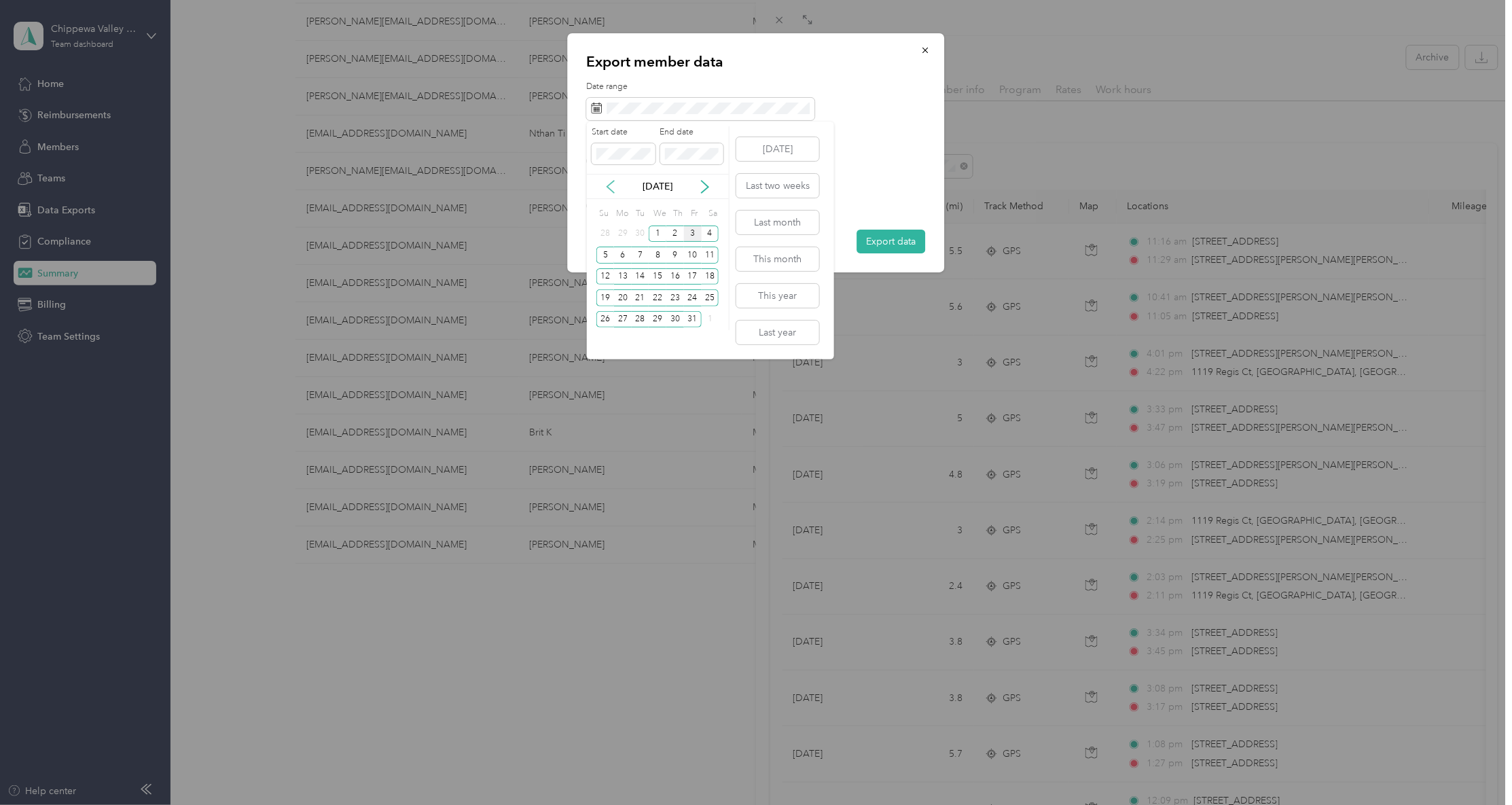
click at [611, 185] on icon at bounding box center [610, 186] width 13 height 13
click at [687, 294] on div "26" at bounding box center [693, 297] width 18 height 17
click at [674, 321] on div "2" at bounding box center [675, 319] width 18 height 17
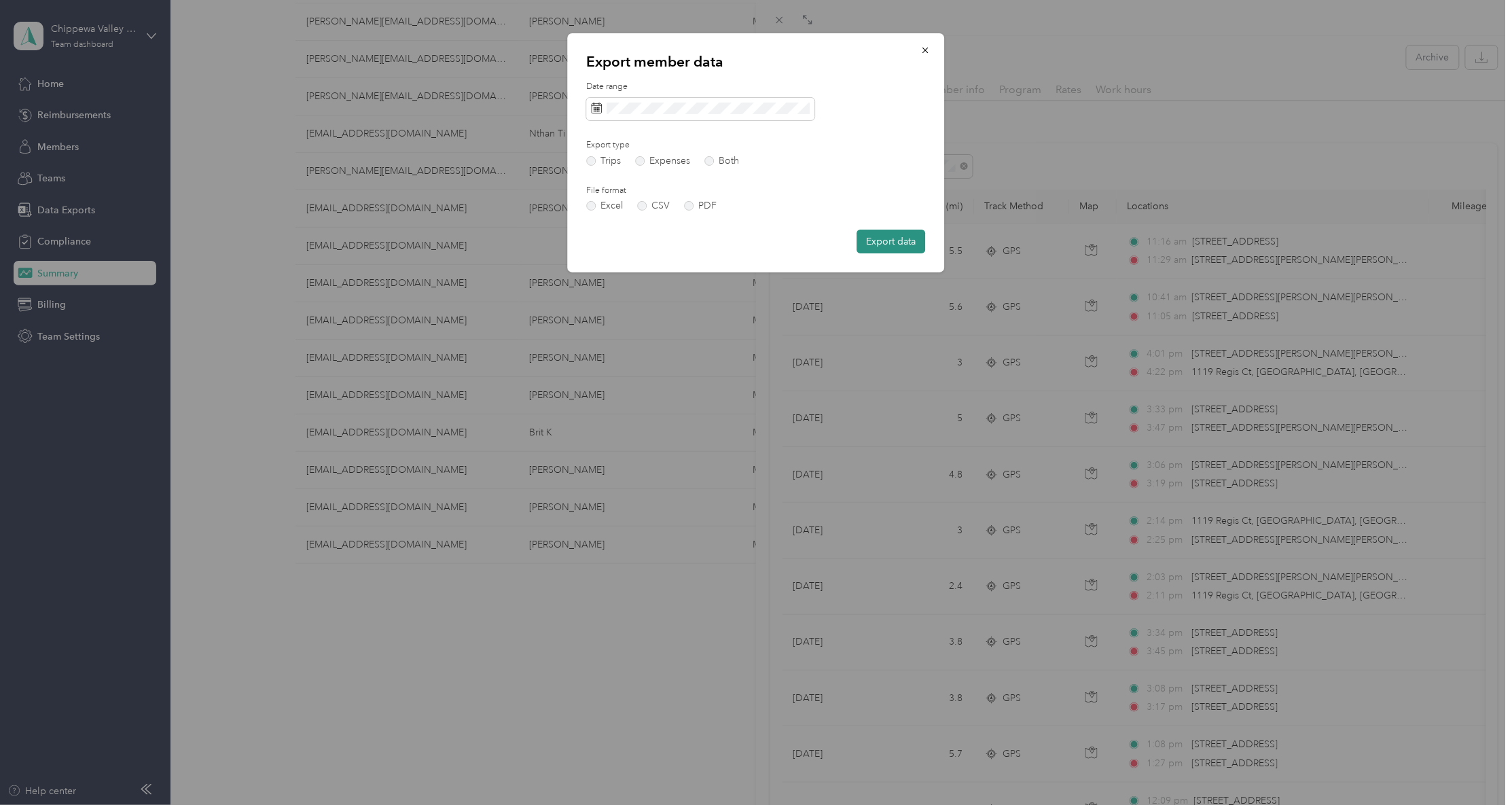
click at [892, 241] on button "Export data" at bounding box center [890, 241] width 69 height 24
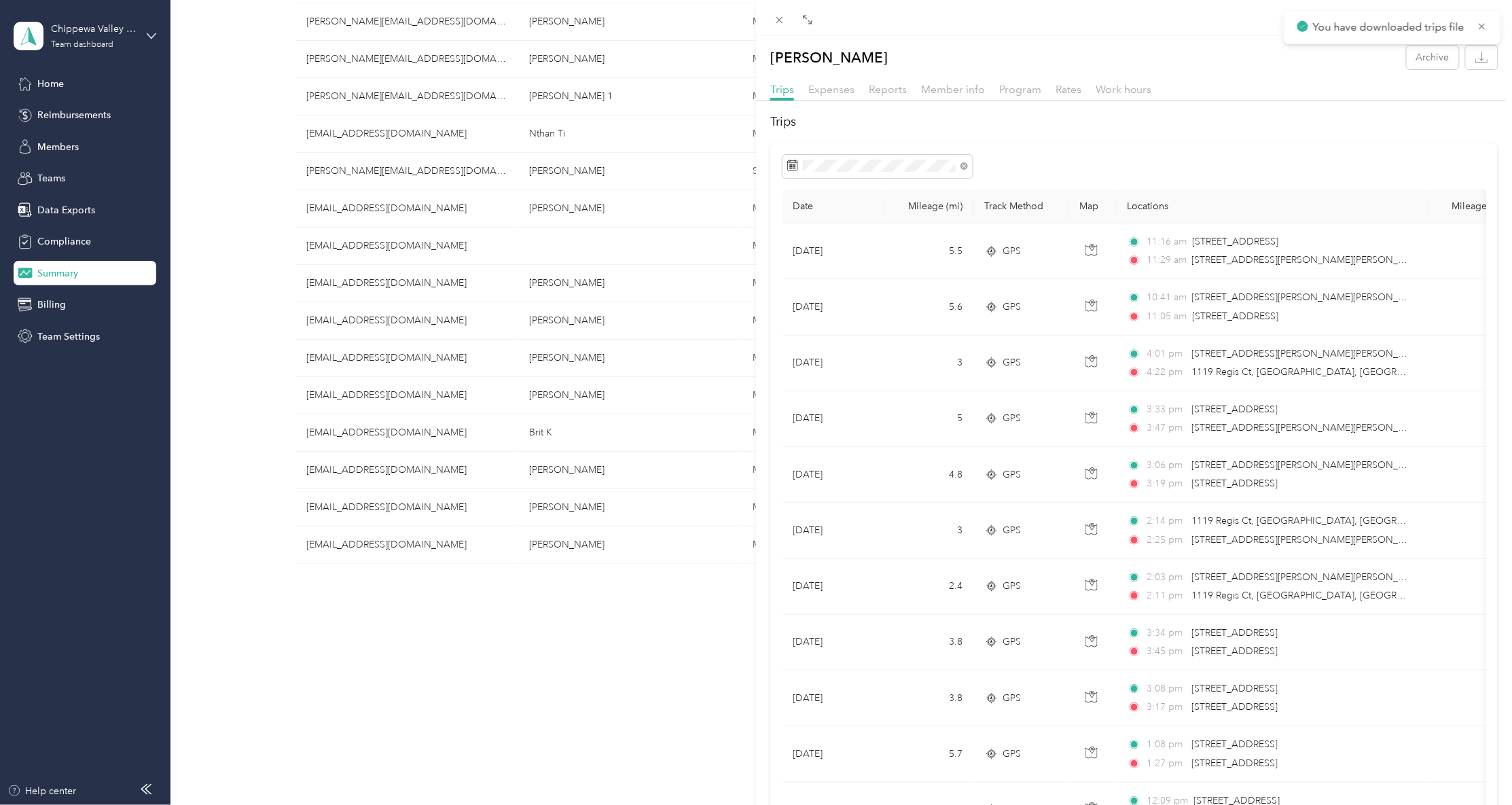
click at [492, 622] on div "Brian Lawrence Archive Trips Expenses Reports Member info Program Rates Work ho…" at bounding box center [756, 402] width 1512 height 805
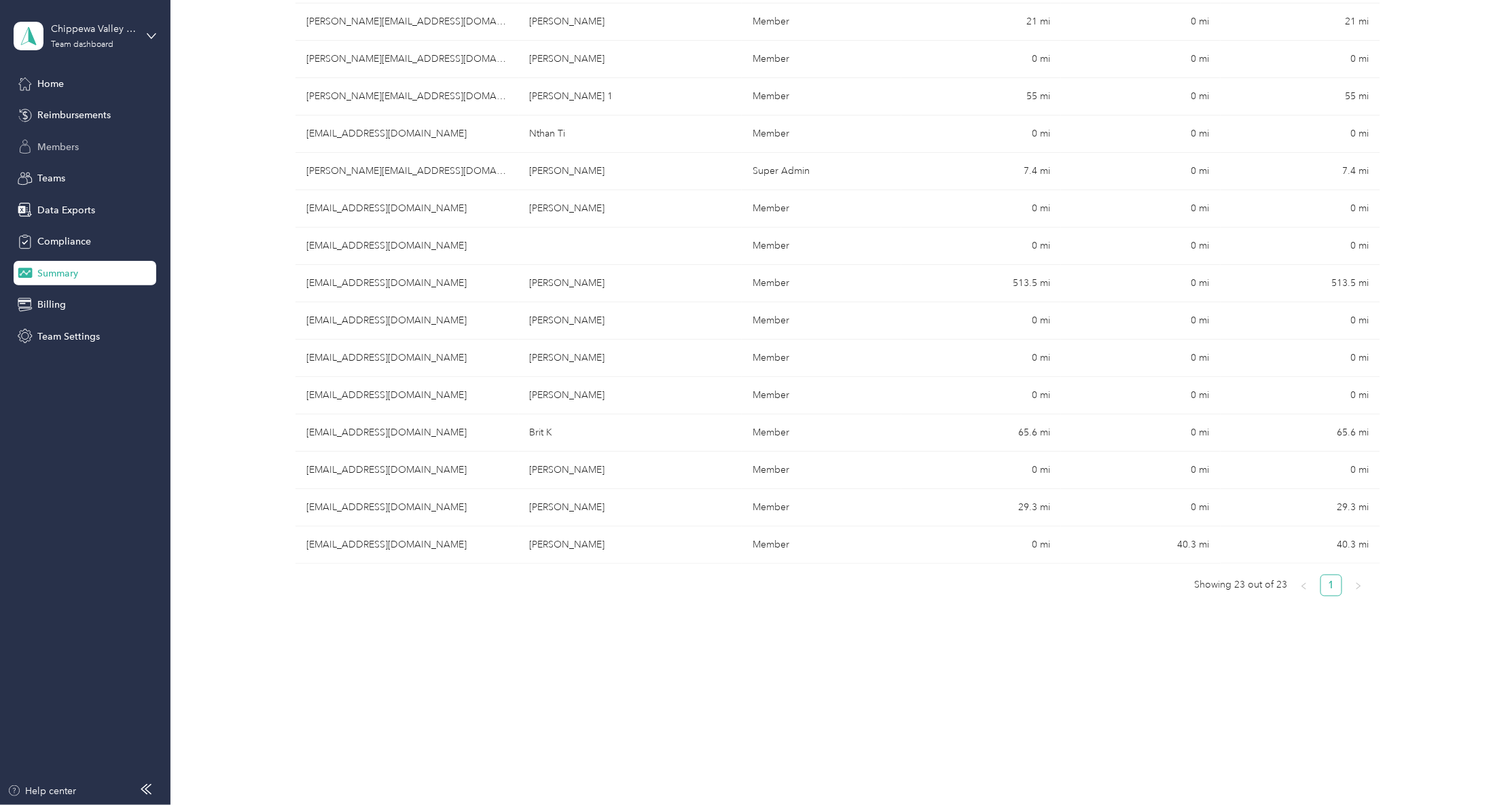
click at [91, 150] on div "Members" at bounding box center [85, 146] width 142 height 24
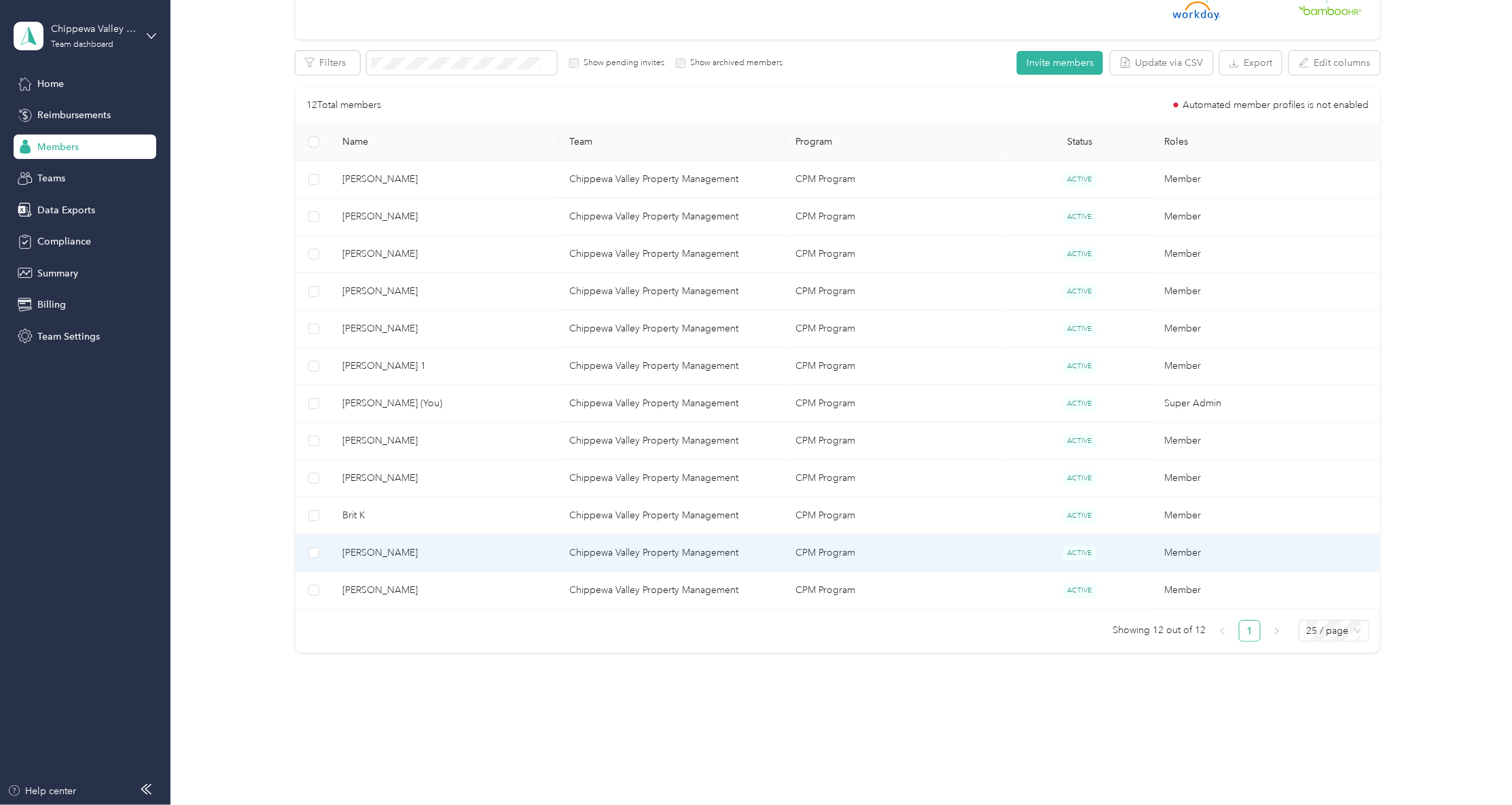
click at [416, 557] on span "[PERSON_NAME]" at bounding box center [444, 552] width 205 height 15
